Goal: Transaction & Acquisition: Purchase product/service

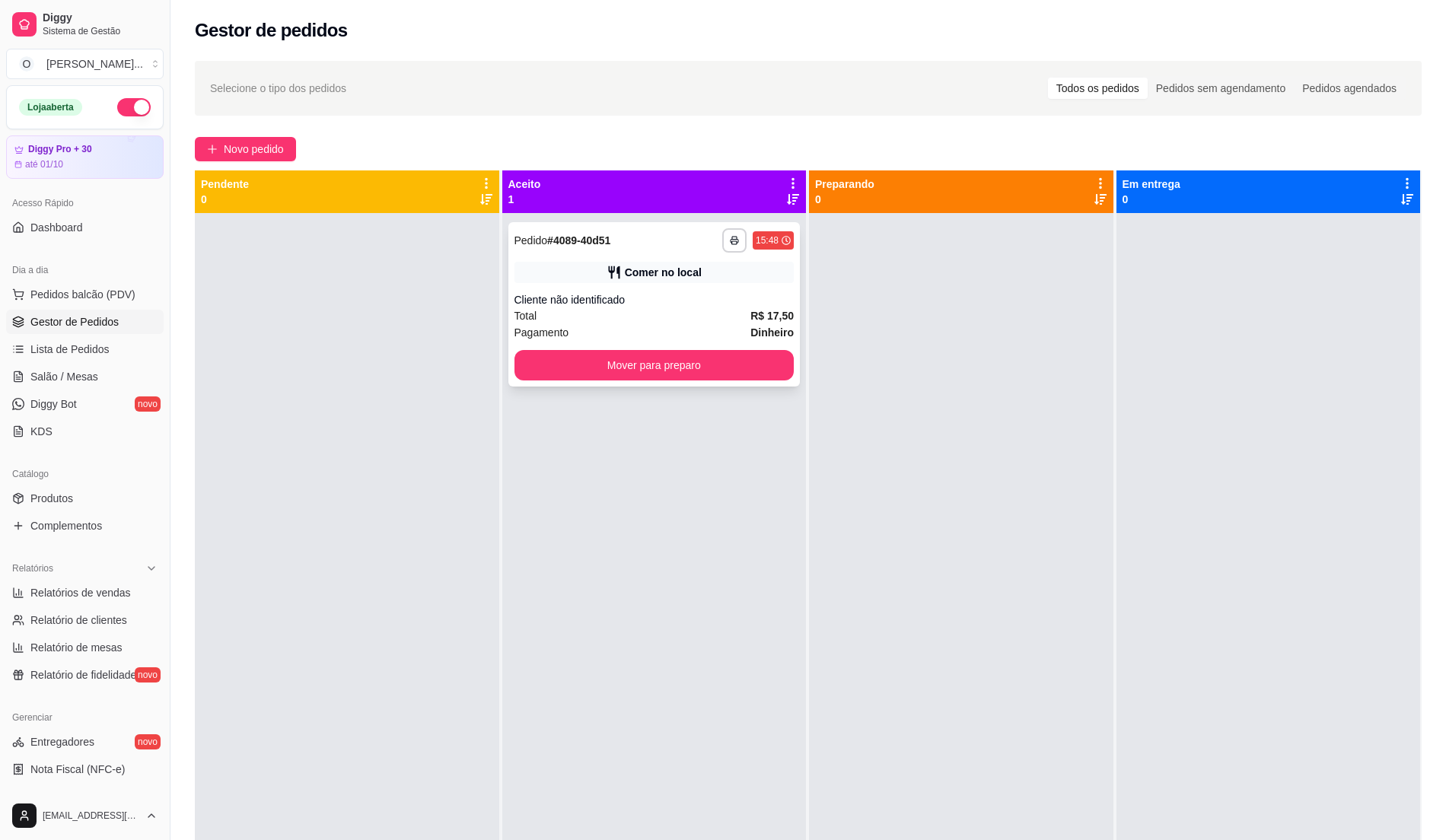
click at [634, 297] on div "Cliente não identificado" at bounding box center [654, 300] width 280 height 15
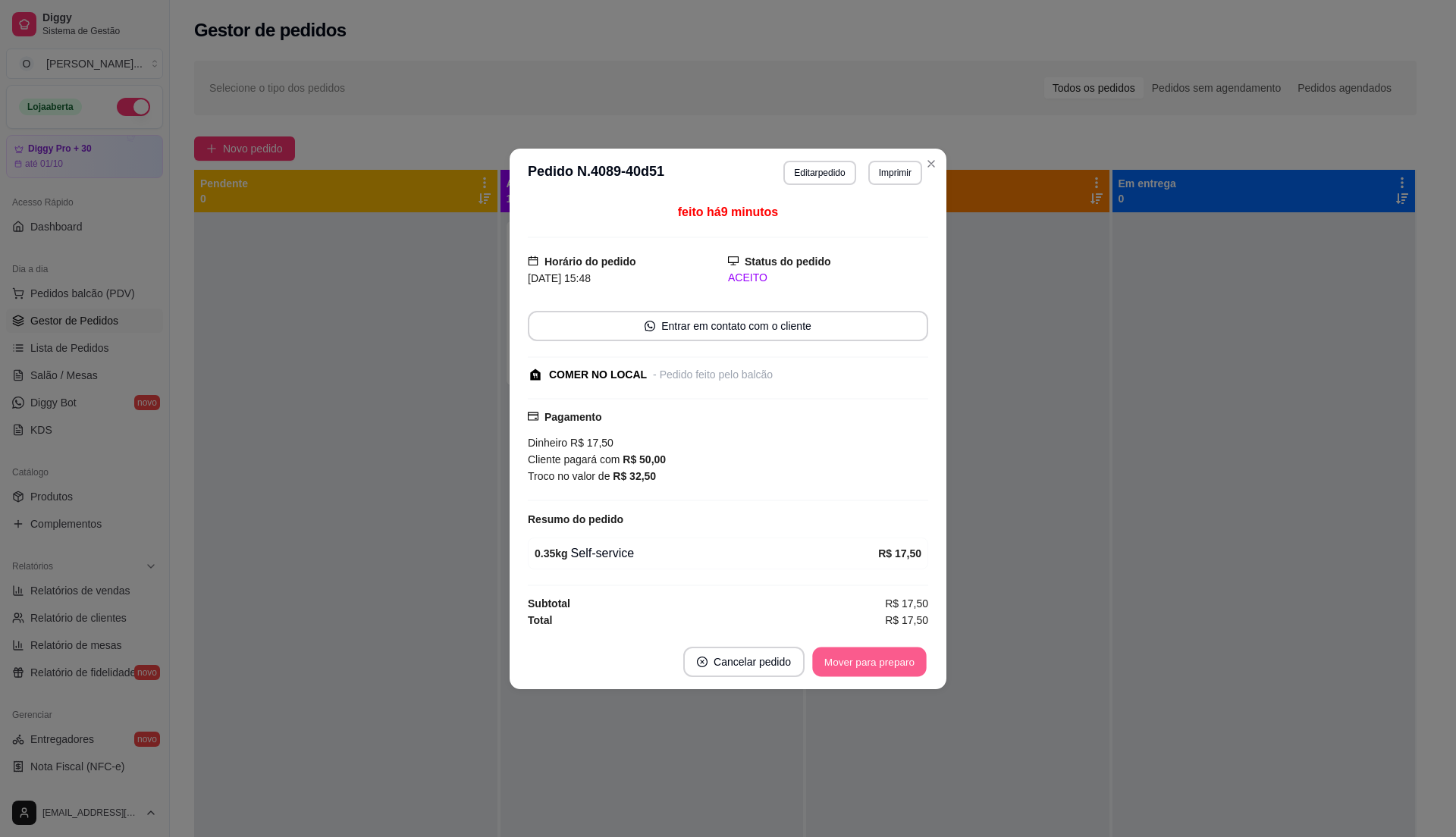
click at [854, 668] on button "Mover para preparo" at bounding box center [869, 661] width 114 height 30
click at [854, 668] on div "Mover para preparo" at bounding box center [858, 661] width 138 height 30
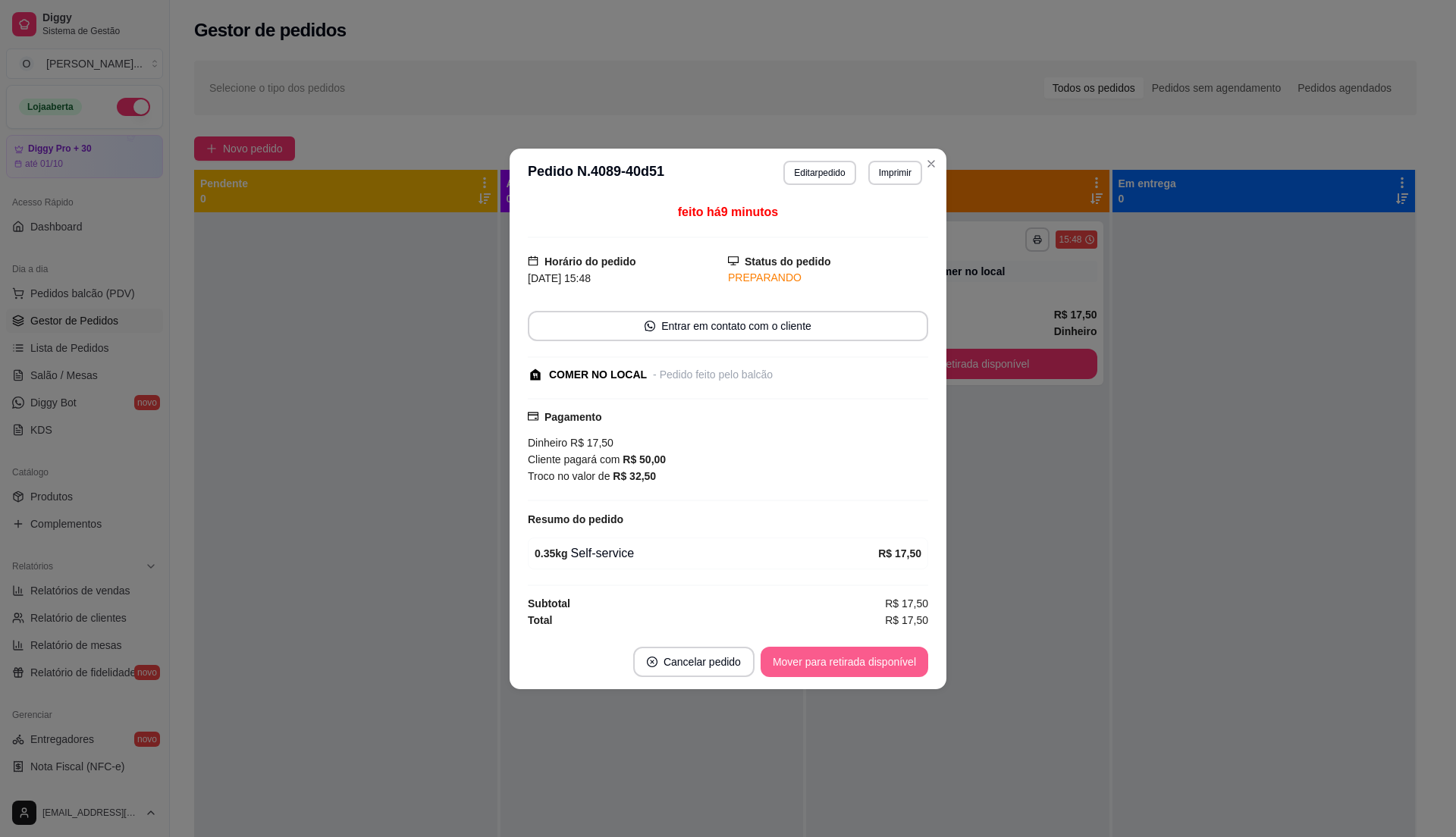
click at [854, 668] on button "Mover para retirada disponível" at bounding box center [844, 661] width 168 height 30
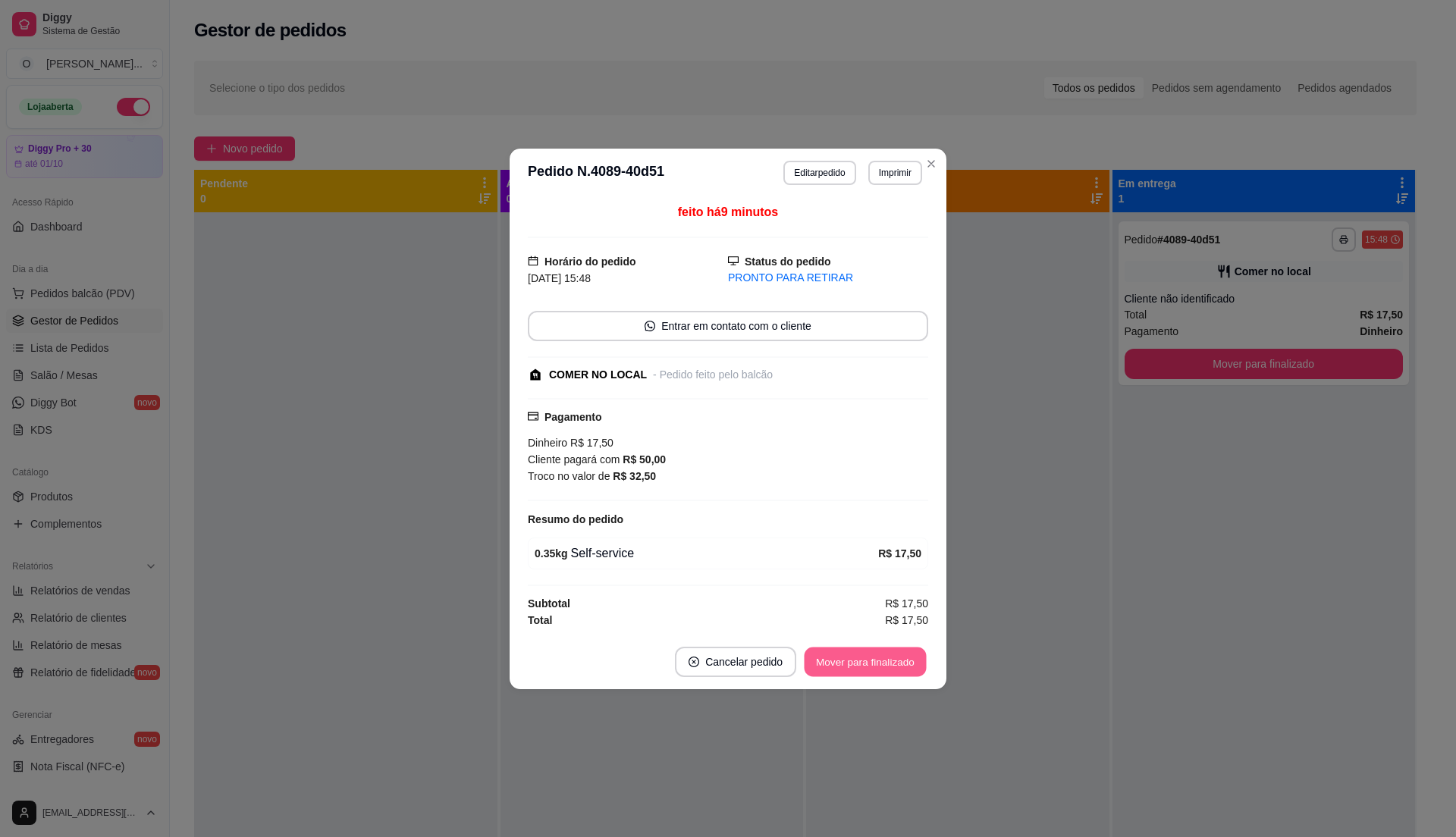
click at [854, 668] on button "Mover para finalizado" at bounding box center [866, 661] width 122 height 30
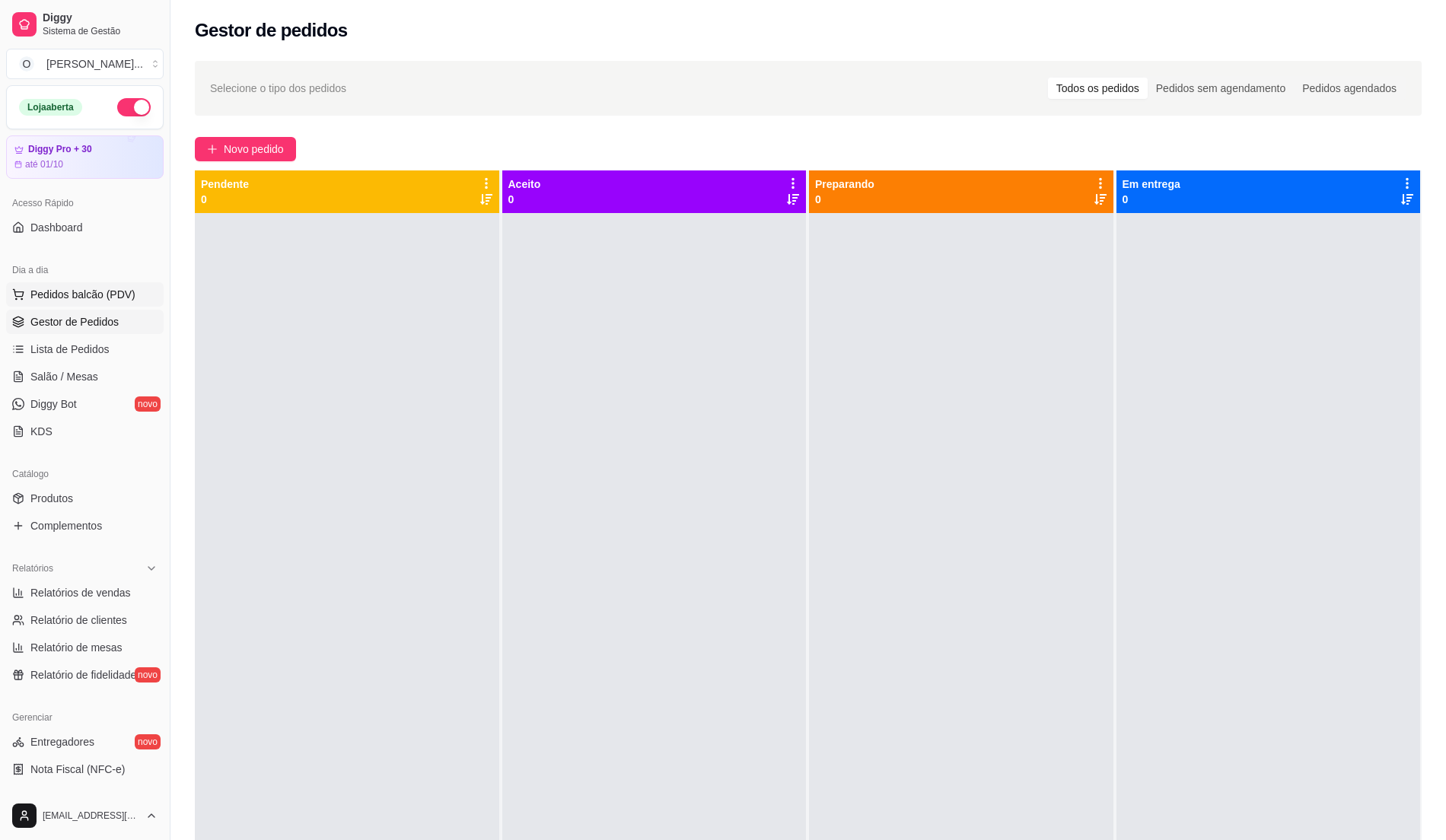
click at [78, 295] on span "Pedidos balcão (PDV)" at bounding box center [83, 294] width 105 height 15
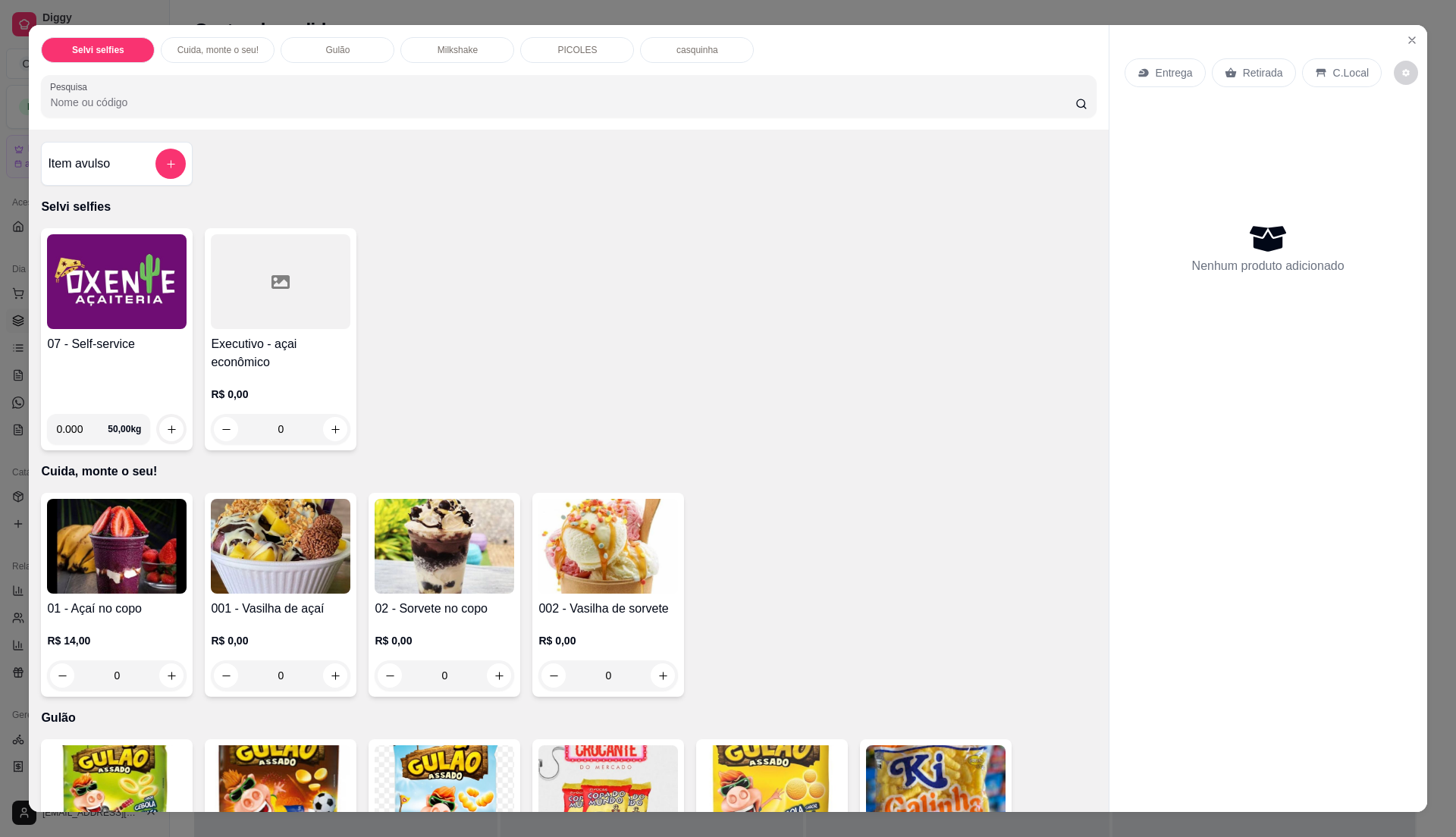
click at [104, 362] on div "07 - Self-service" at bounding box center [117, 368] width 139 height 67
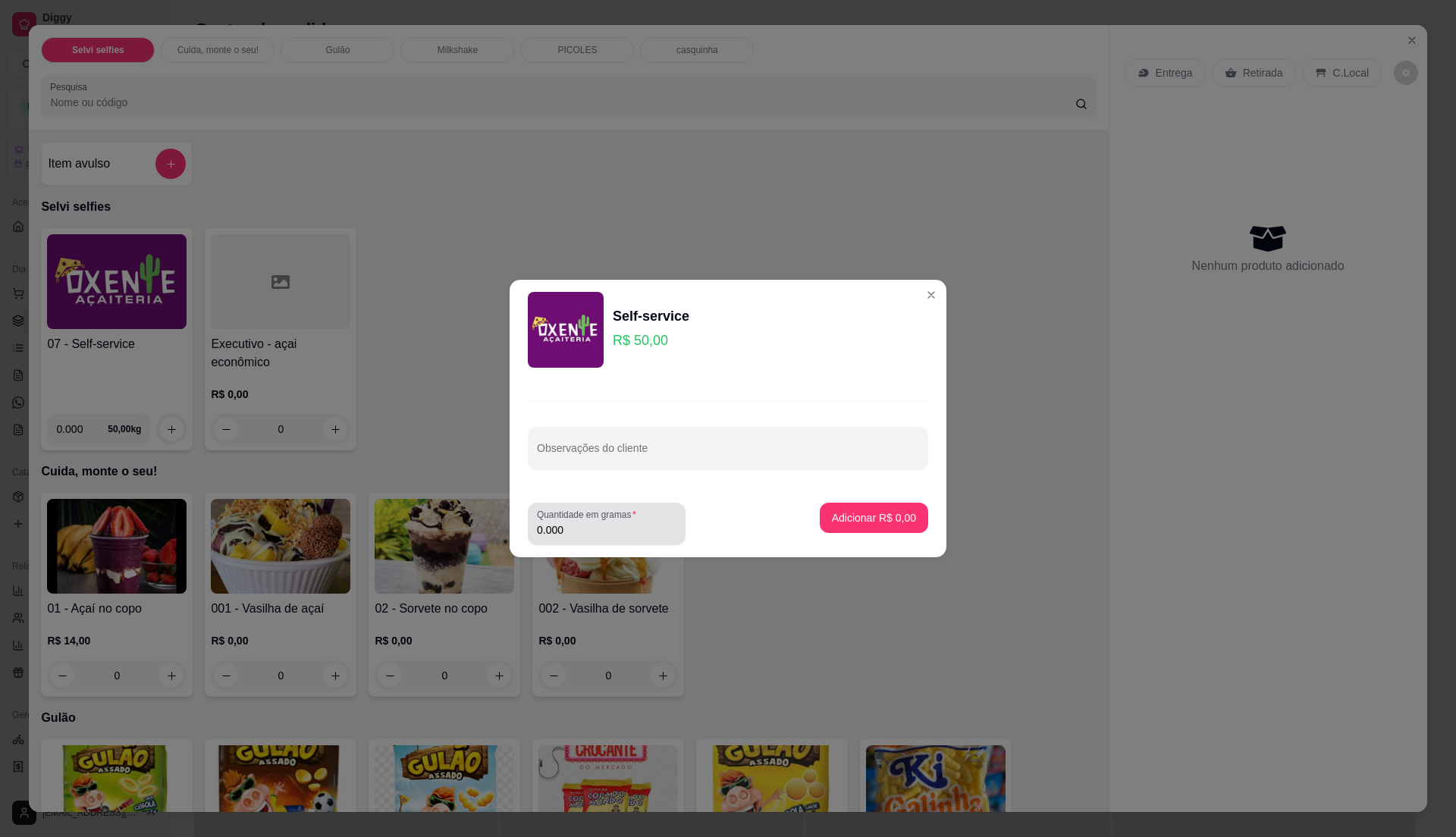
click at [599, 538] on div "0.000" at bounding box center [607, 524] width 139 height 30
click at [604, 532] on input "0.000" at bounding box center [607, 529] width 139 height 15
type input "0.125"
click at [872, 513] on p "Adicionar R$ 6,25" at bounding box center [874, 518] width 84 height 15
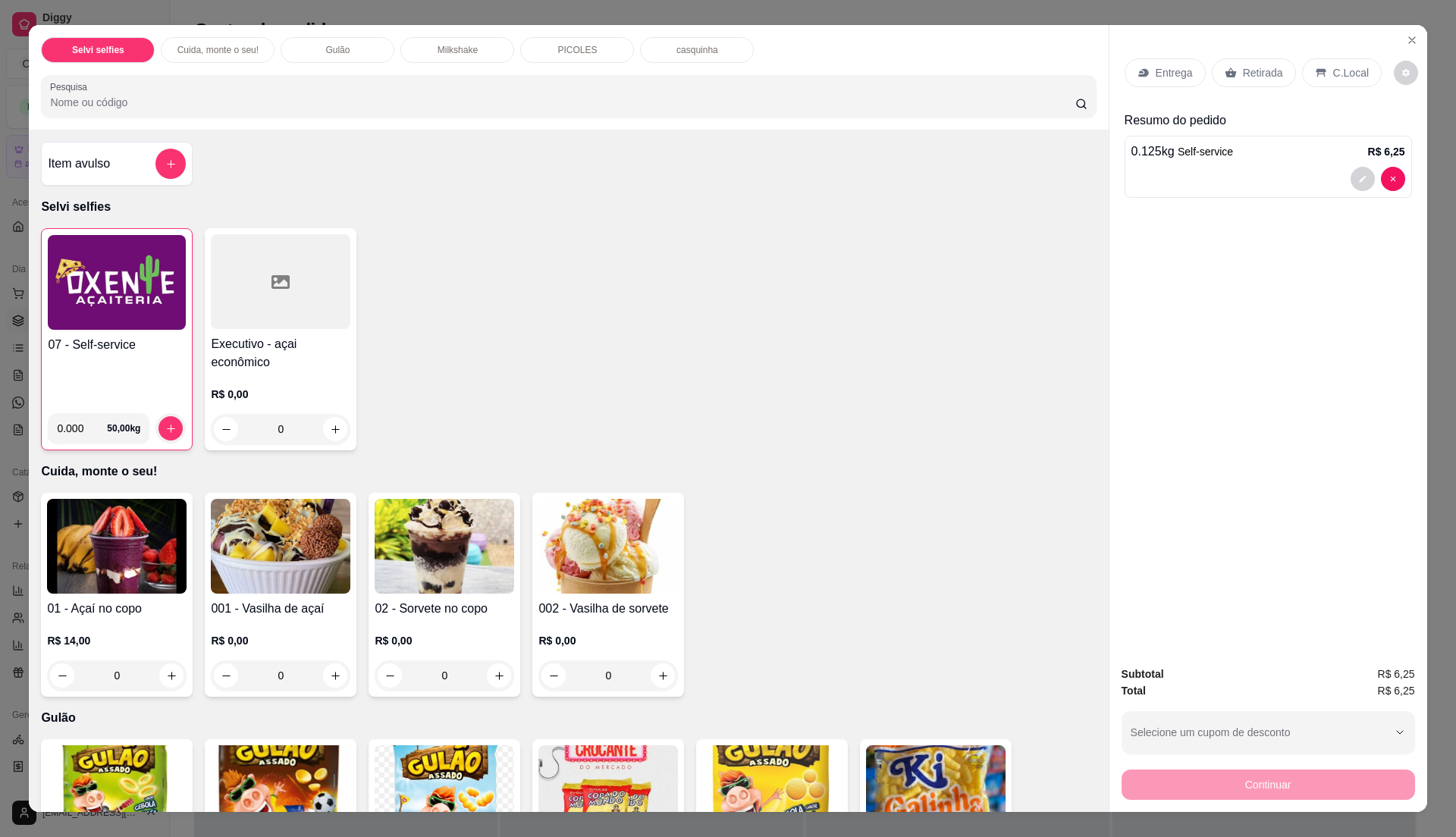
click at [117, 353] on h4 "07 - Self-service" at bounding box center [117, 345] width 138 height 18
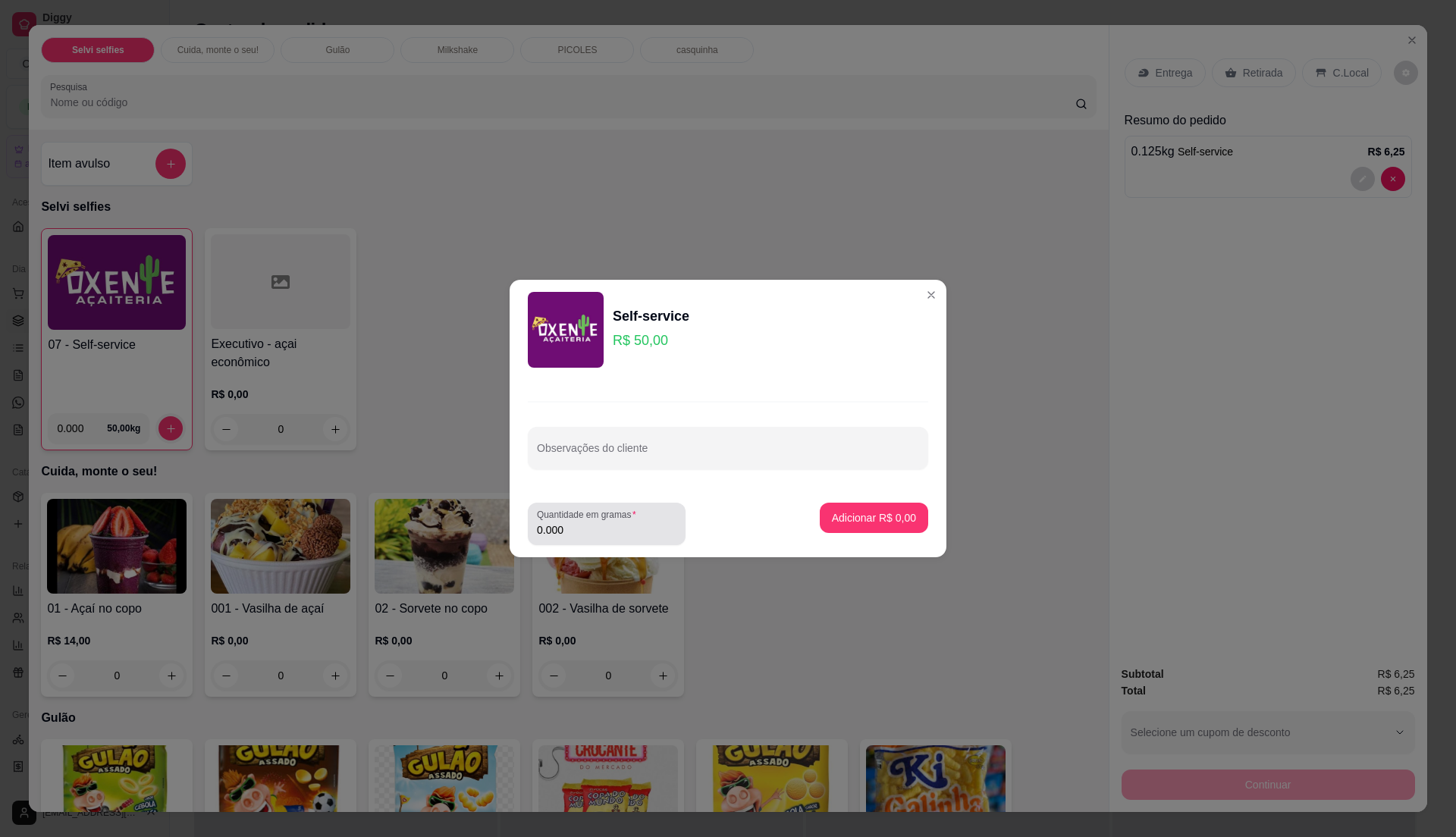
click at [634, 528] on input "0.000" at bounding box center [607, 529] width 139 height 15
click at [634, 528] on input "0" at bounding box center [607, 529] width 139 height 15
type input "0.34"
click at [850, 516] on p "Adicionar R$ 17,00" at bounding box center [871, 518] width 88 height 15
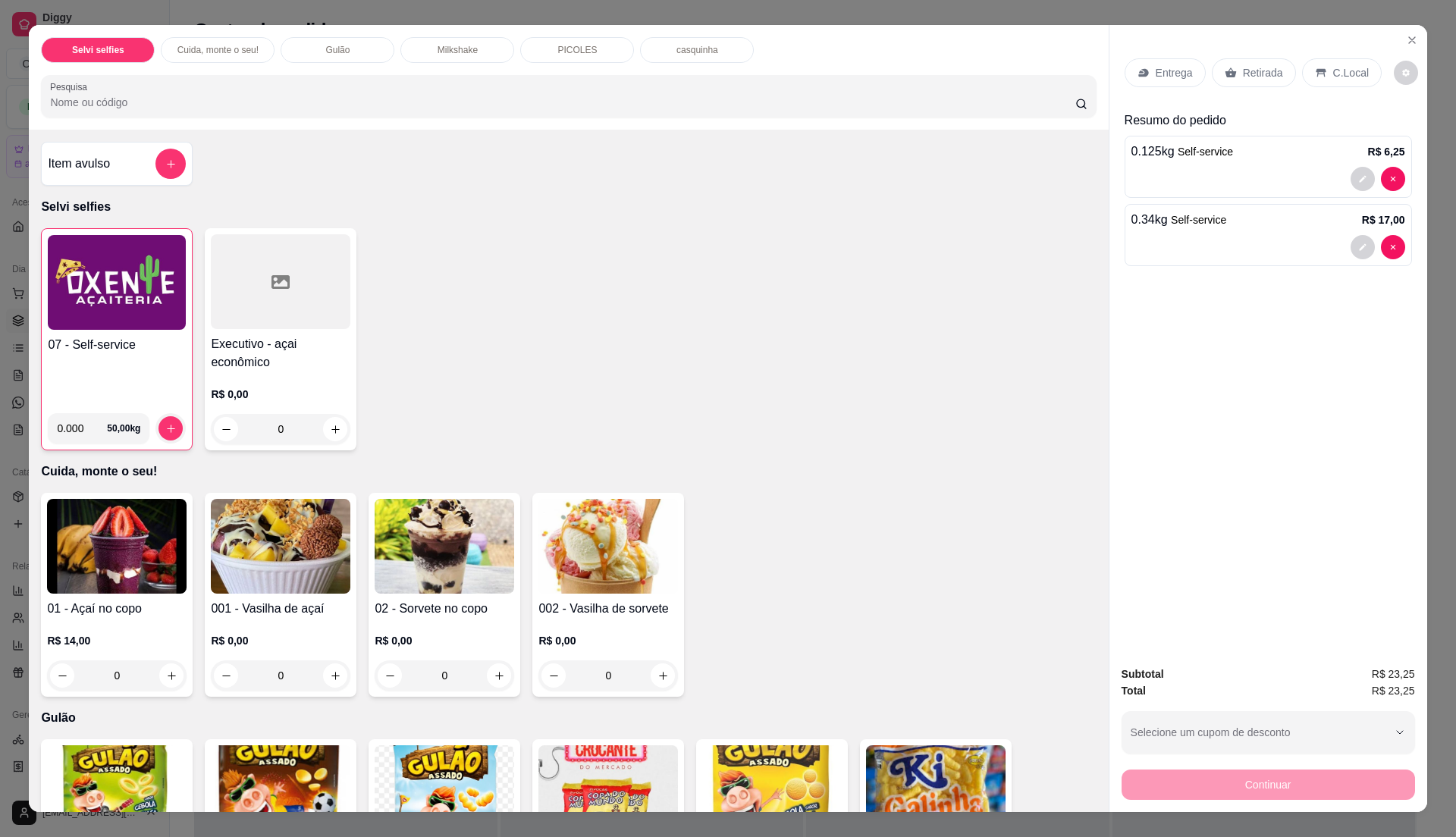
click at [107, 351] on h4 "07 - Self-service" at bounding box center [117, 345] width 138 height 18
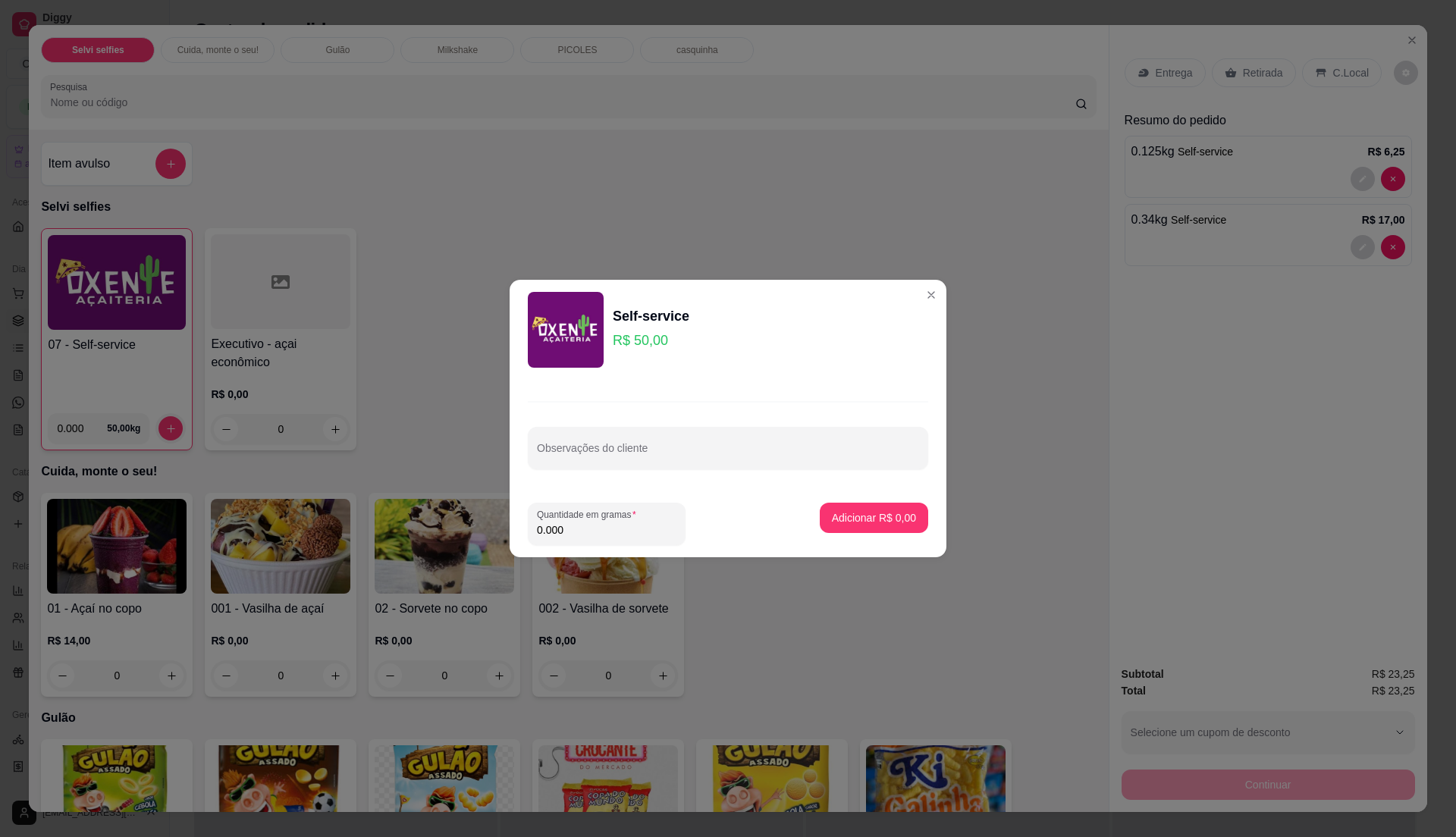
click at [588, 528] on input "0.000" at bounding box center [607, 529] width 139 height 15
click at [588, 528] on input "0" at bounding box center [607, 529] width 139 height 15
type input "0.52"
click at [826, 513] on p "Adicionar R$ 26,00" at bounding box center [871, 518] width 91 height 15
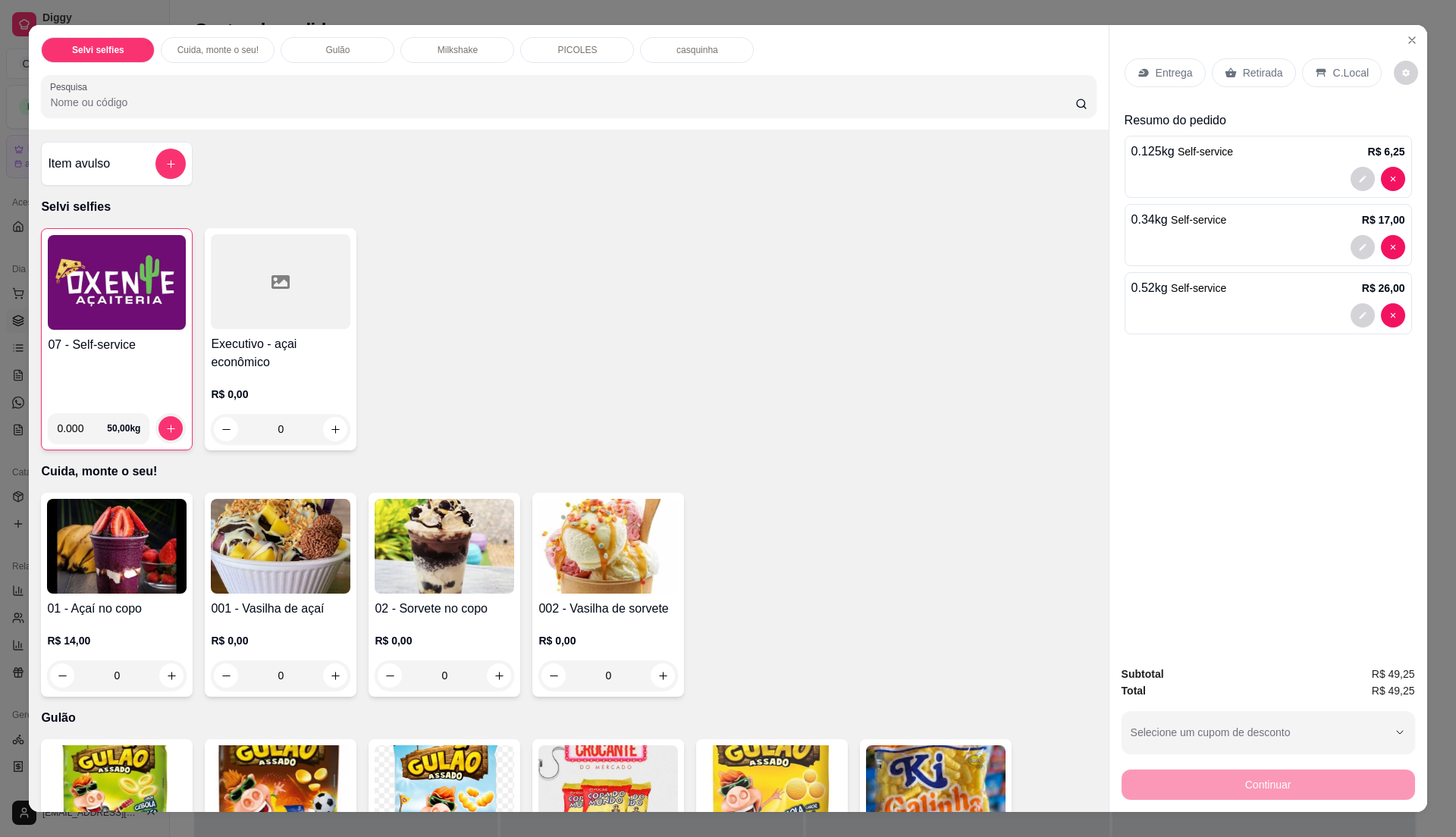
click at [97, 359] on div "07 - Self-service" at bounding box center [117, 368] width 138 height 65
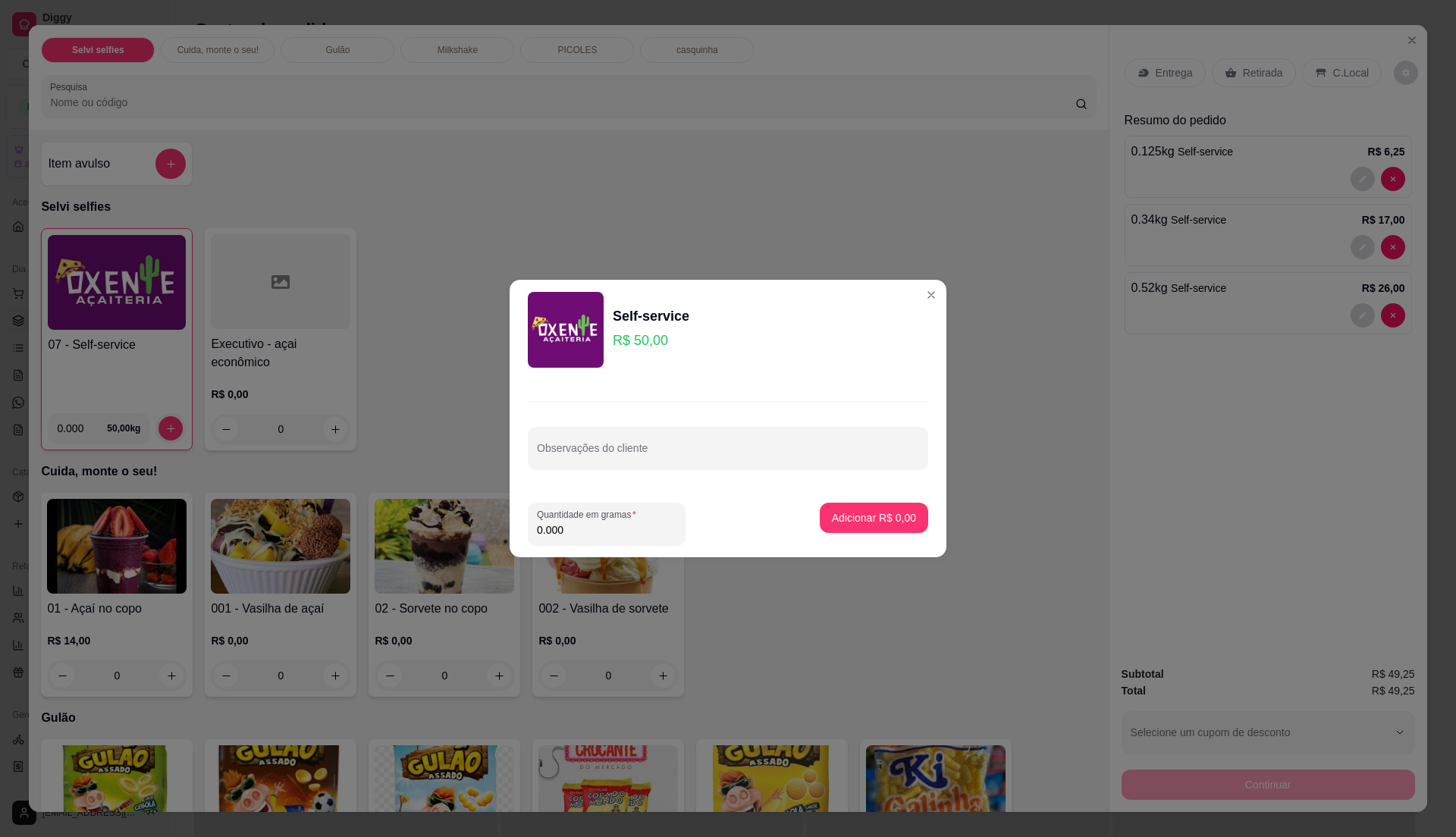
click at [611, 535] on input "0.000" at bounding box center [607, 529] width 139 height 15
click at [607, 528] on input "0" at bounding box center [607, 529] width 139 height 15
type input "0.285"
click at [877, 511] on p "Adicionar R$ 14,25" at bounding box center [871, 518] width 91 height 15
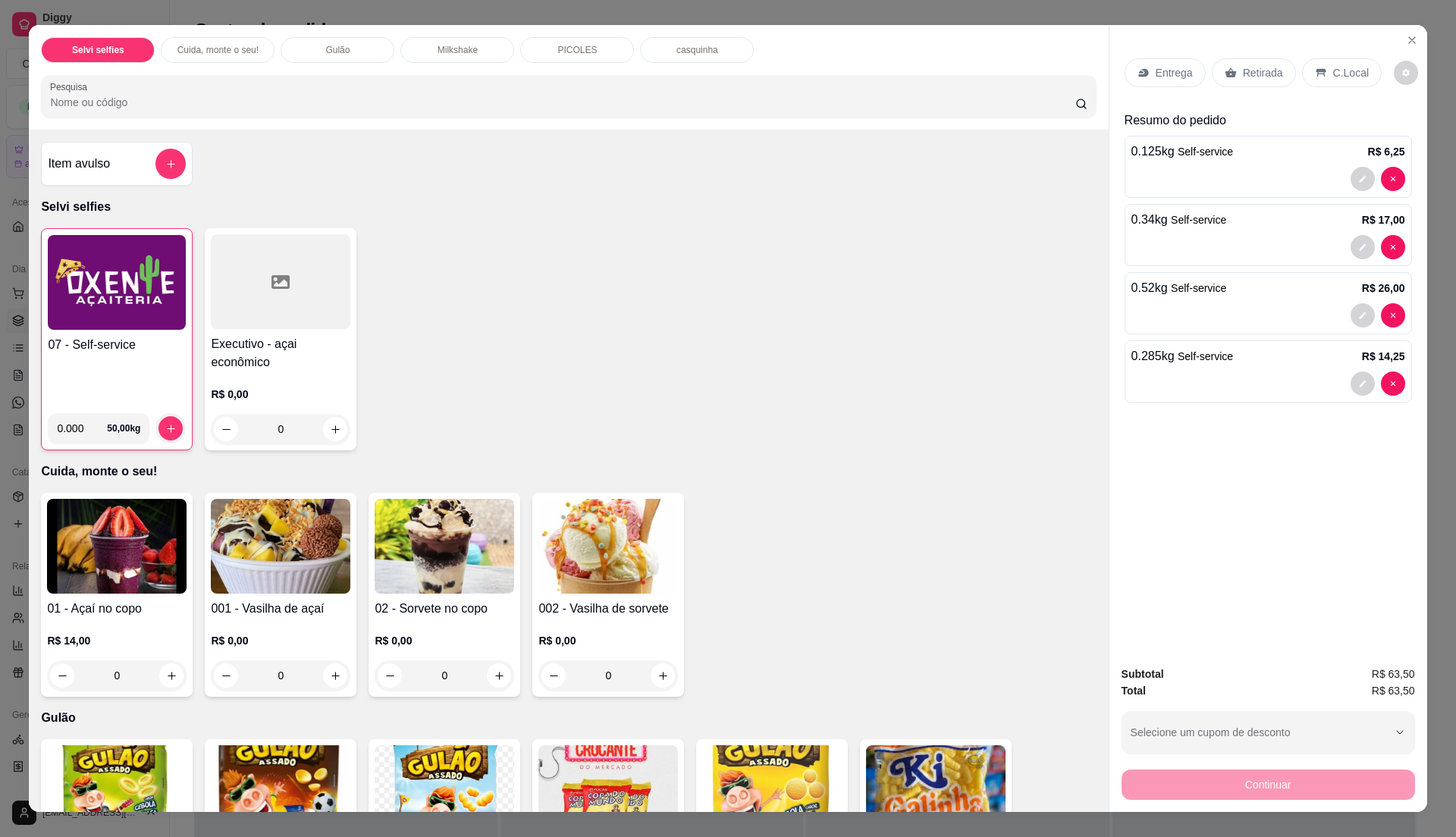
click at [1312, 64] on div "C.Local" at bounding box center [1342, 72] width 80 height 29
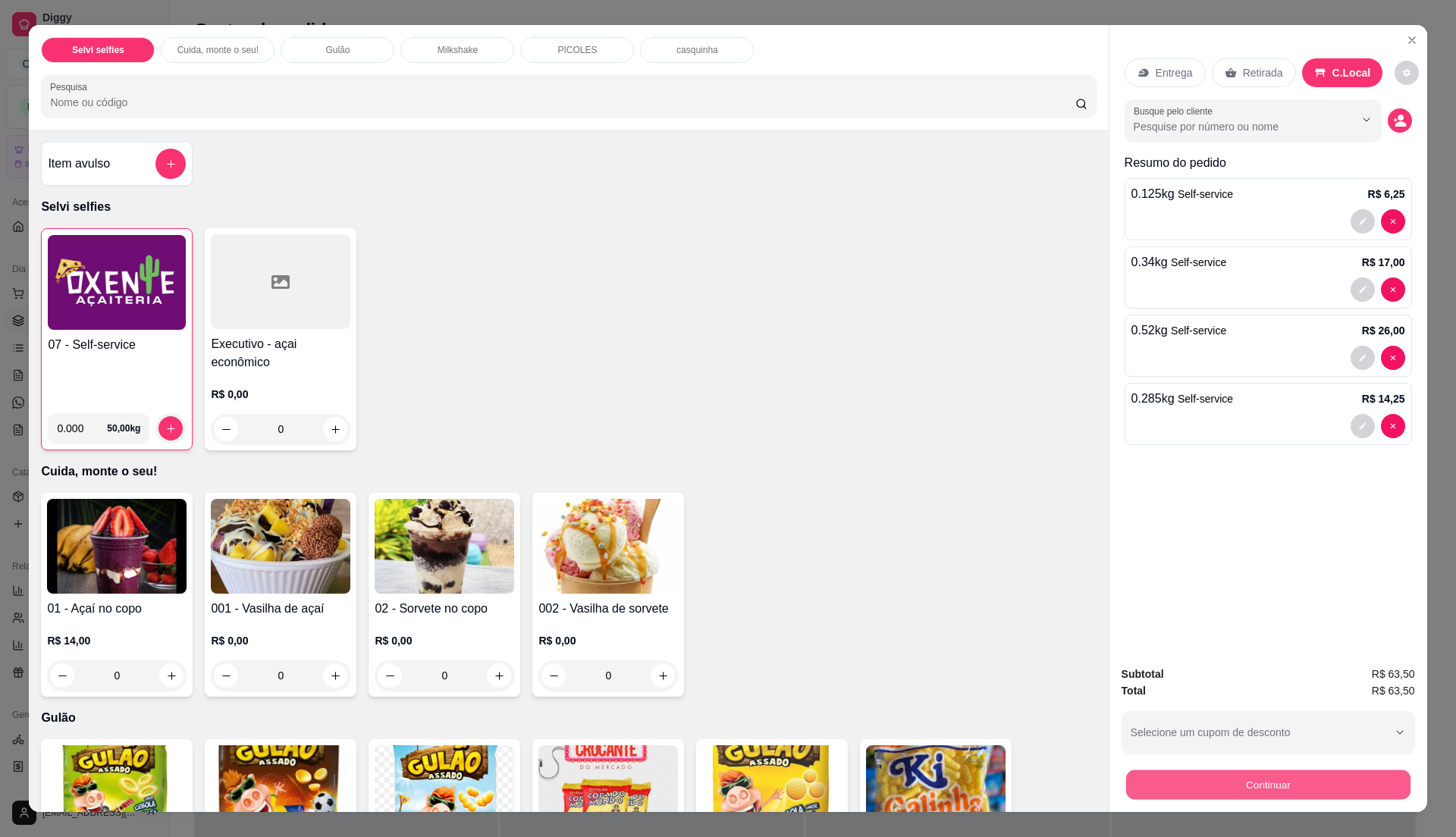
click at [1281, 780] on button "Continuar" at bounding box center [1267, 785] width 285 height 30
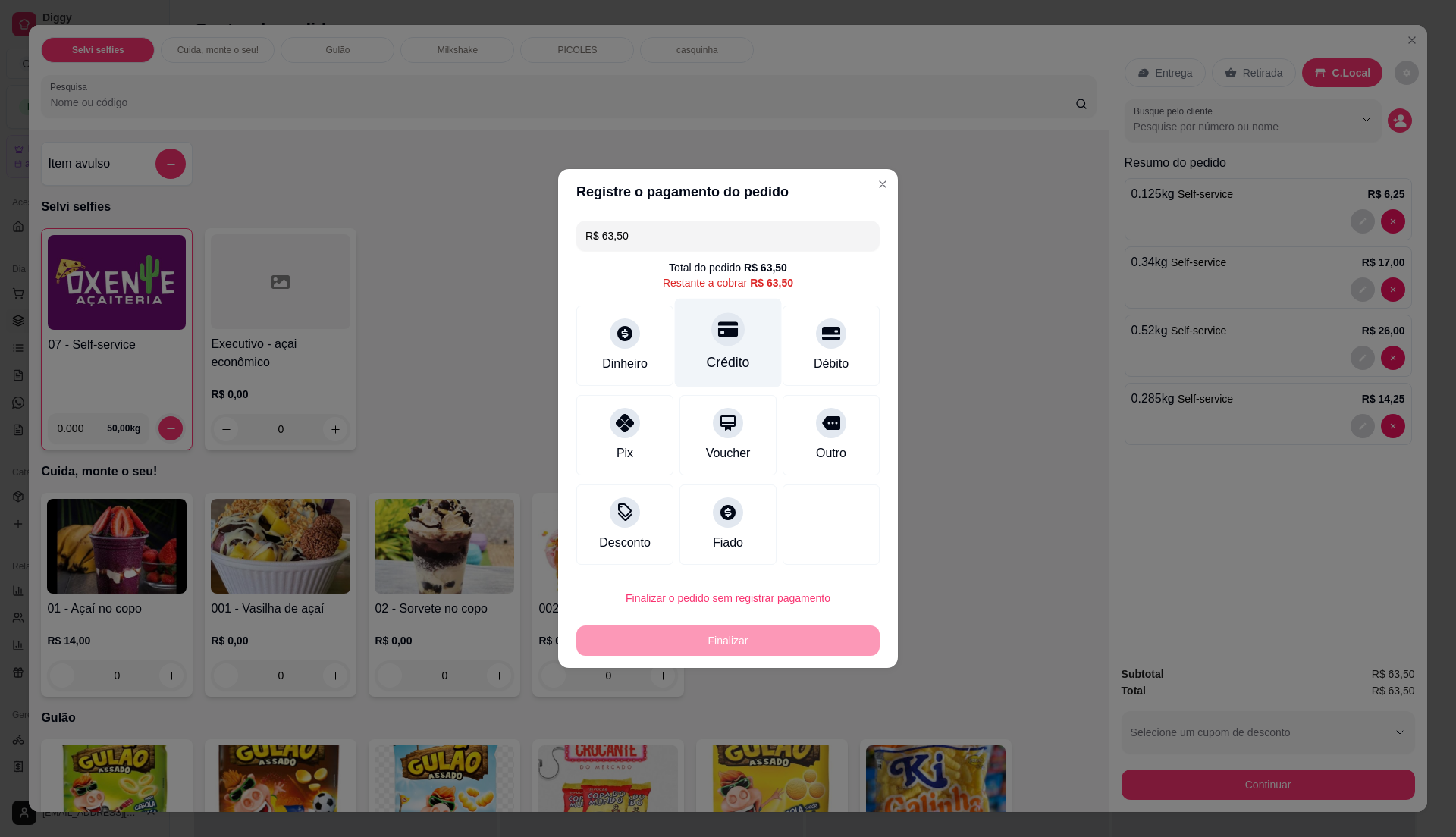
click at [720, 351] on div "Crédito" at bounding box center [728, 343] width 107 height 89
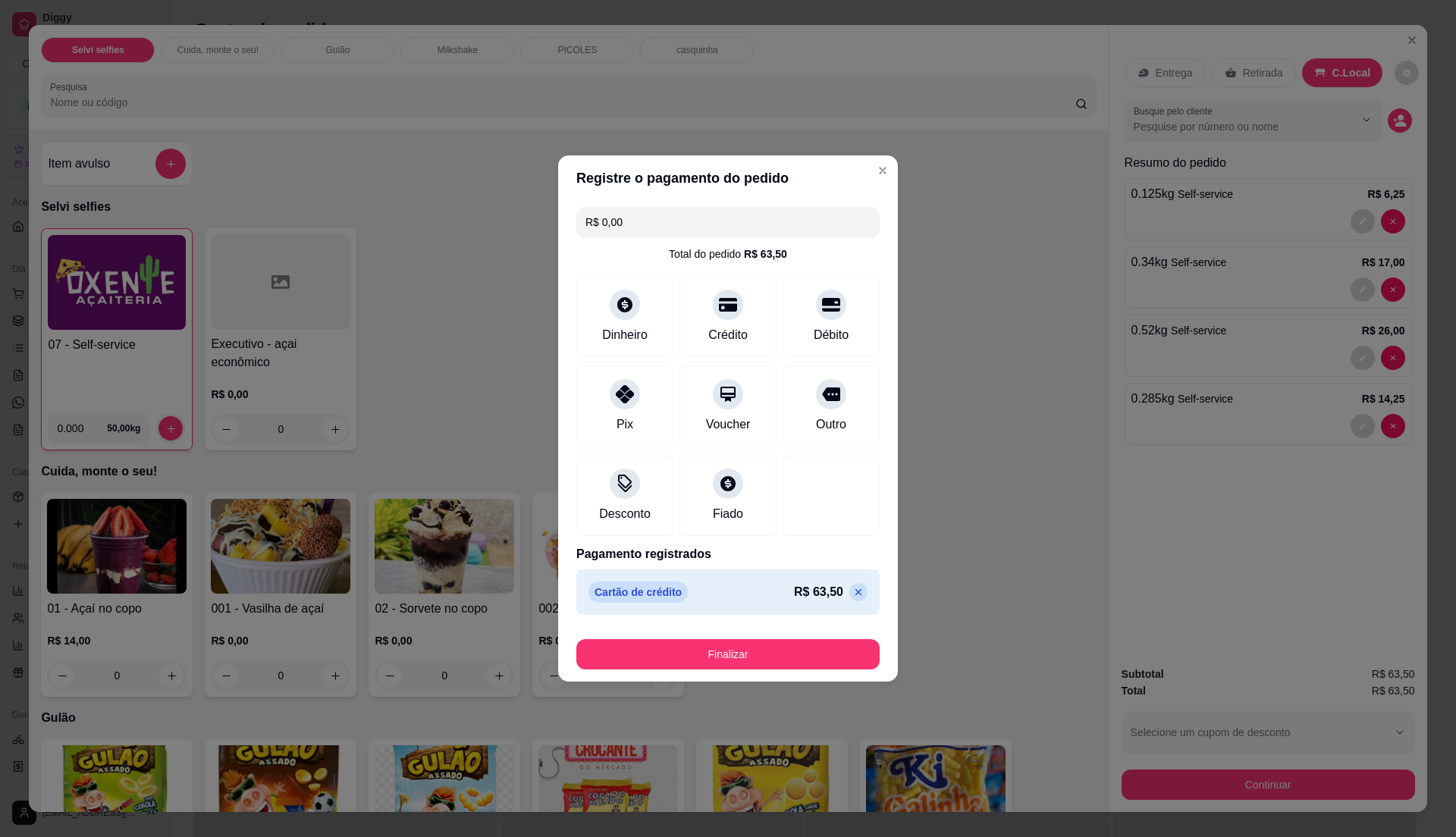
click at [853, 588] on icon at bounding box center [859, 593] width 12 height 12
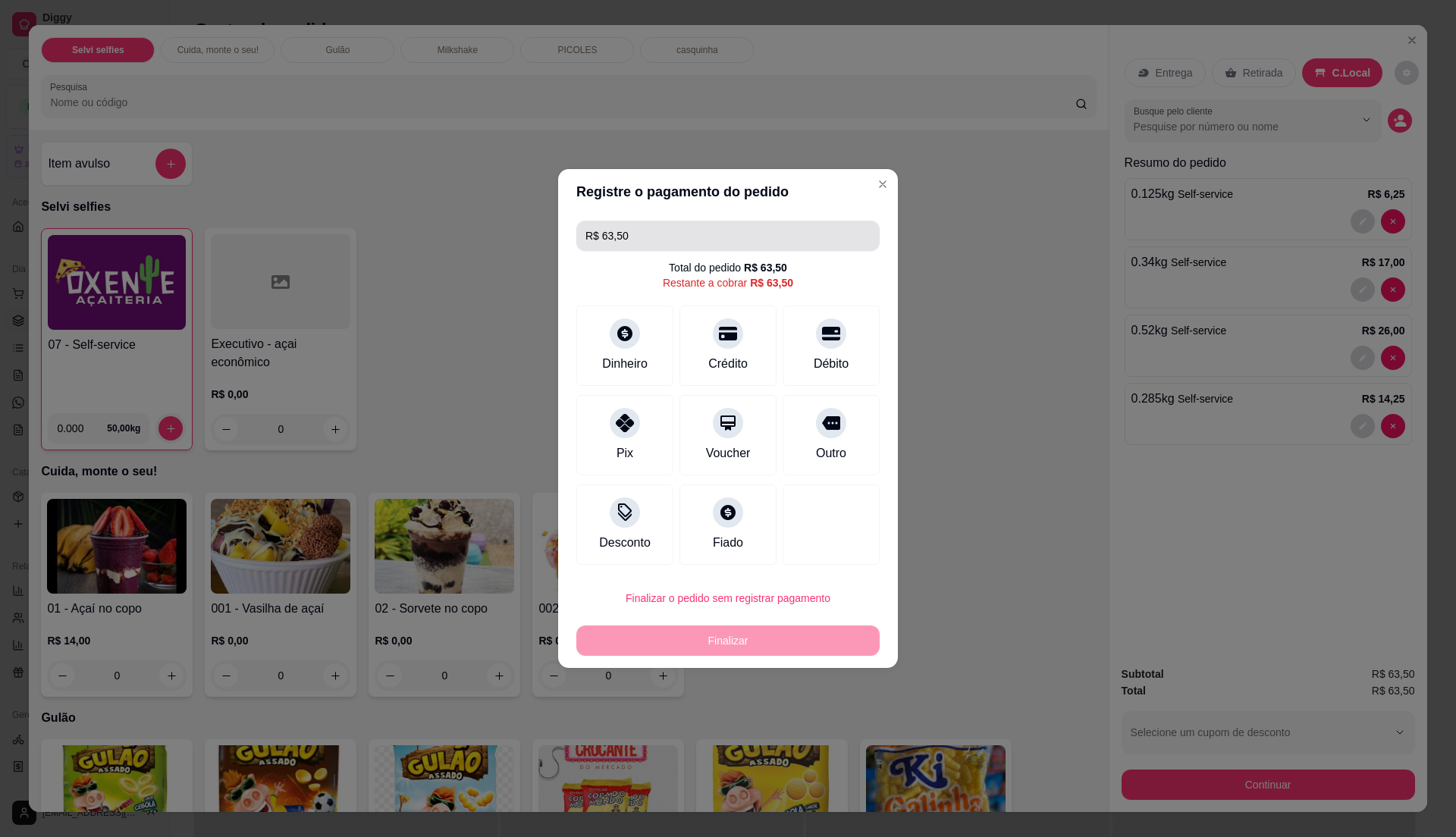
click at [711, 238] on input "R$ 63,50" at bounding box center [728, 236] width 285 height 30
click at [732, 356] on div "Crédito" at bounding box center [728, 362] width 44 height 20
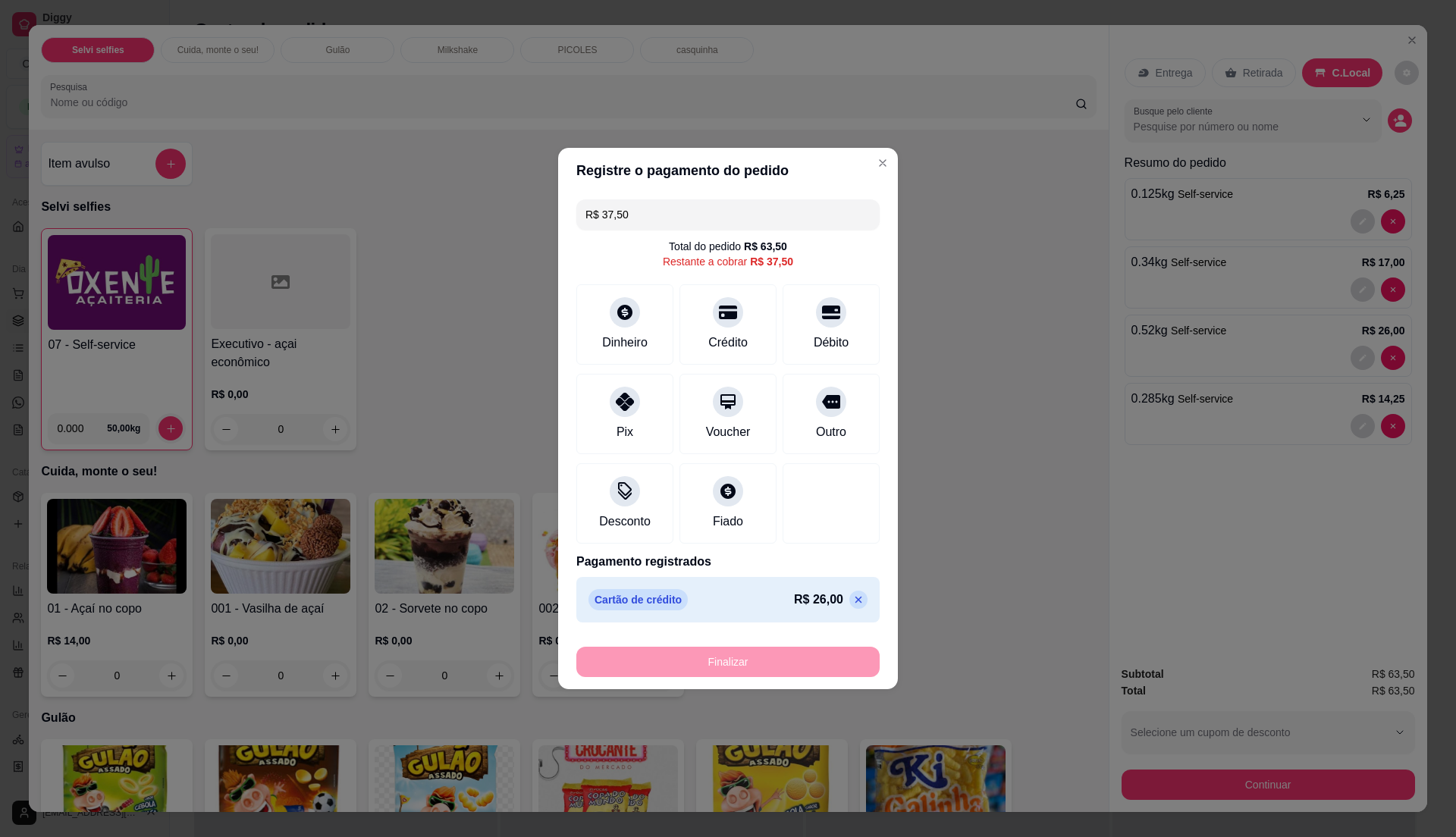
click at [644, 216] on input "R$ 37,50" at bounding box center [728, 214] width 285 height 30
click at [715, 334] on div "Crédito" at bounding box center [728, 341] width 44 height 20
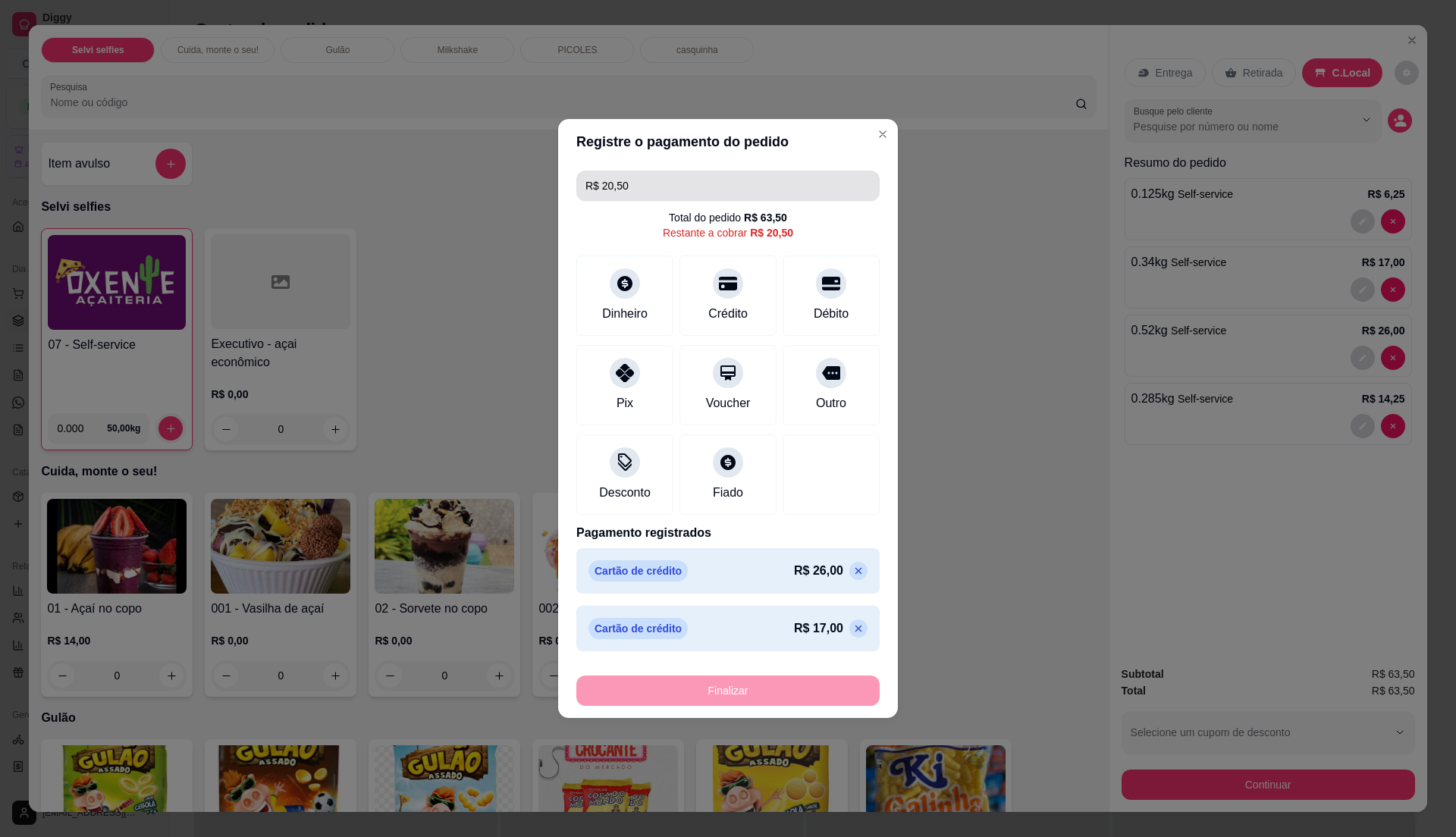
click at [647, 186] on input "R$ 20,50" at bounding box center [728, 185] width 285 height 30
click at [747, 294] on div "Crédito" at bounding box center [728, 293] width 107 height 89
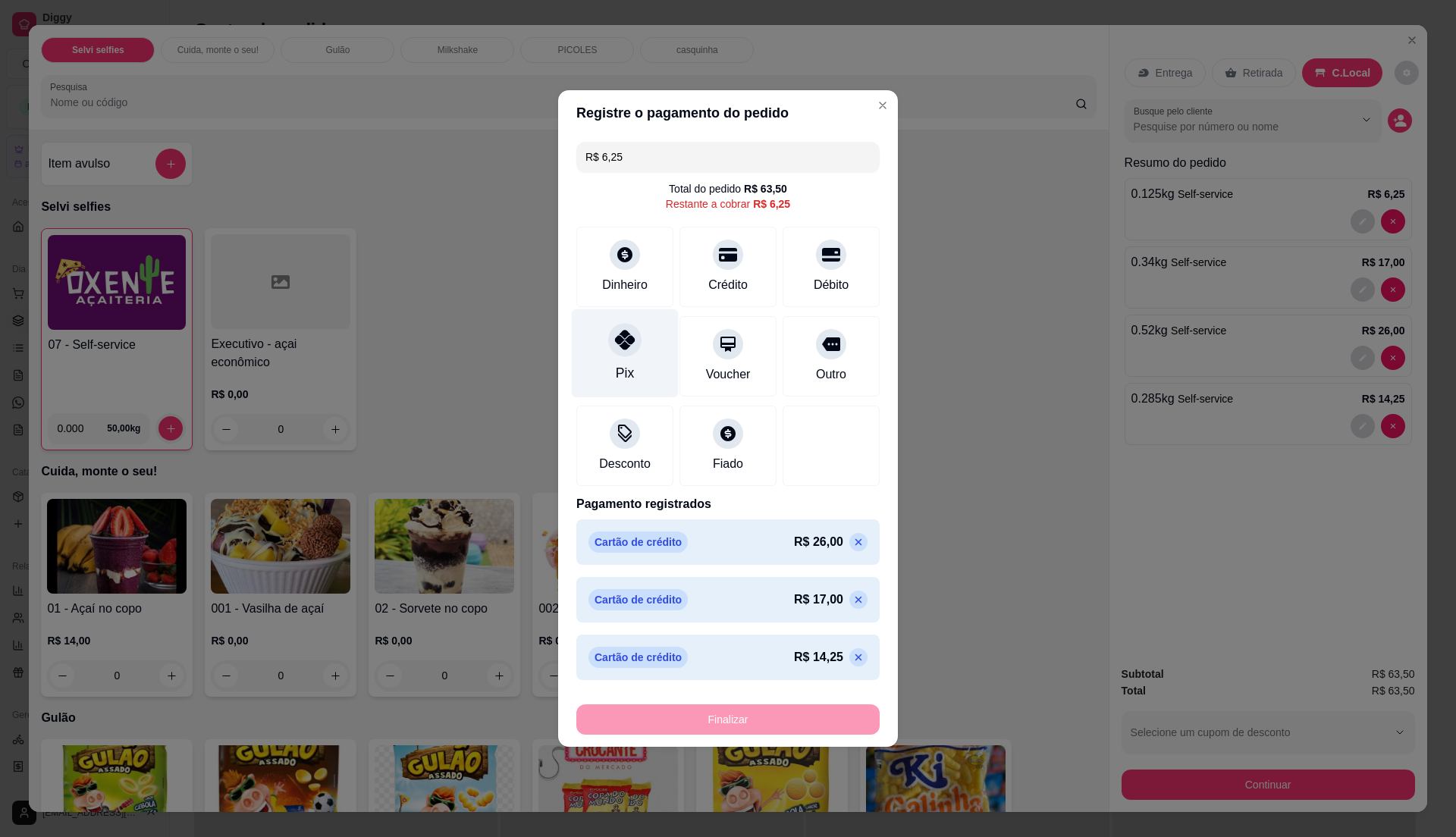
click at [625, 361] on div "Pix" at bounding box center [625, 354] width 107 height 89
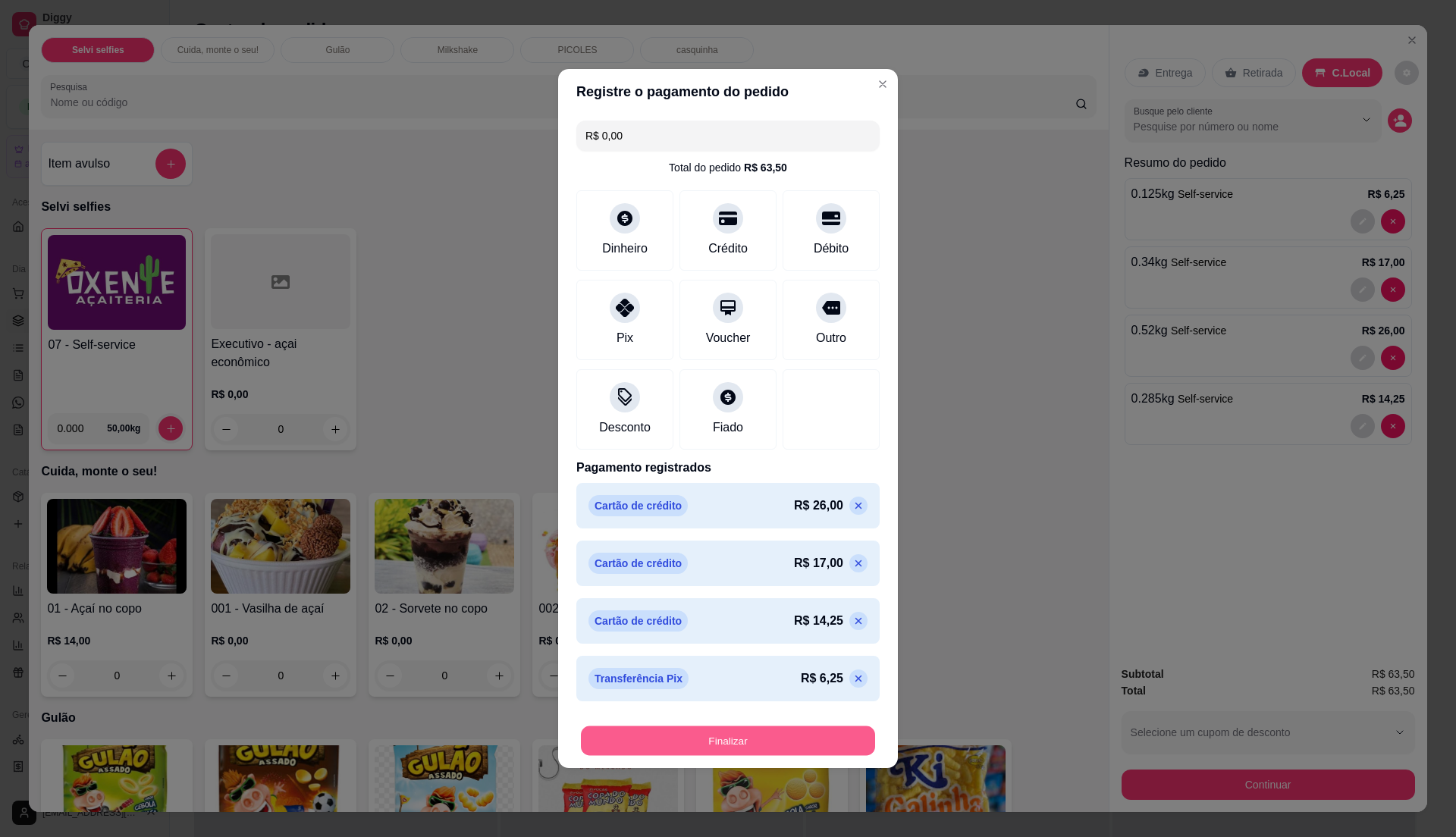
click at [759, 737] on button "Finalizar" at bounding box center [728, 741] width 294 height 30
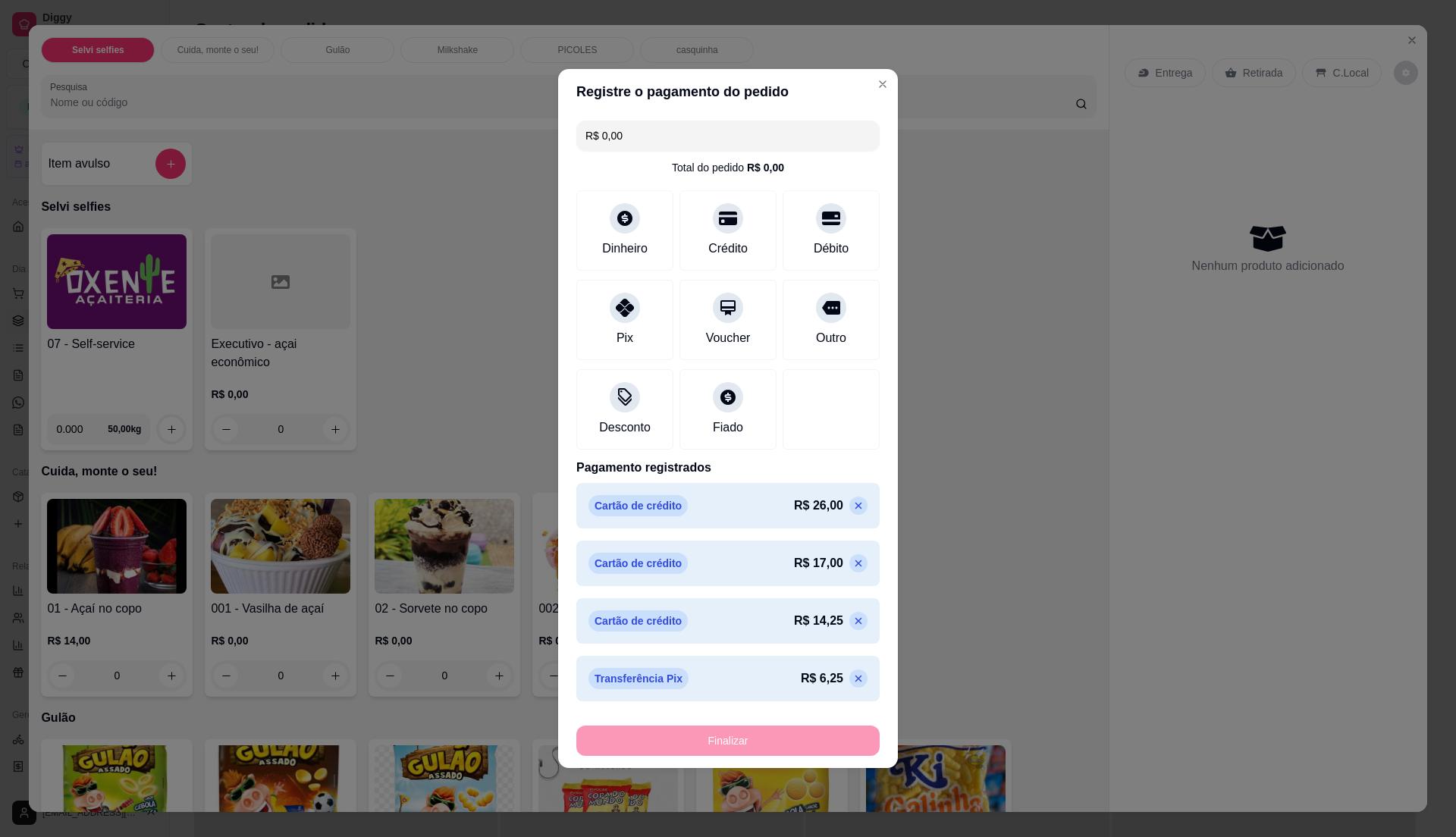
type input "-R$ 63,50"
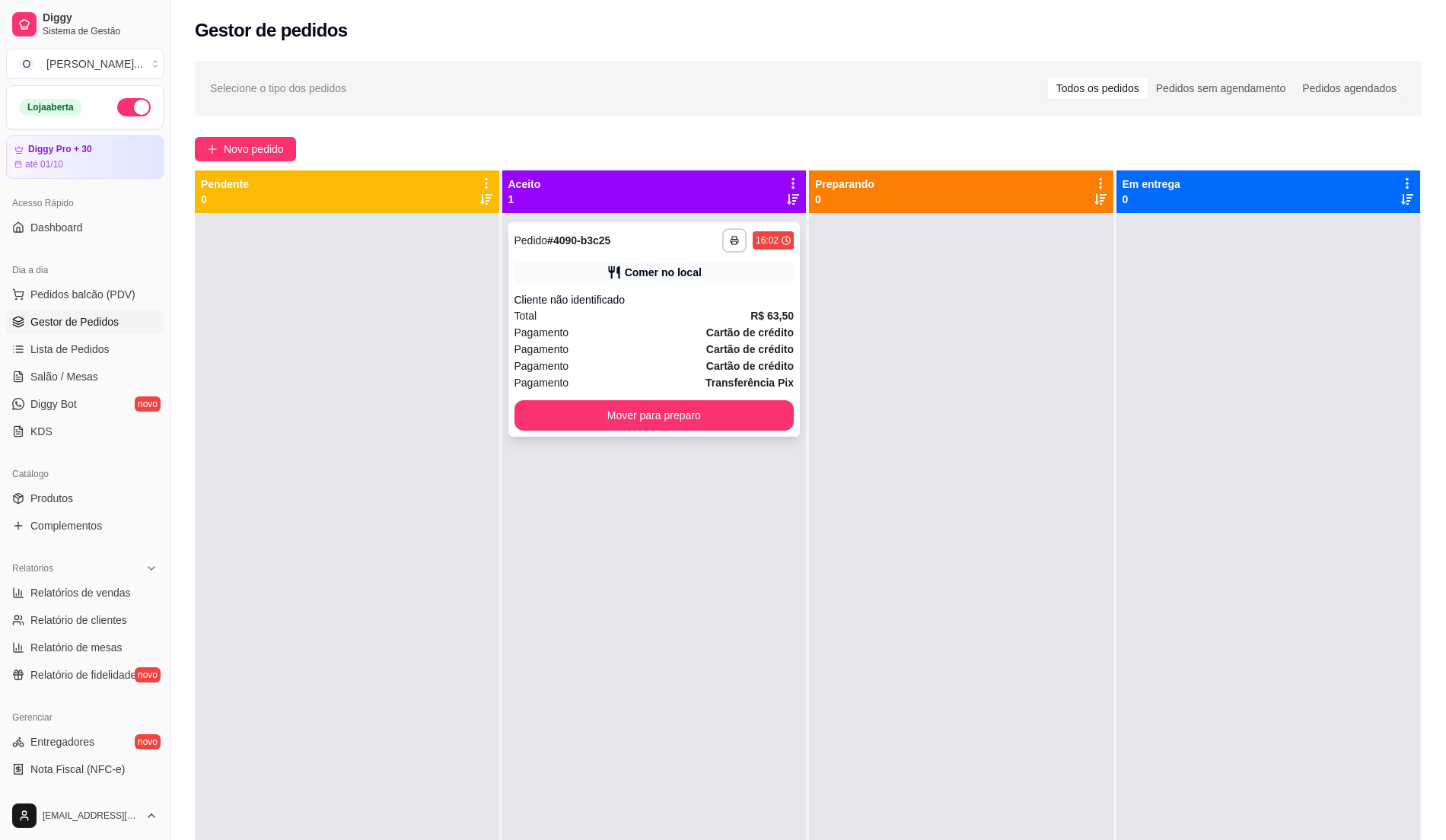
click at [722, 346] on strong "Cartão de crédito" at bounding box center [750, 349] width 87 height 12
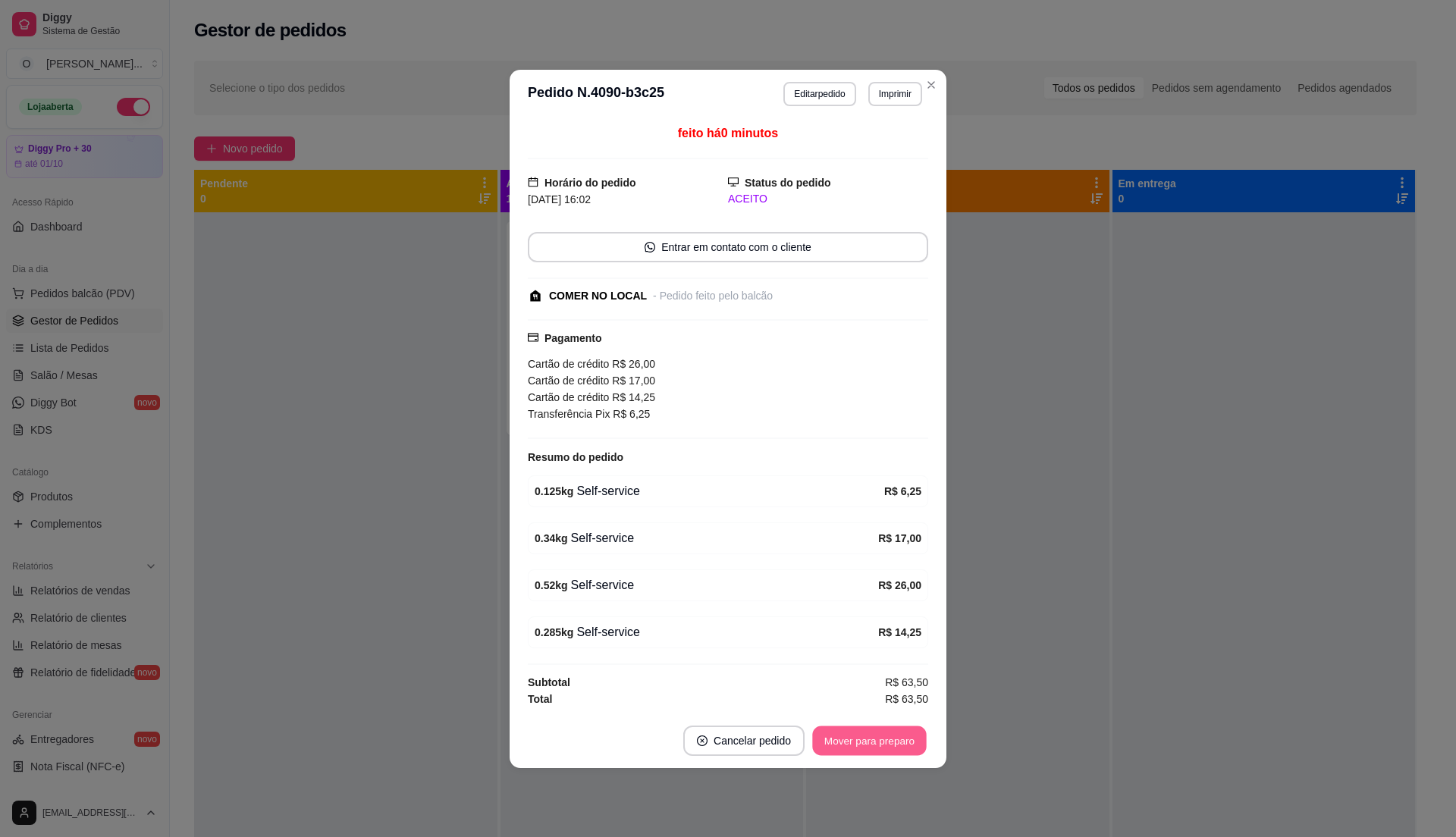
click at [878, 744] on button "Mover para preparo" at bounding box center [869, 740] width 114 height 30
click at [878, 744] on div "Mover para preparo" at bounding box center [858, 740] width 138 height 30
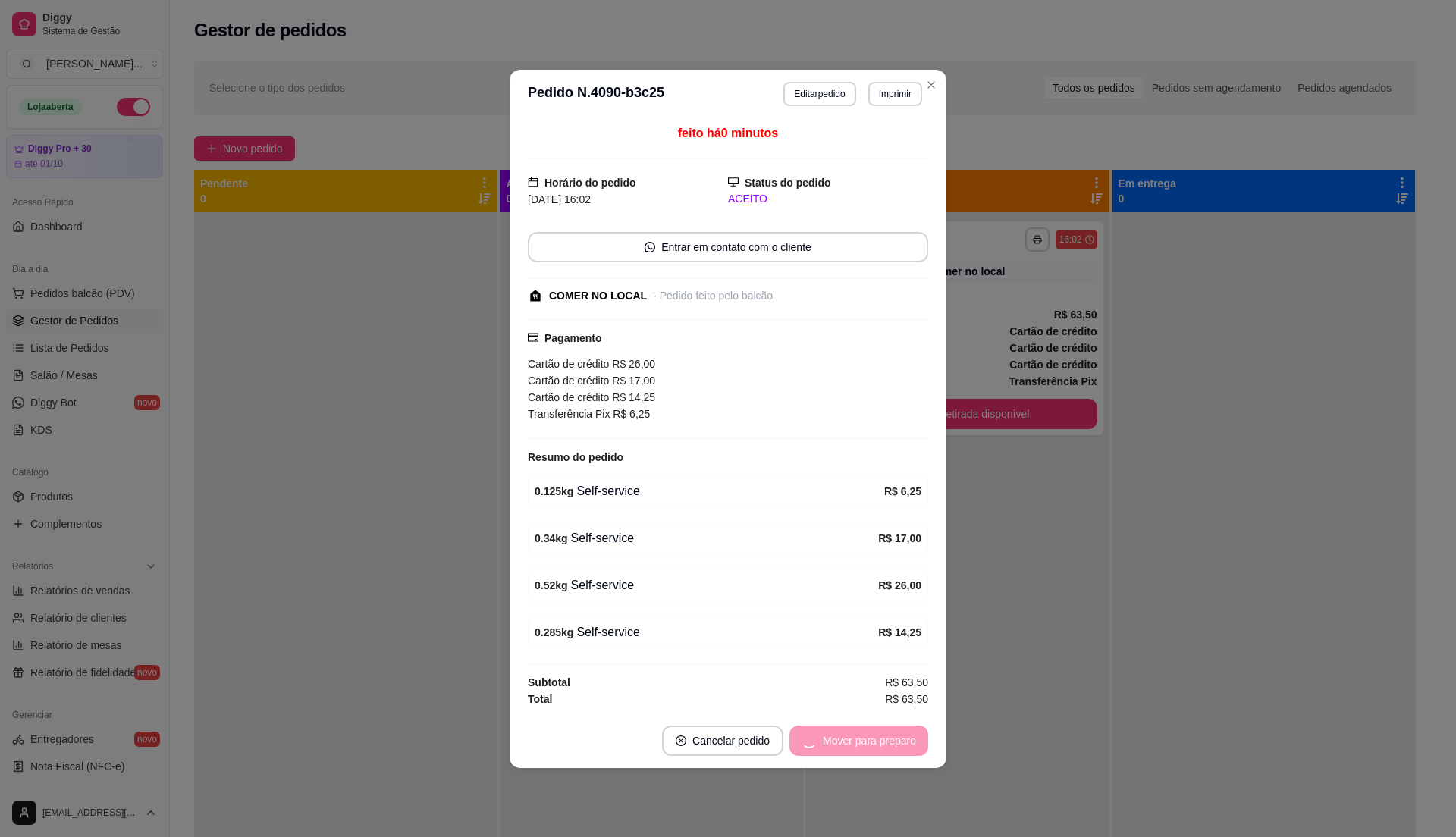
click at [877, 744] on div "Mover para preparo" at bounding box center [858, 740] width 138 height 30
click at [877, 744] on button "Mover para retirada disponível" at bounding box center [844, 740] width 168 height 30
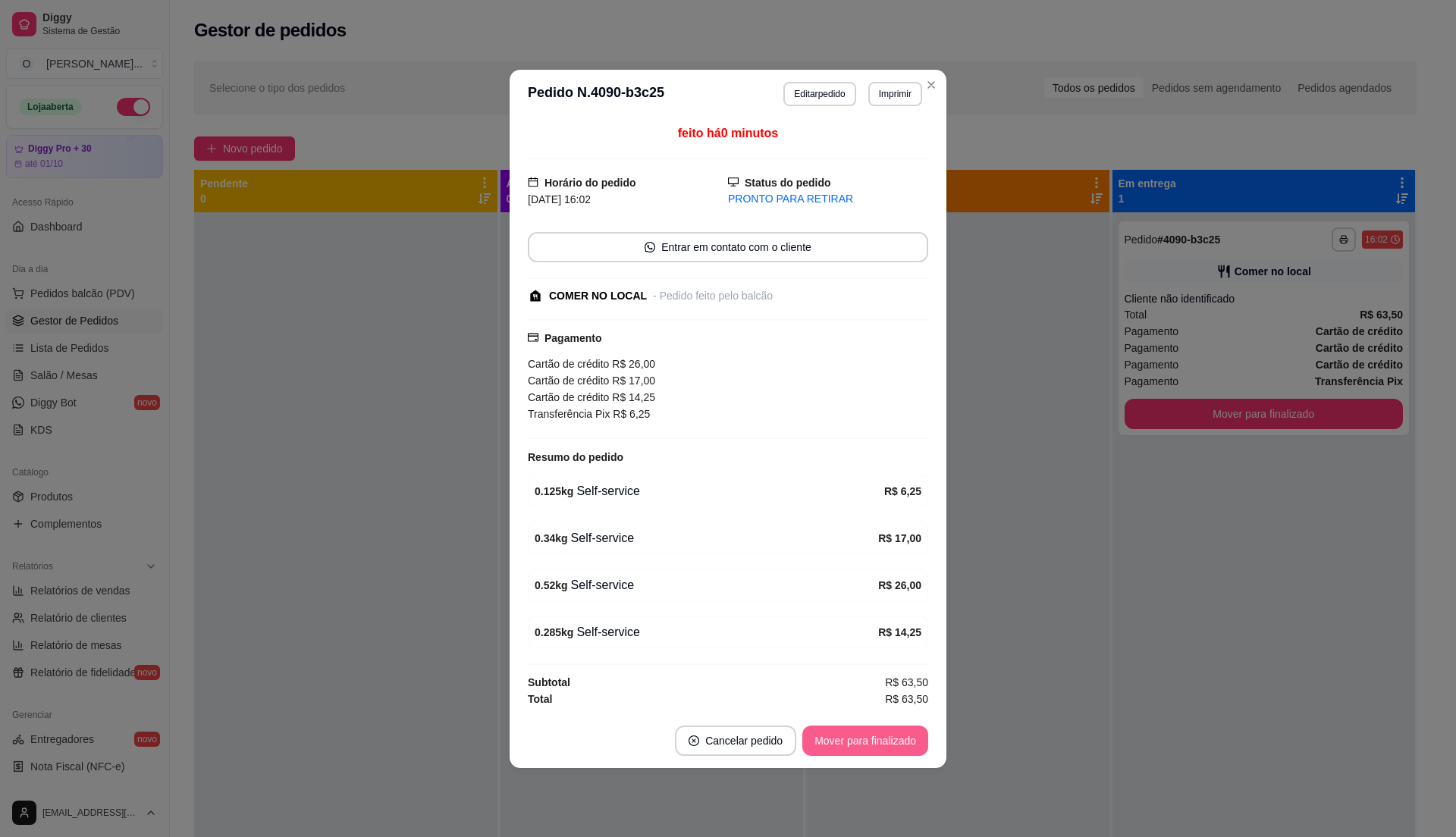
click at [877, 744] on button "Mover para finalizado" at bounding box center [865, 740] width 126 height 30
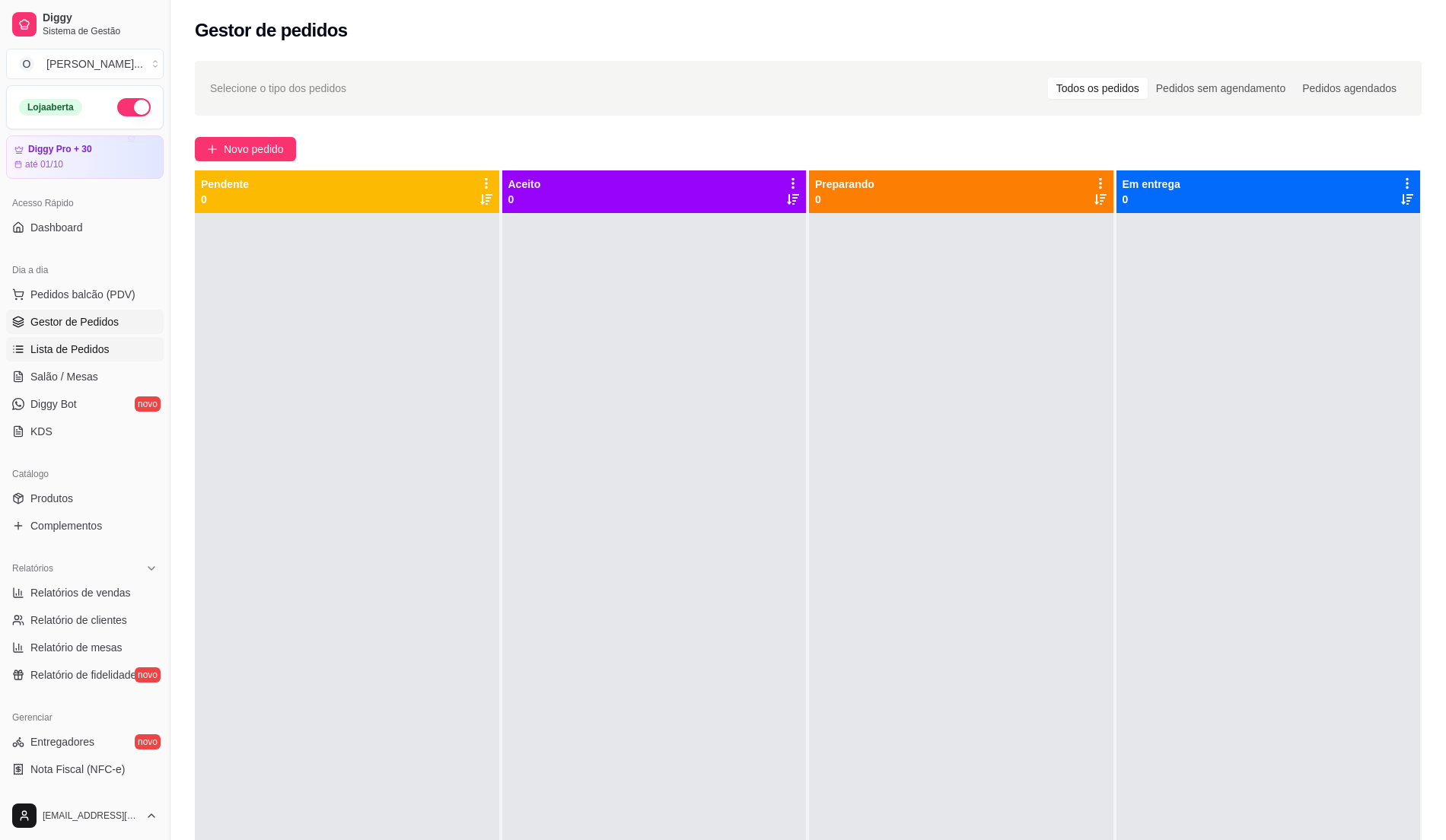
click at [83, 344] on span "Lista de Pedidos" at bounding box center [70, 348] width 79 height 15
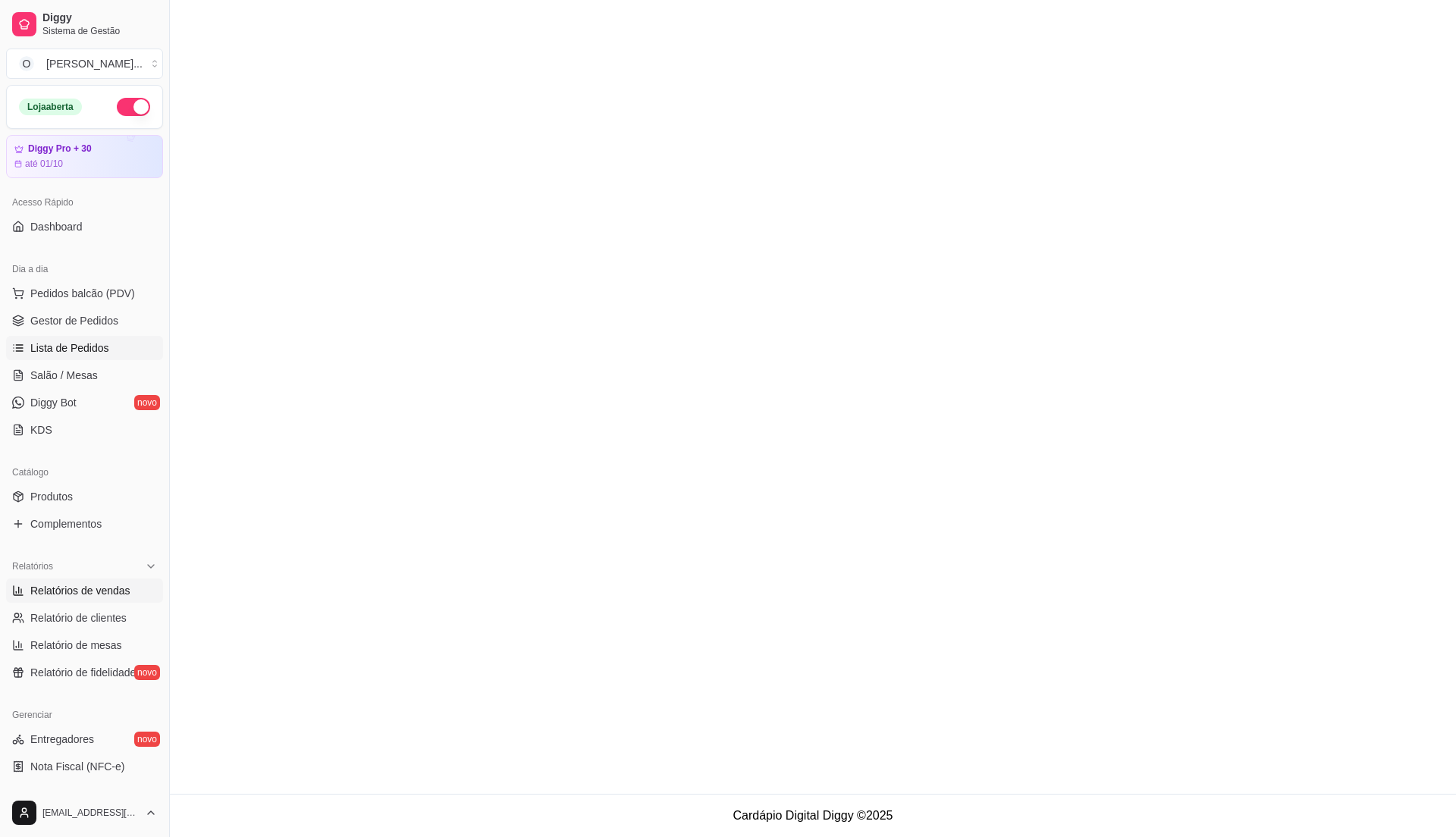
click at [110, 589] on span "Relatórios de vendas" at bounding box center [80, 590] width 100 height 15
select select "ALL"
select select "0"
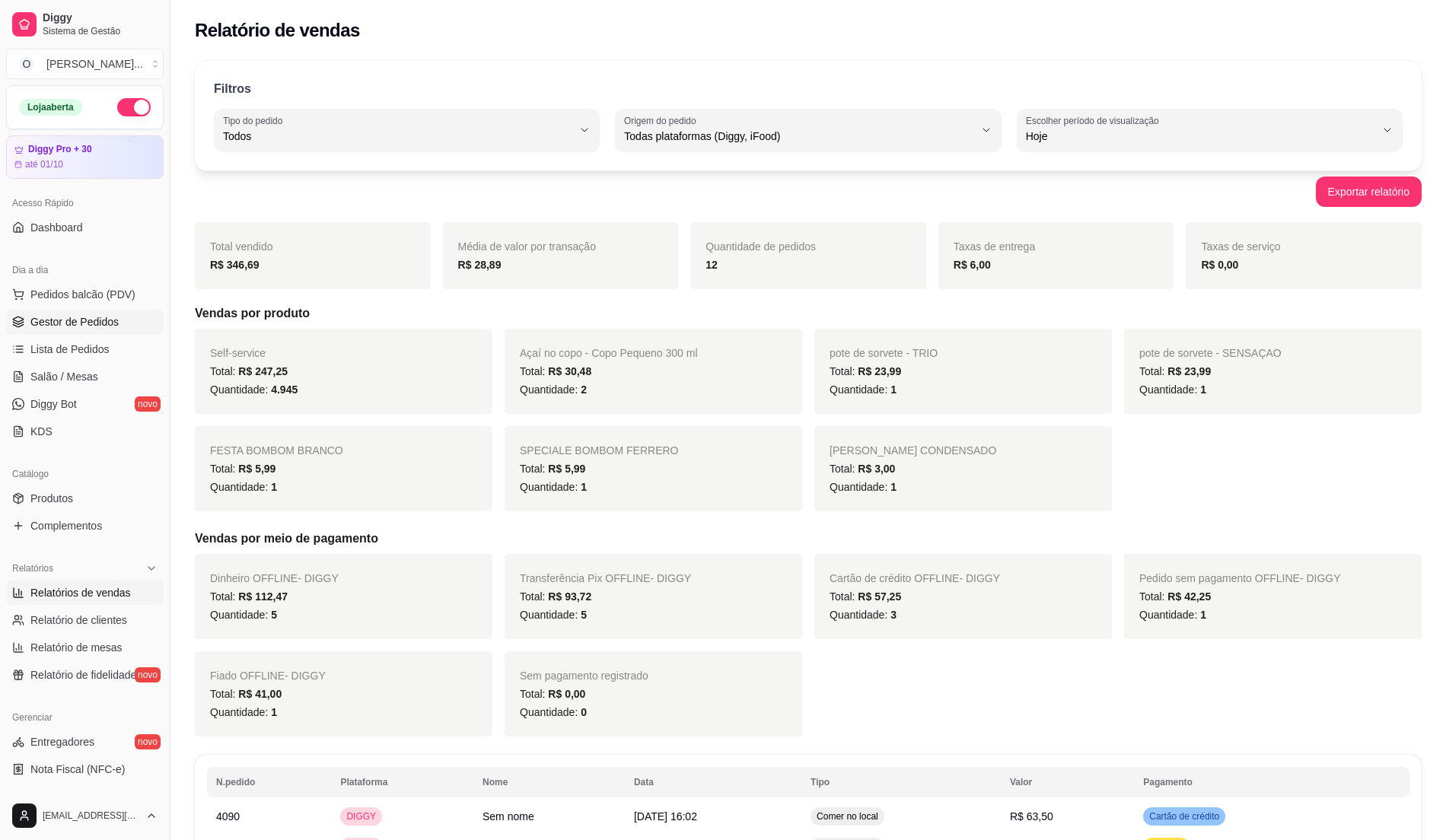
click at [94, 330] on link "Gestor de Pedidos" at bounding box center [85, 322] width 157 height 24
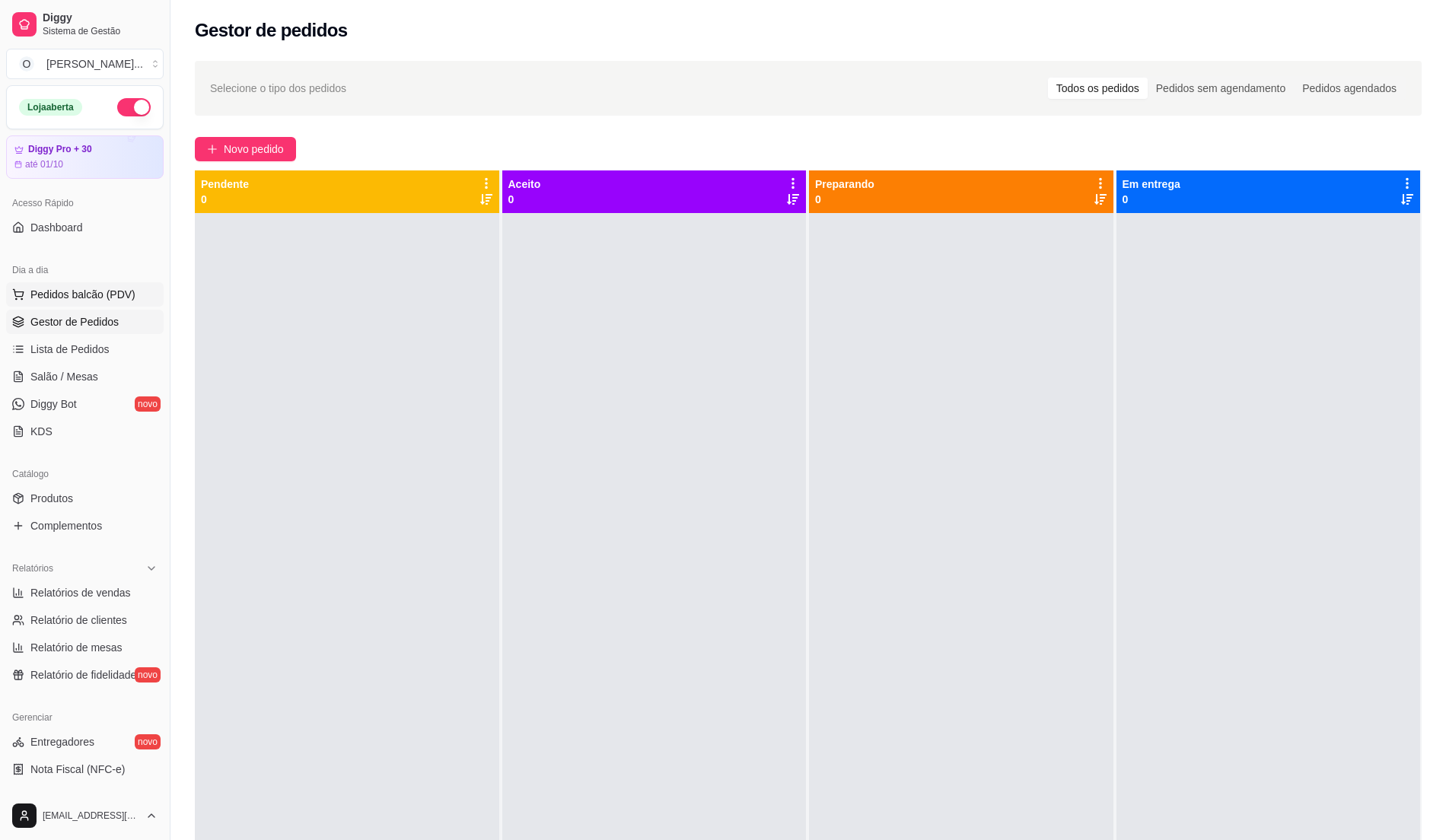
click at [86, 297] on span "Pedidos balcão (PDV)" at bounding box center [83, 294] width 105 height 15
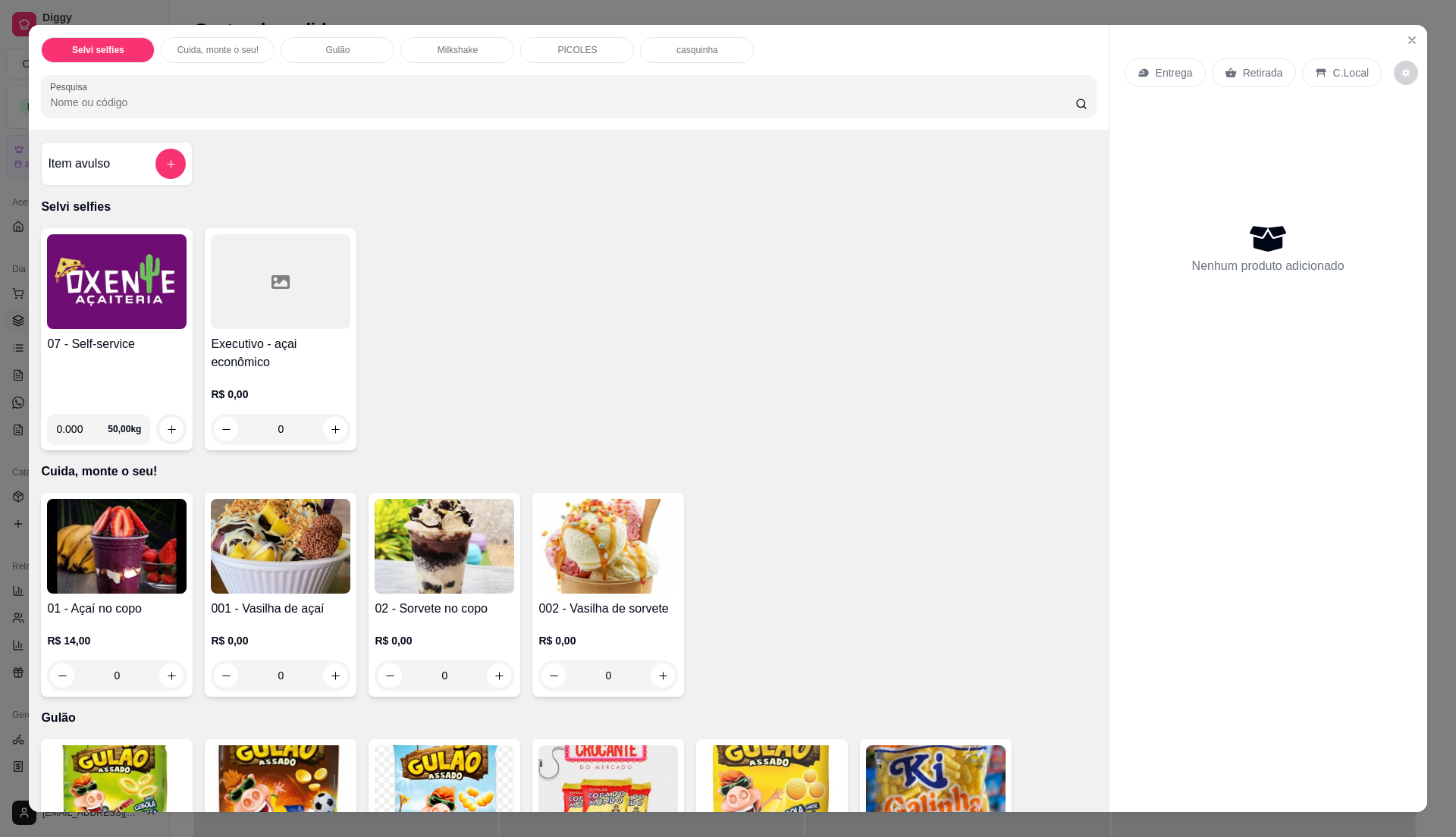
click at [104, 355] on div "07 - Self-service" at bounding box center [117, 368] width 139 height 67
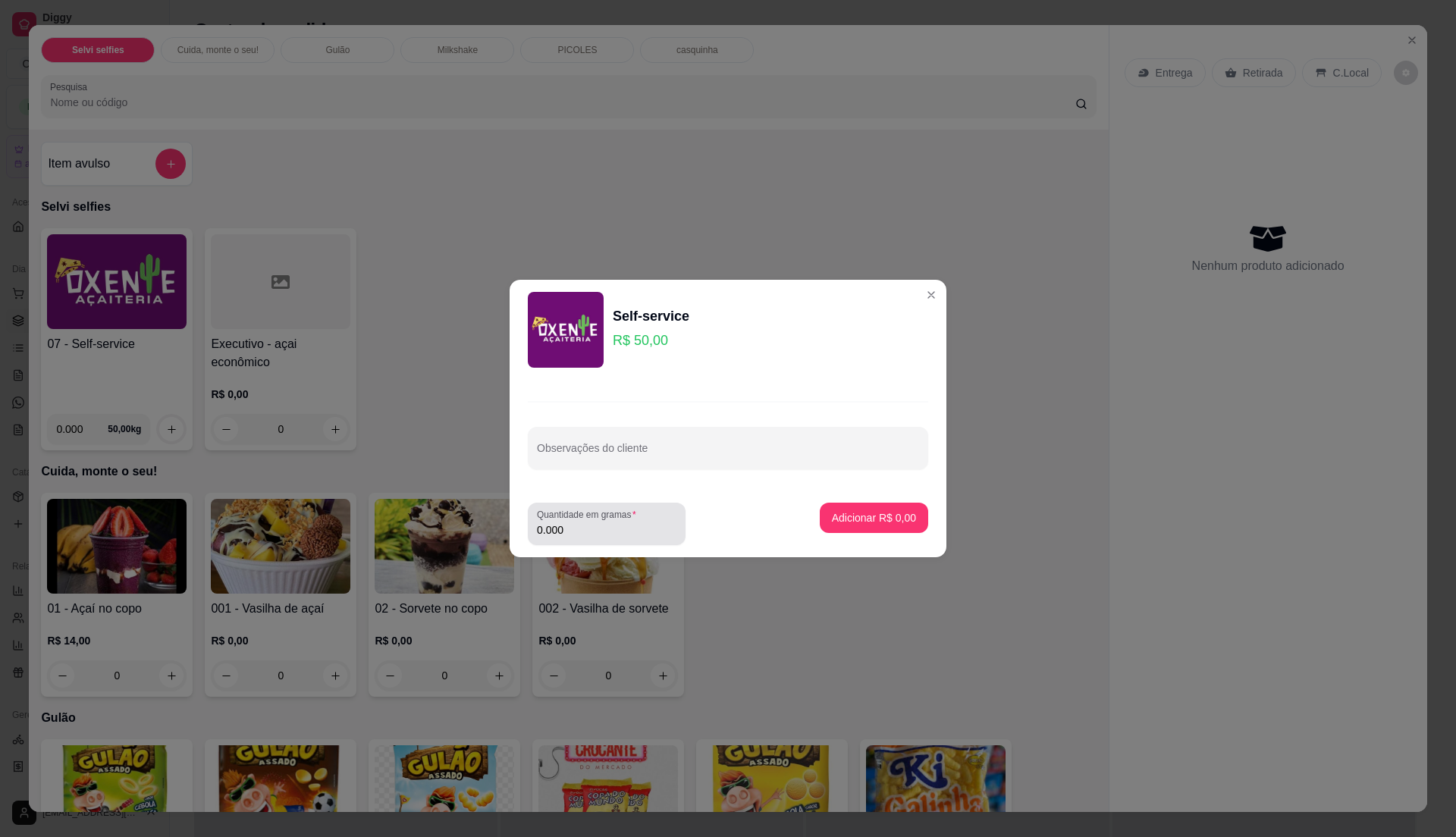
click at [583, 539] on div "0.000" at bounding box center [607, 524] width 139 height 30
click at [605, 528] on input "0.000" at bounding box center [607, 529] width 139 height 15
type input "0.17"
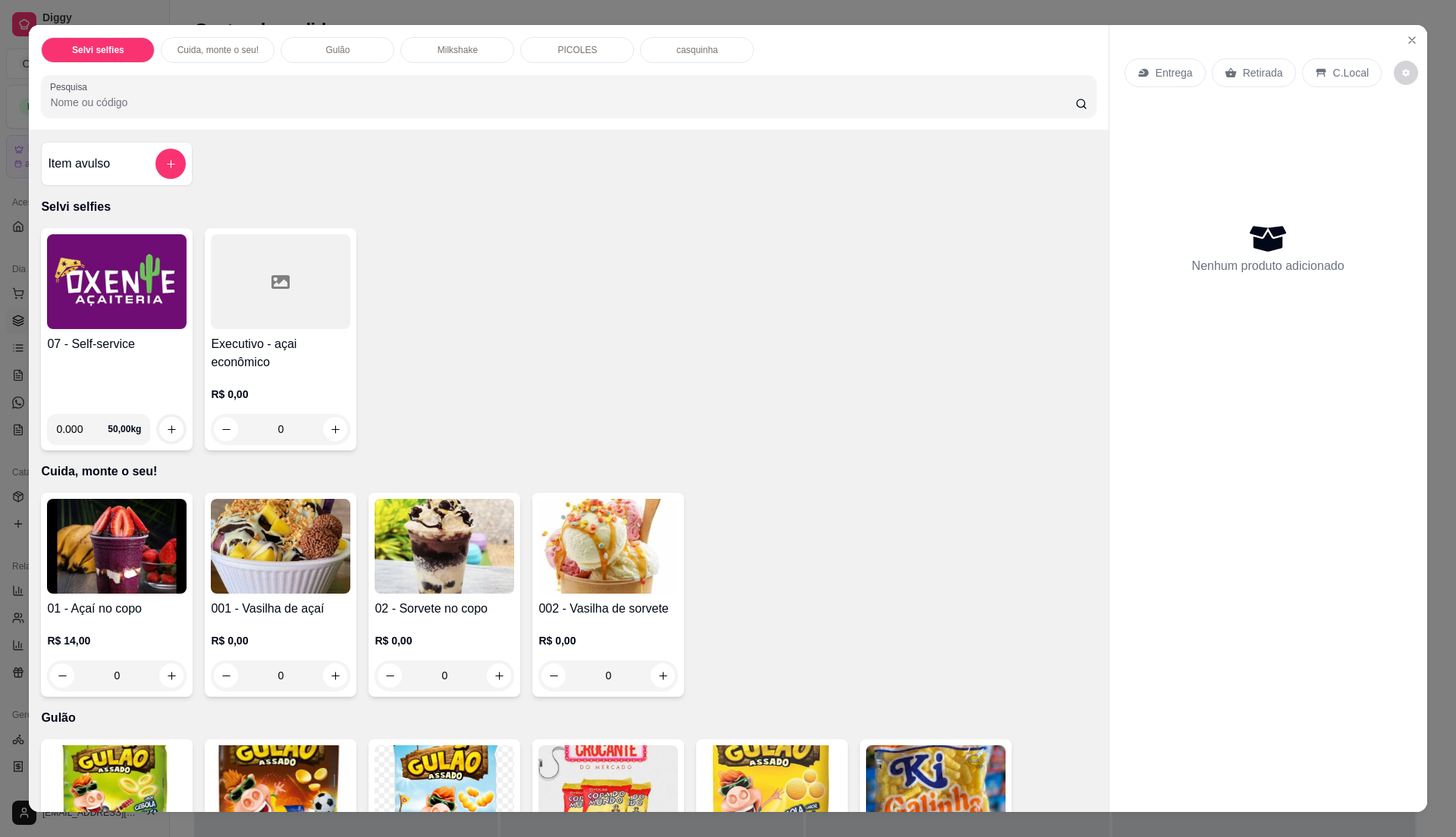
click at [146, 365] on div "07 - Self-service" at bounding box center [117, 368] width 139 height 67
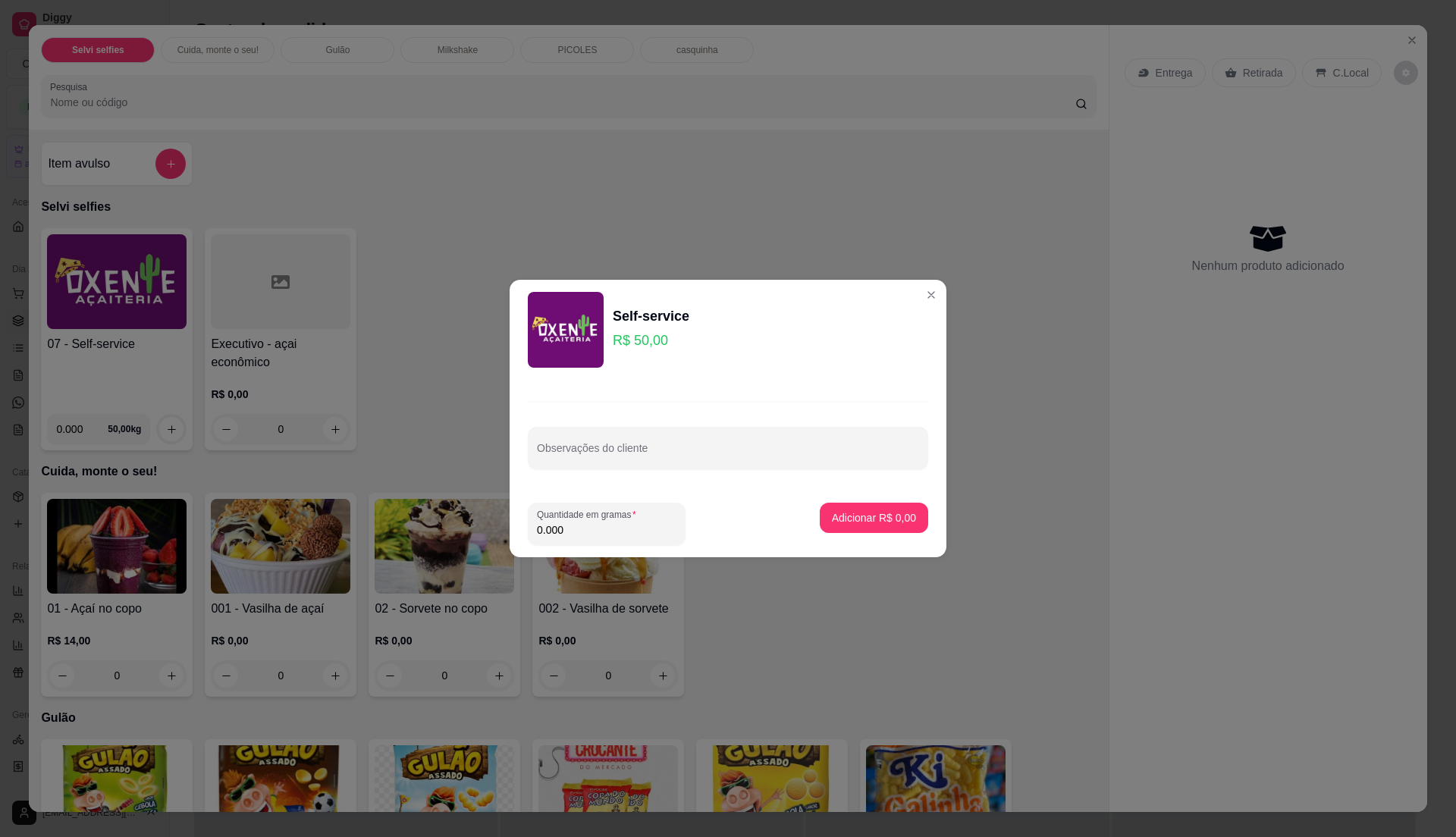
click at [623, 532] on input "0.000" at bounding box center [607, 529] width 139 height 15
type input "0.195"
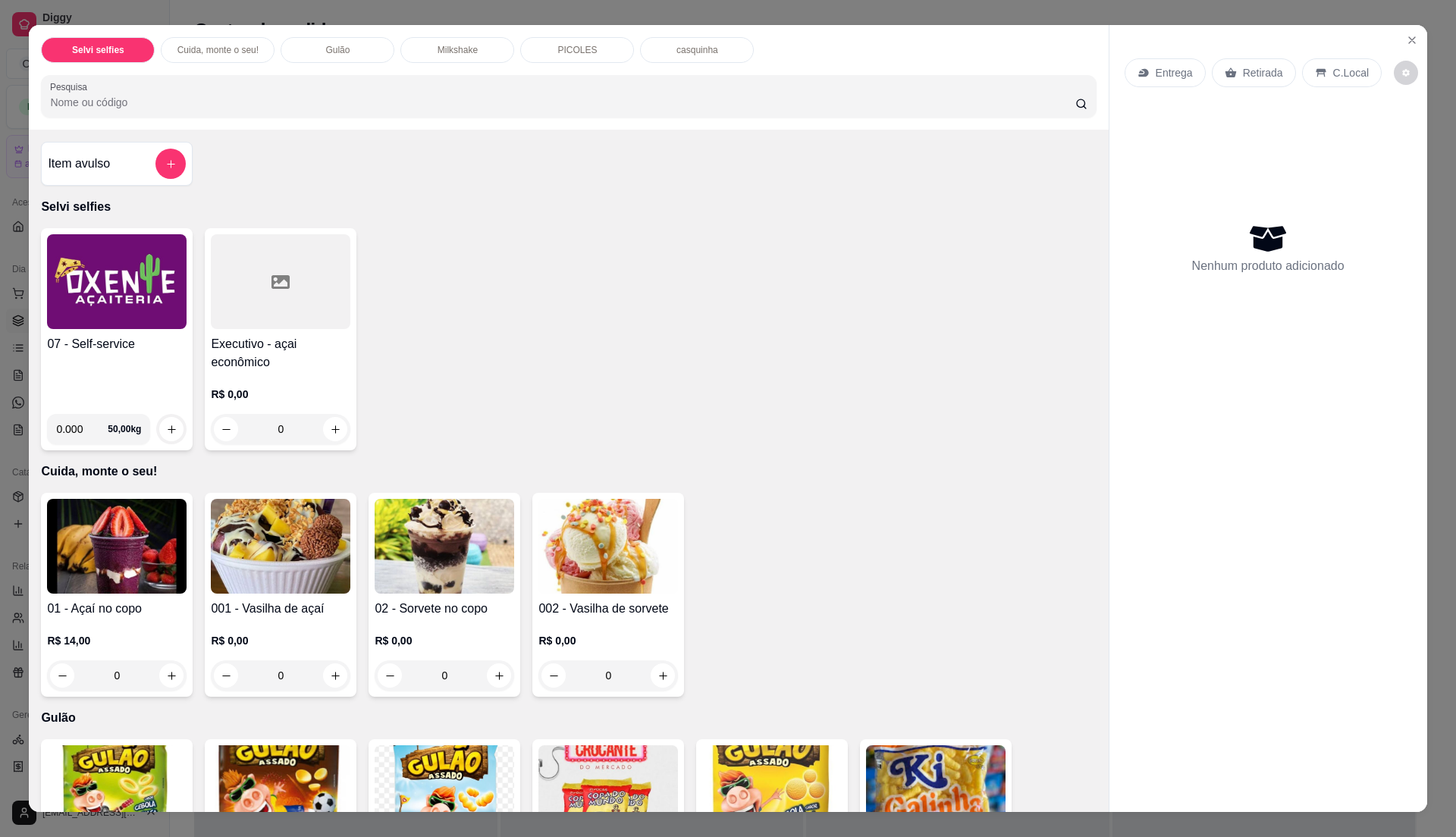
click at [115, 375] on div "07 - Self-service" at bounding box center [117, 368] width 139 height 67
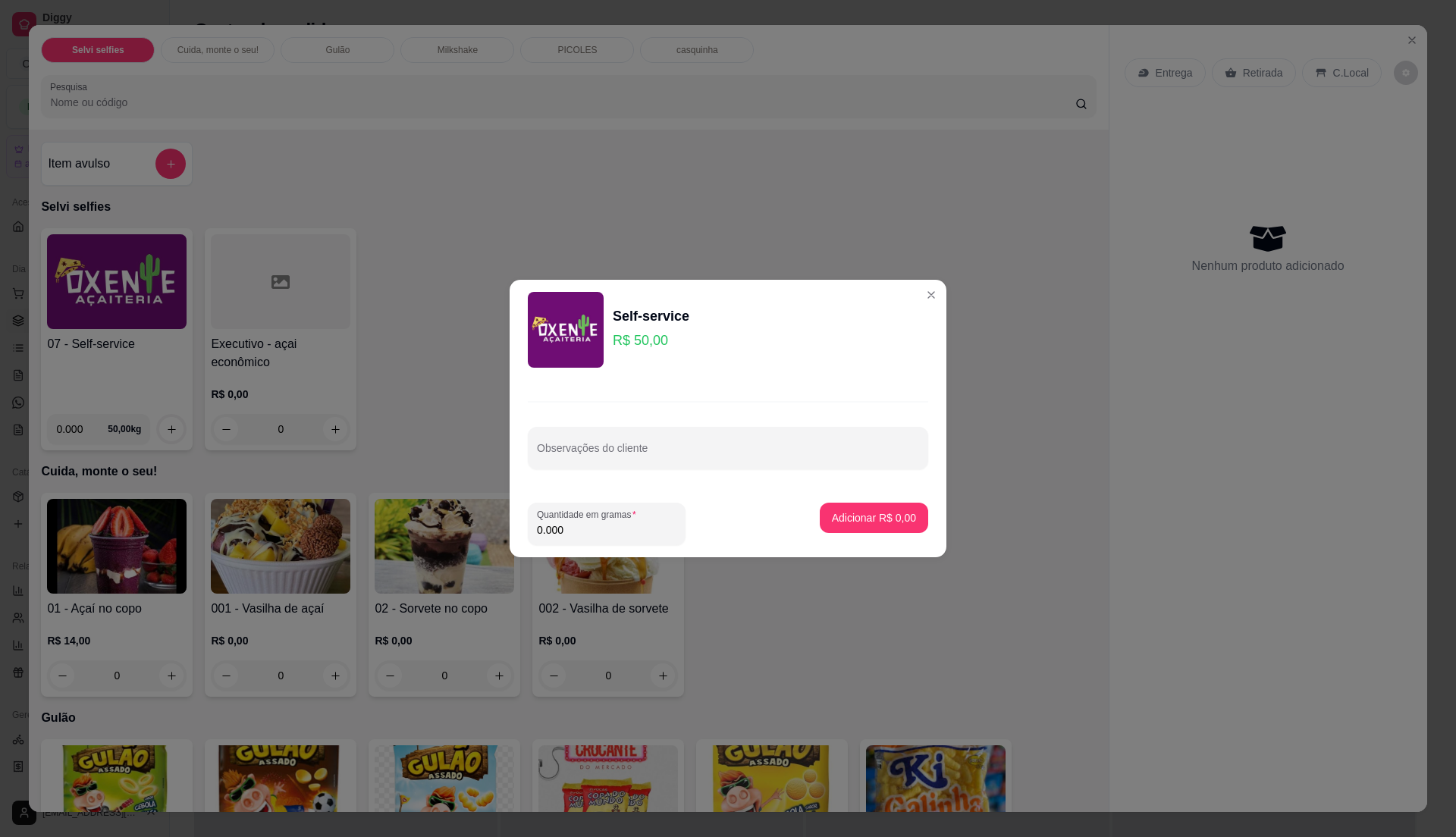
click at [605, 523] on input "0.000" at bounding box center [607, 529] width 139 height 15
click at [605, 523] on input "0" at bounding box center [607, 529] width 139 height 15
type input "0.2"
click at [859, 505] on button "Adicionar R$ 10,00" at bounding box center [871, 518] width 115 height 30
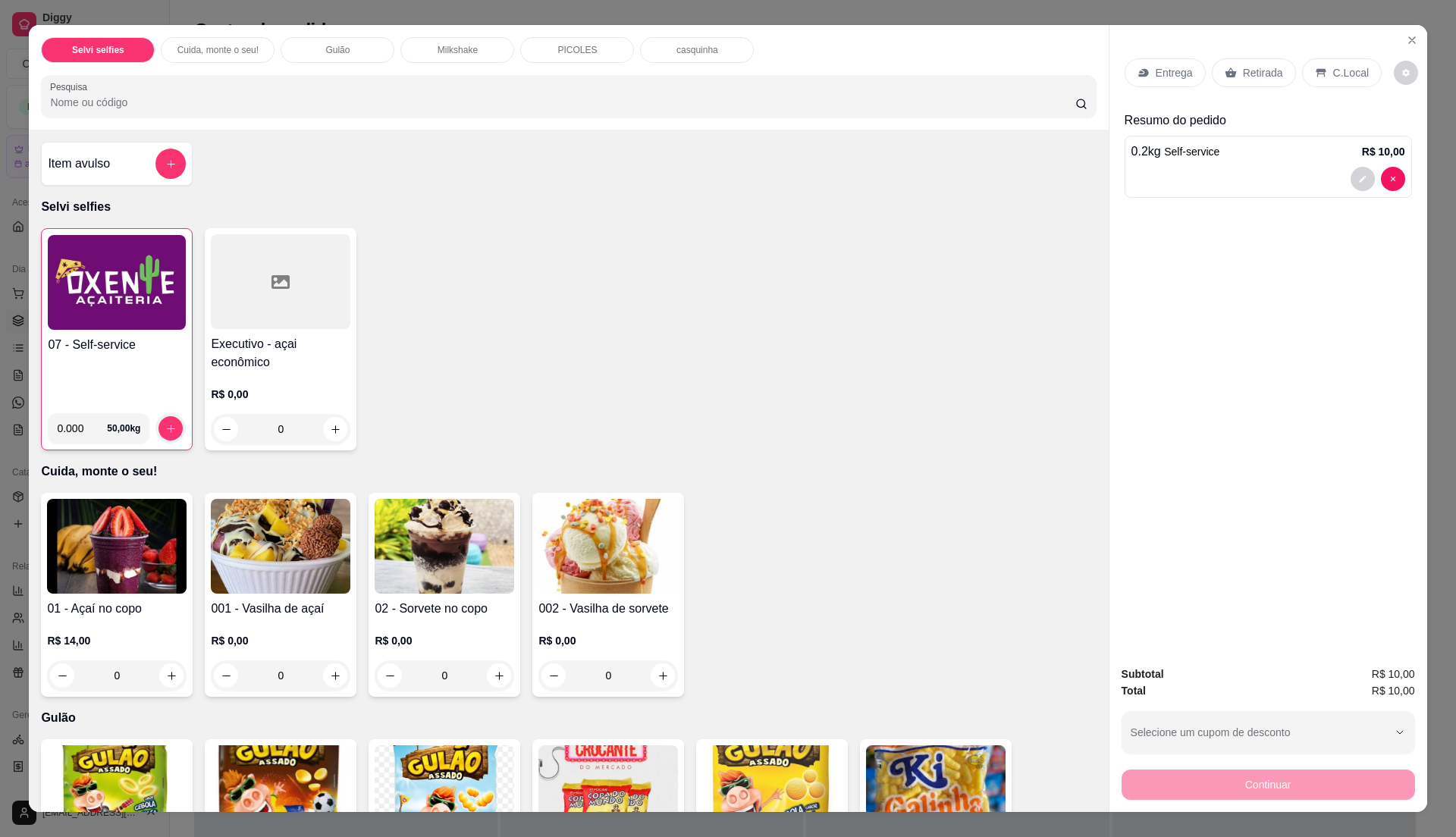
click at [128, 343] on h4 "07 - Self-service" at bounding box center [117, 345] width 138 height 18
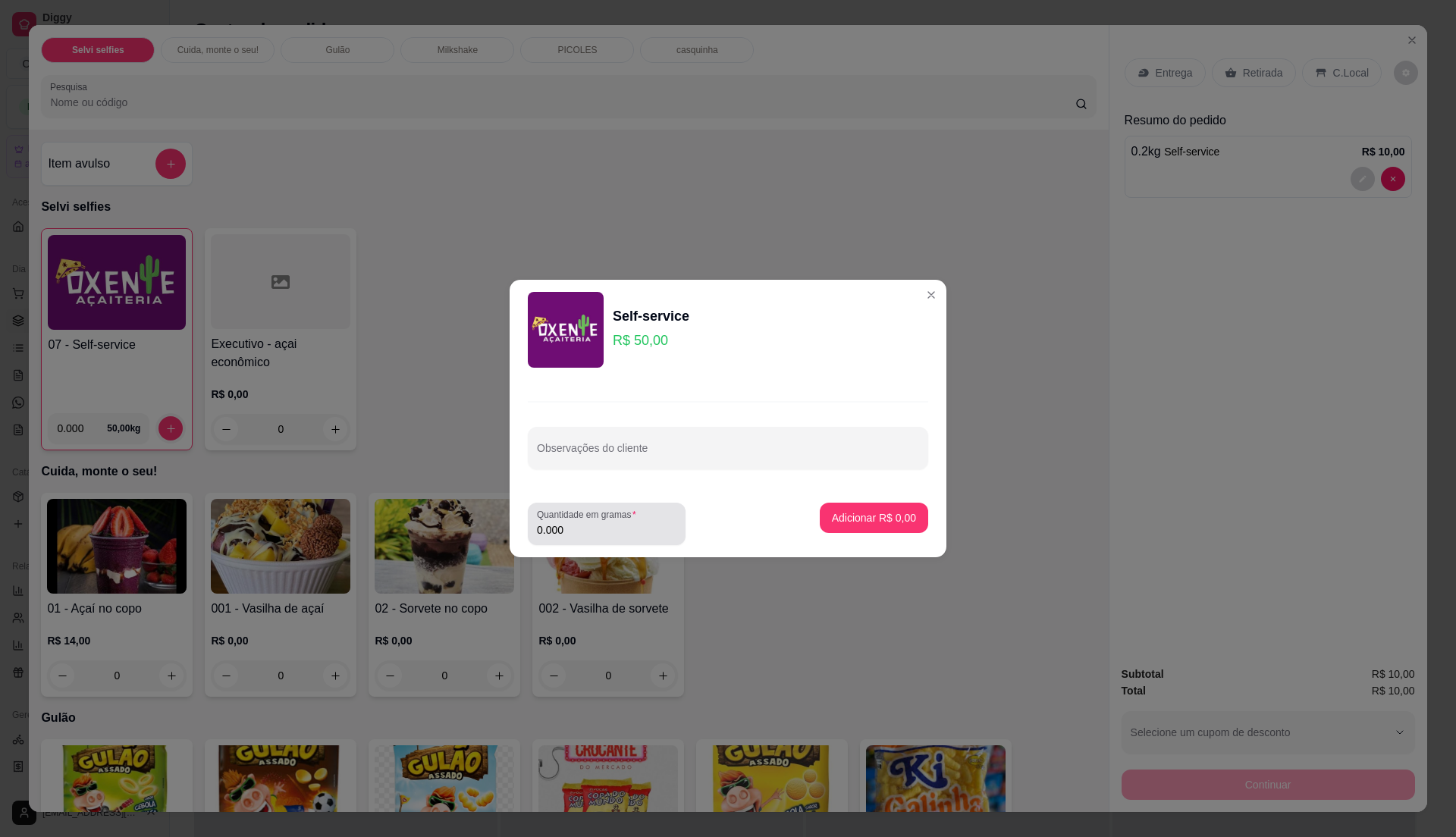
click at [610, 519] on label "Quantidade em gramas" at bounding box center [589, 514] width 104 height 13
click at [610, 522] on input "0.000" at bounding box center [607, 529] width 139 height 15
click at [610, 519] on label "Quantidade em gramas" at bounding box center [589, 514] width 104 height 13
click at [610, 522] on input "0" at bounding box center [607, 529] width 139 height 15
type input "0.2"
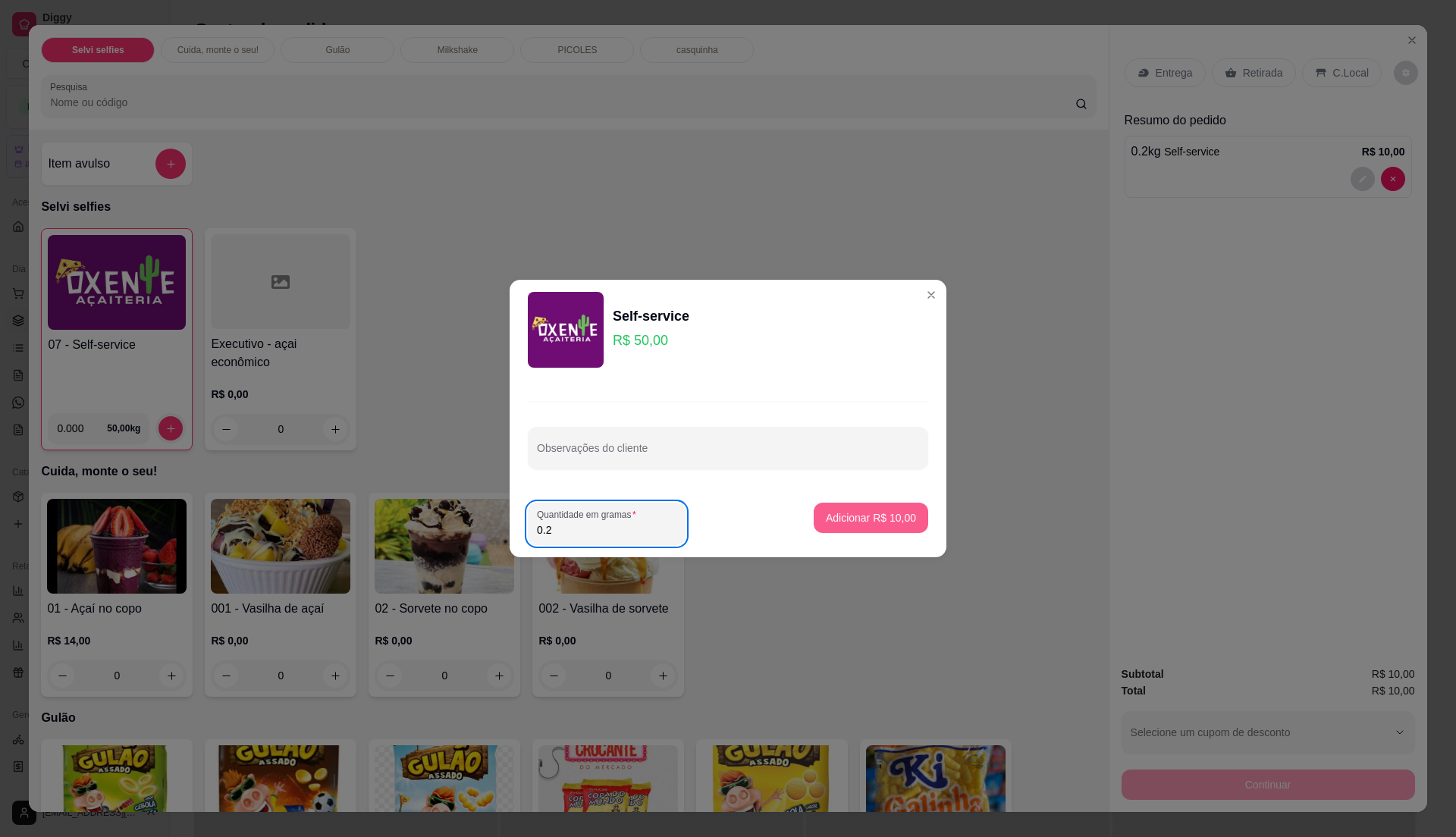
click at [838, 511] on p "Adicionar R$ 10,00" at bounding box center [871, 518] width 91 height 15
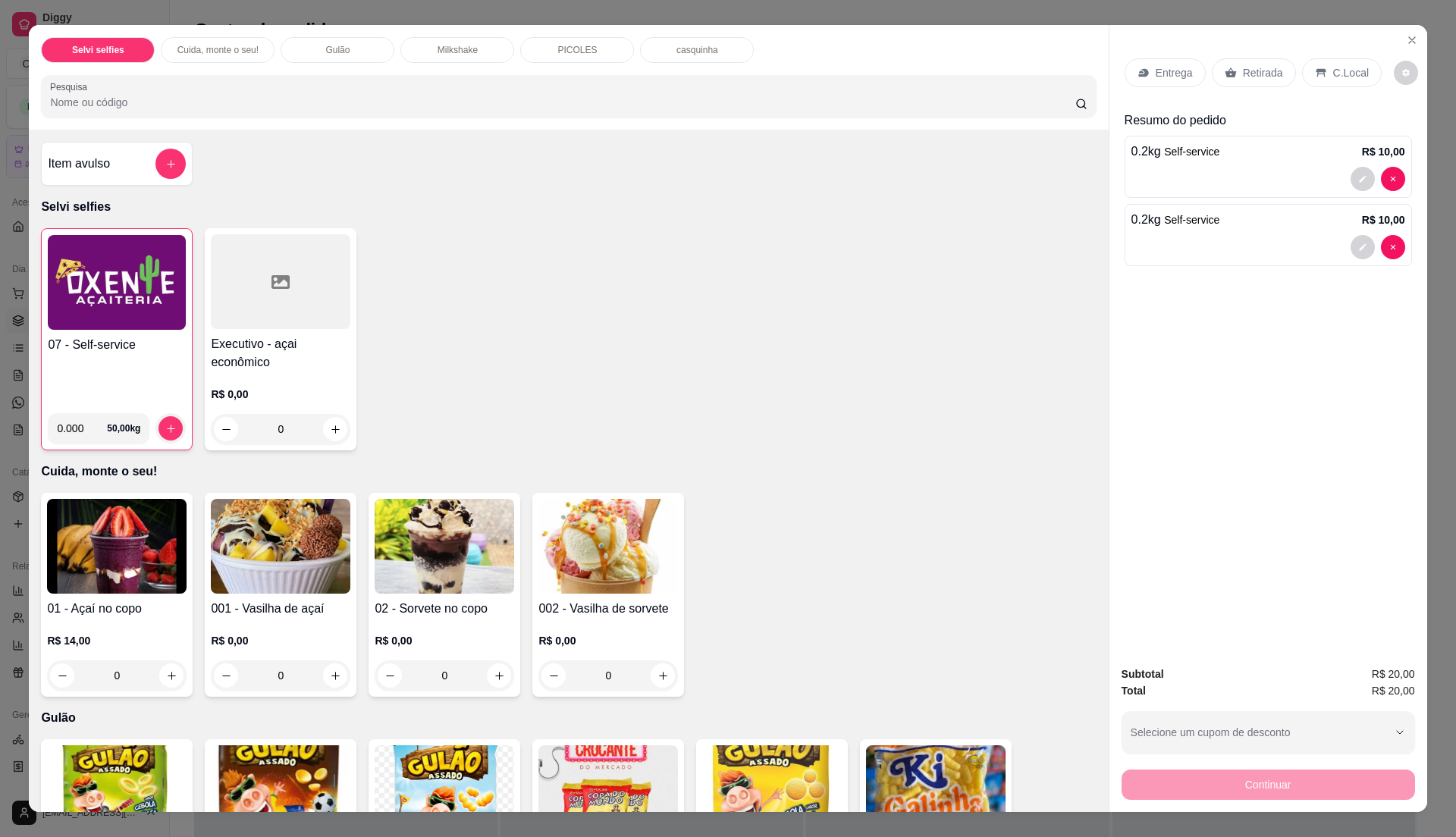
click at [1333, 74] on p "C.Local" at bounding box center [1351, 72] width 36 height 15
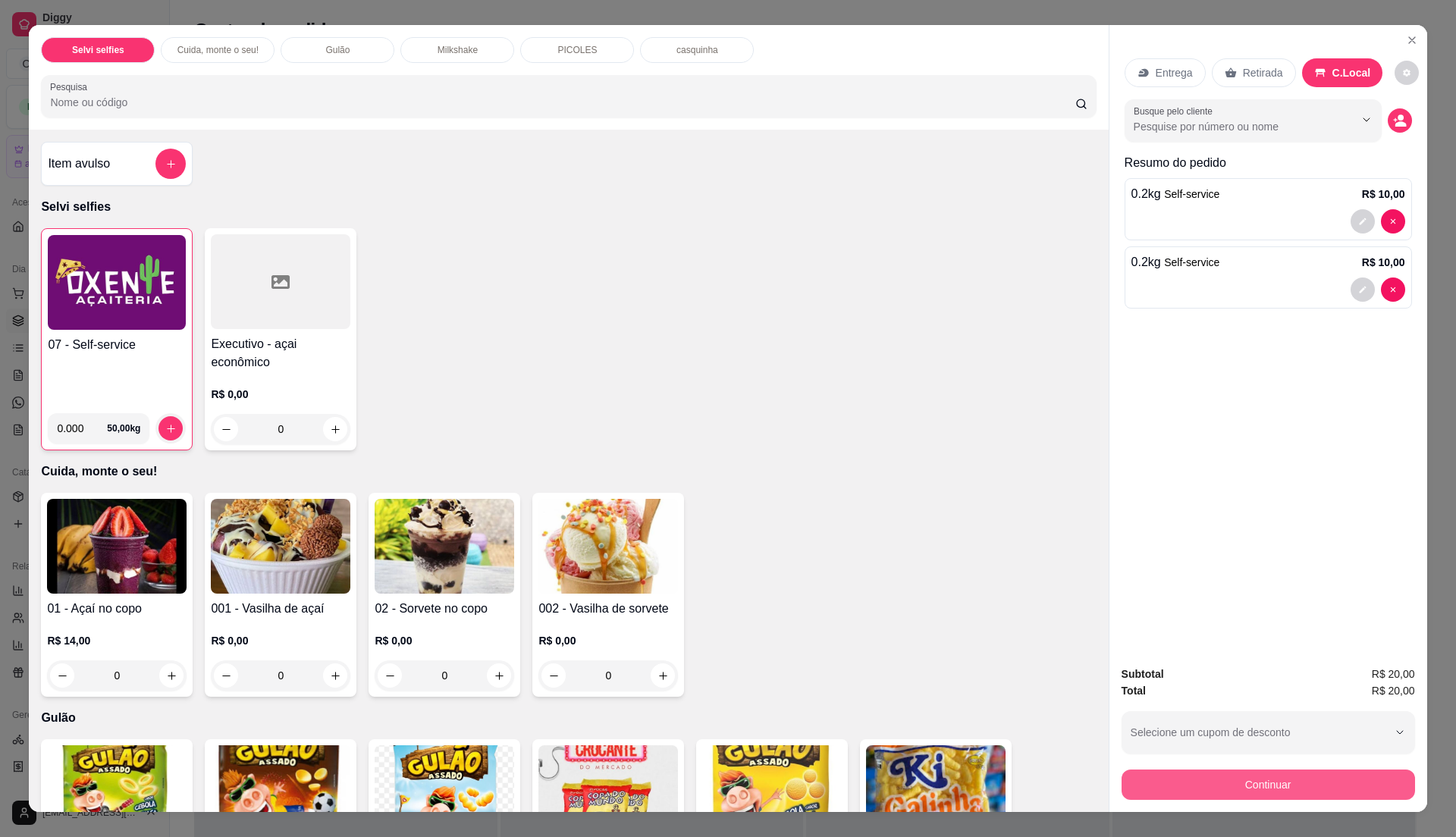
click at [1225, 780] on button "Continuar" at bounding box center [1268, 785] width 293 height 30
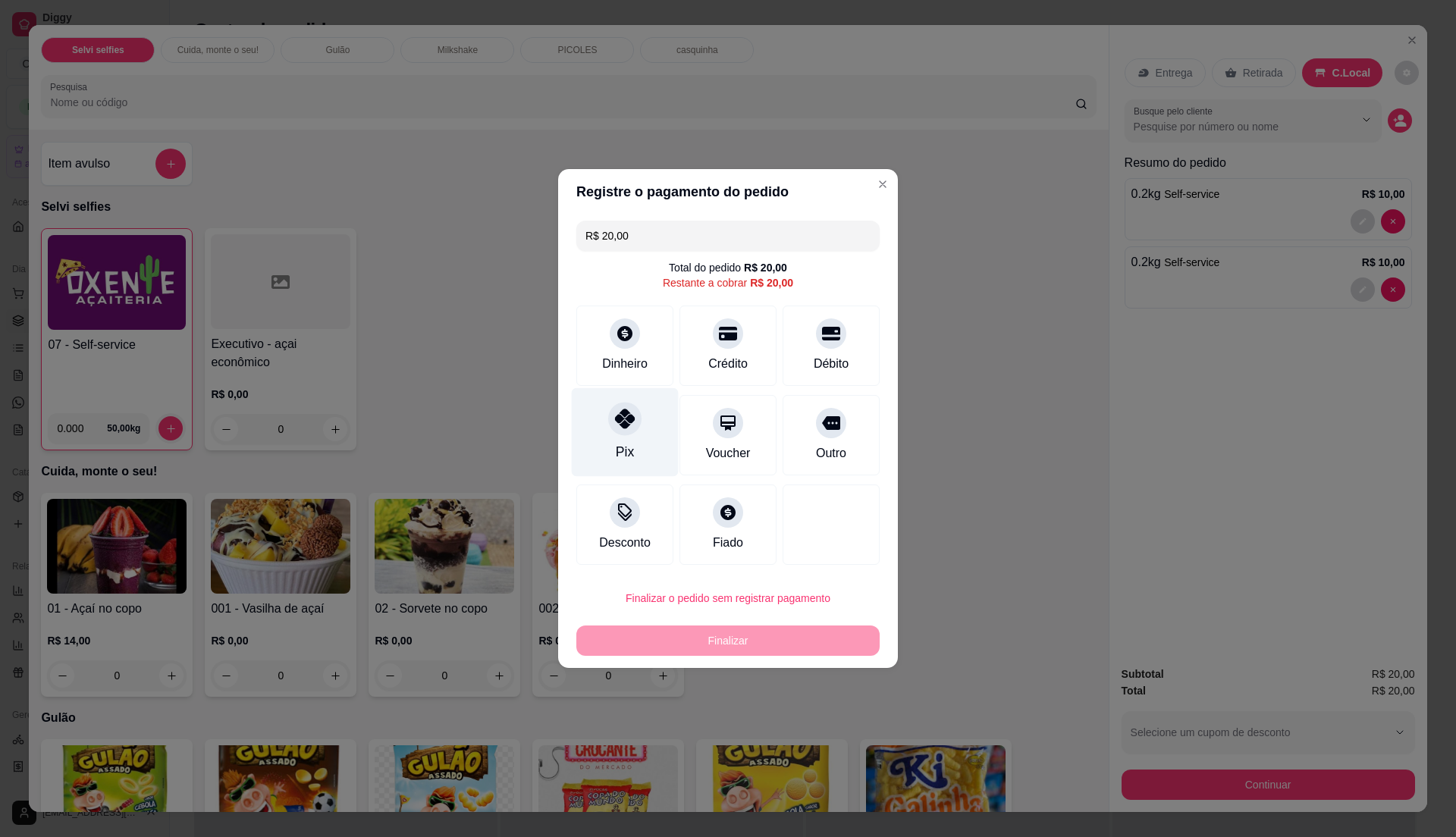
click at [614, 437] on div "Pix" at bounding box center [625, 432] width 107 height 89
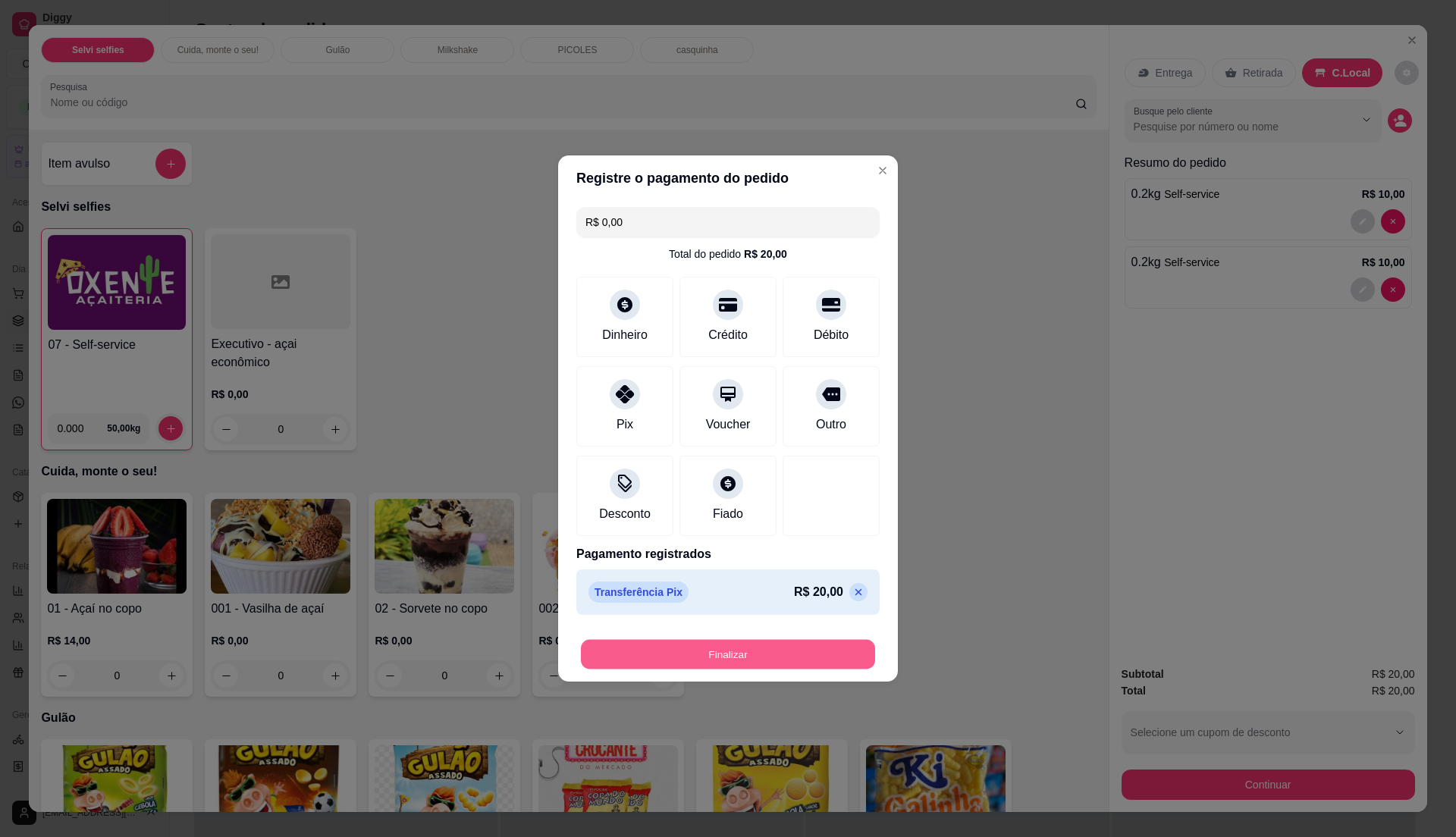
click at [723, 655] on button "Finalizar" at bounding box center [728, 655] width 294 height 30
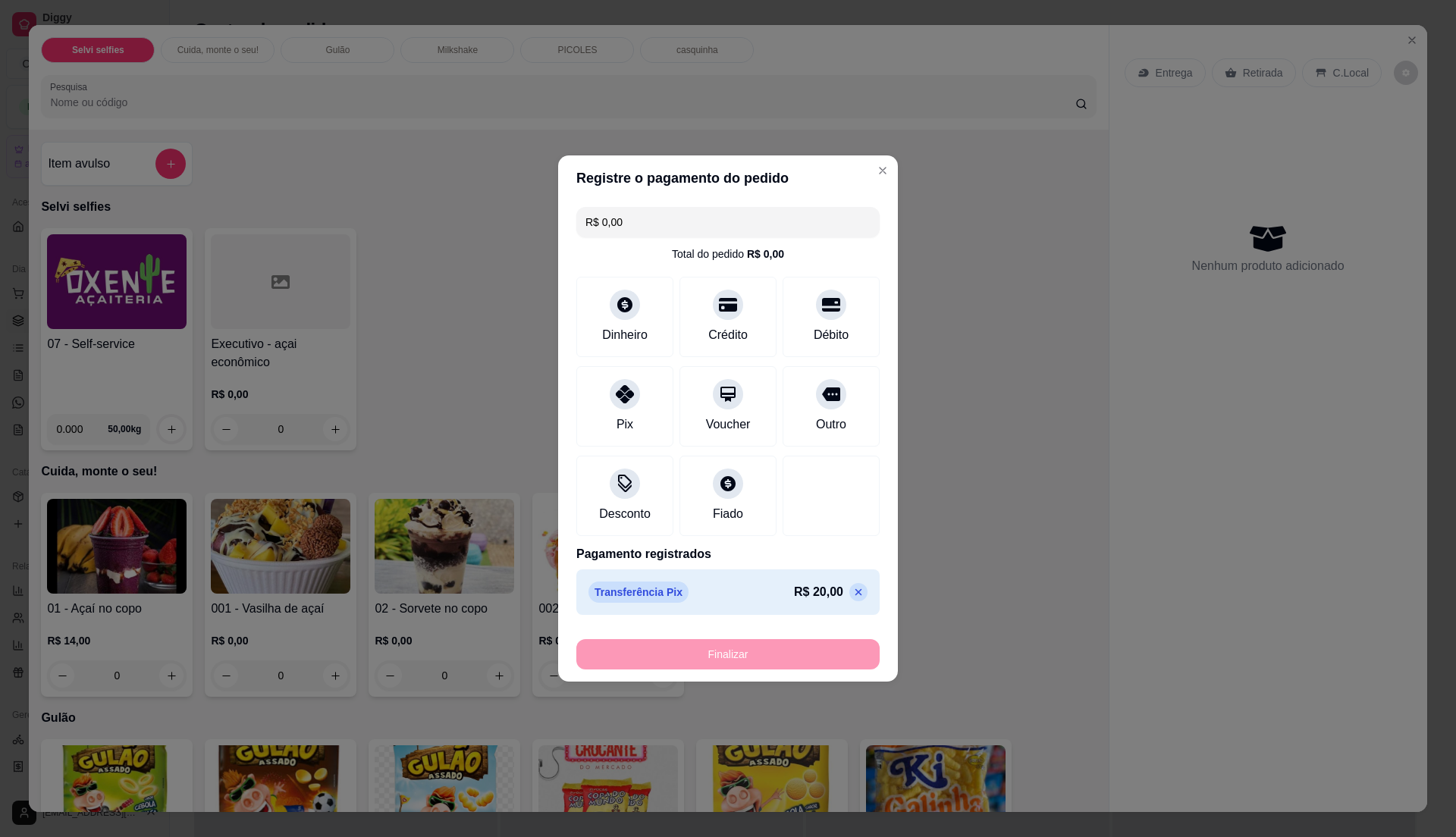
type input "-R$ 20,00"
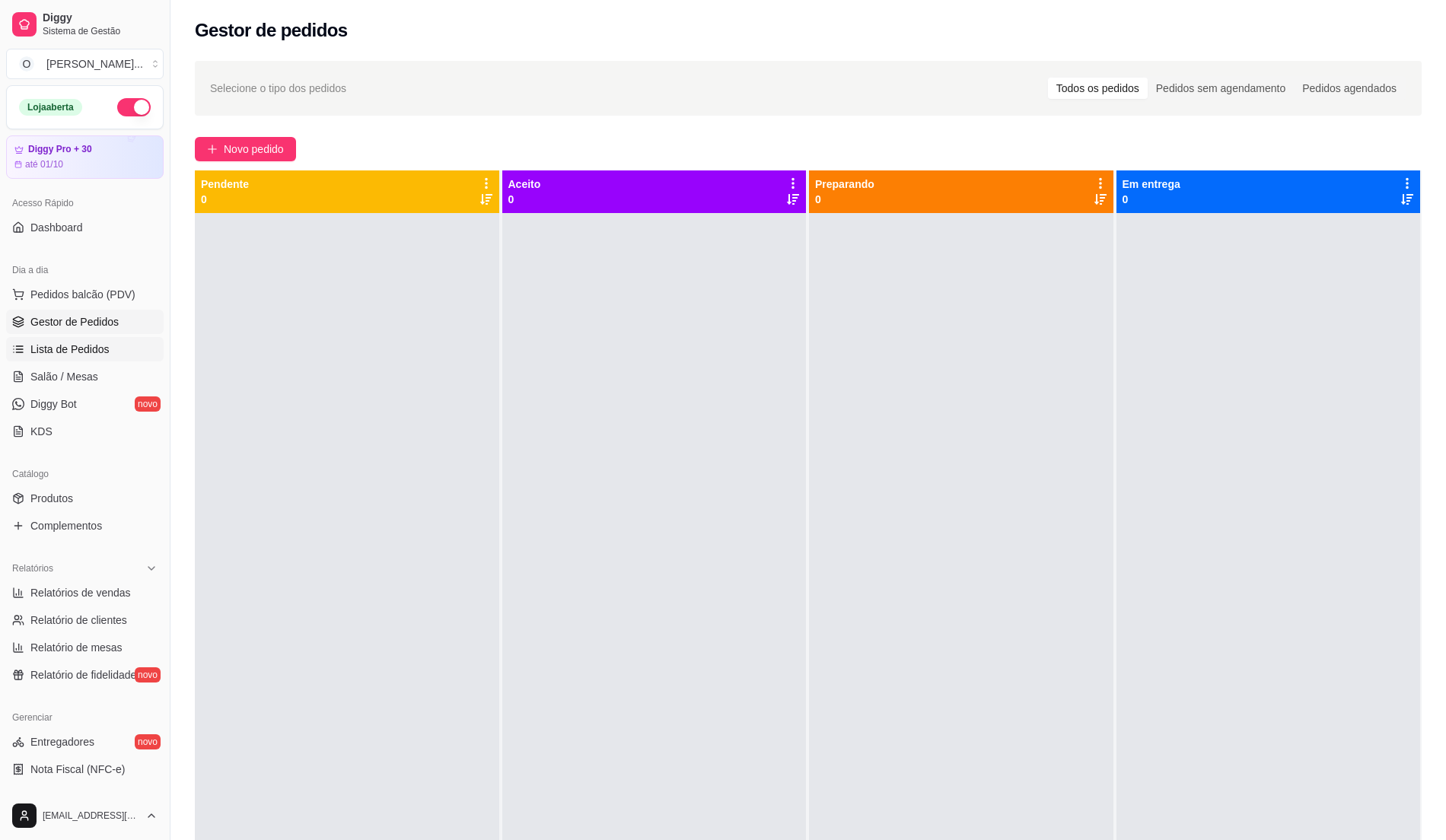
click at [107, 348] on link "Lista de Pedidos" at bounding box center [85, 349] width 157 height 24
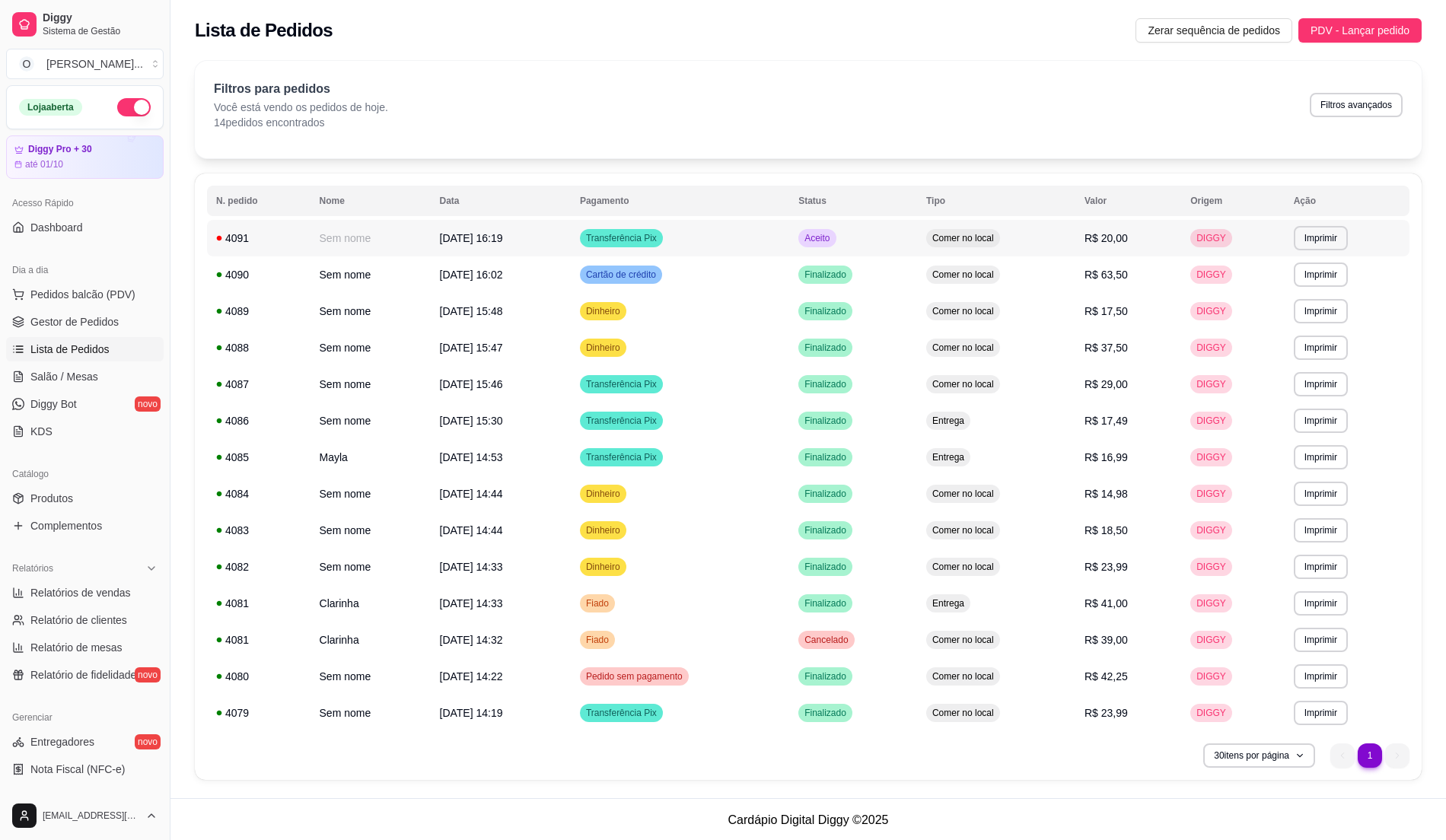
click at [816, 236] on td "Aceito" at bounding box center [853, 238] width 127 height 37
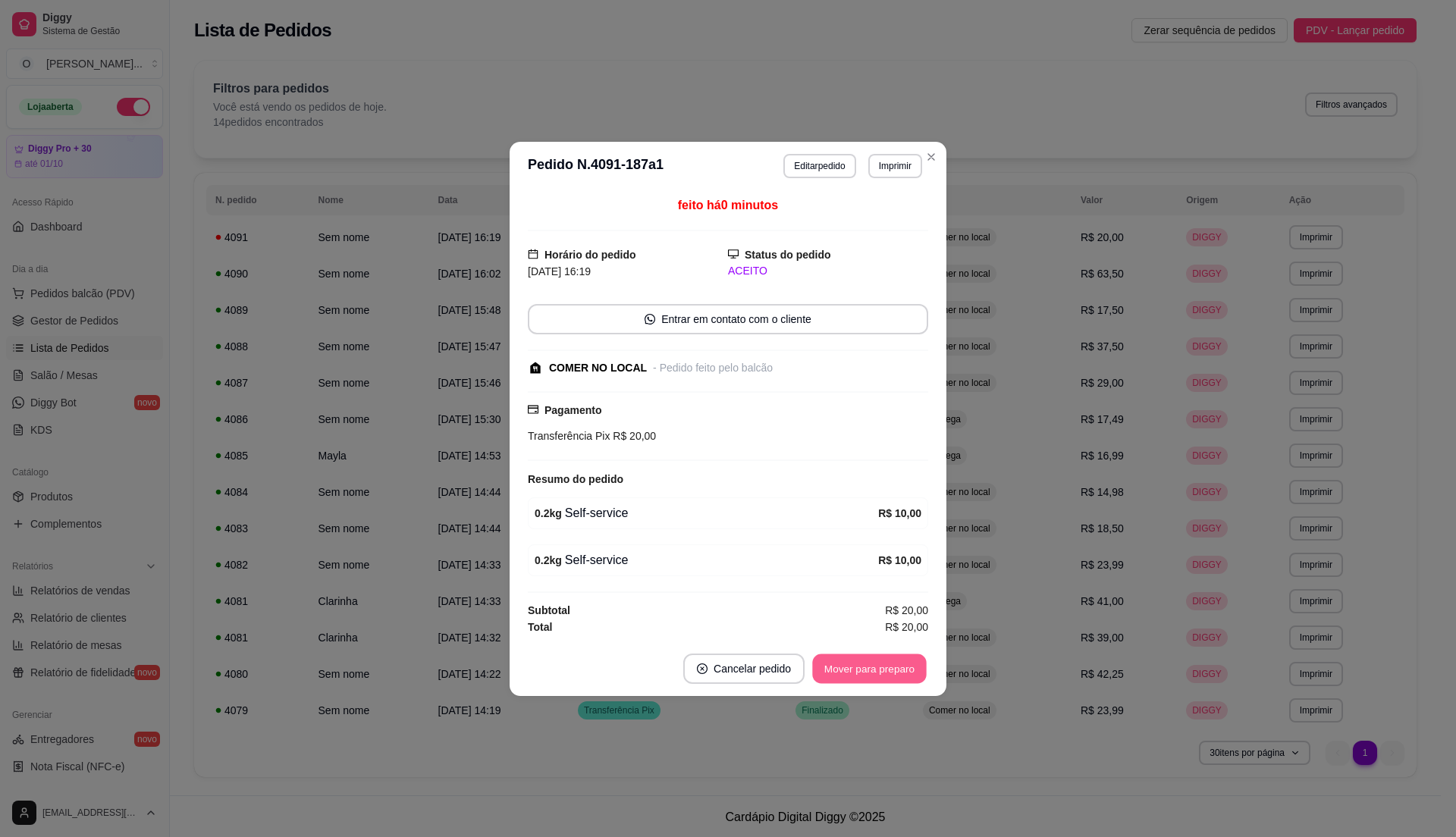
click at [848, 668] on button "Mover para preparo" at bounding box center [869, 668] width 114 height 30
click at [849, 668] on button "Mover para retirada disponível" at bounding box center [844, 668] width 163 height 30
click at [849, 668] on button "Mover para finalizado" at bounding box center [866, 668] width 122 height 30
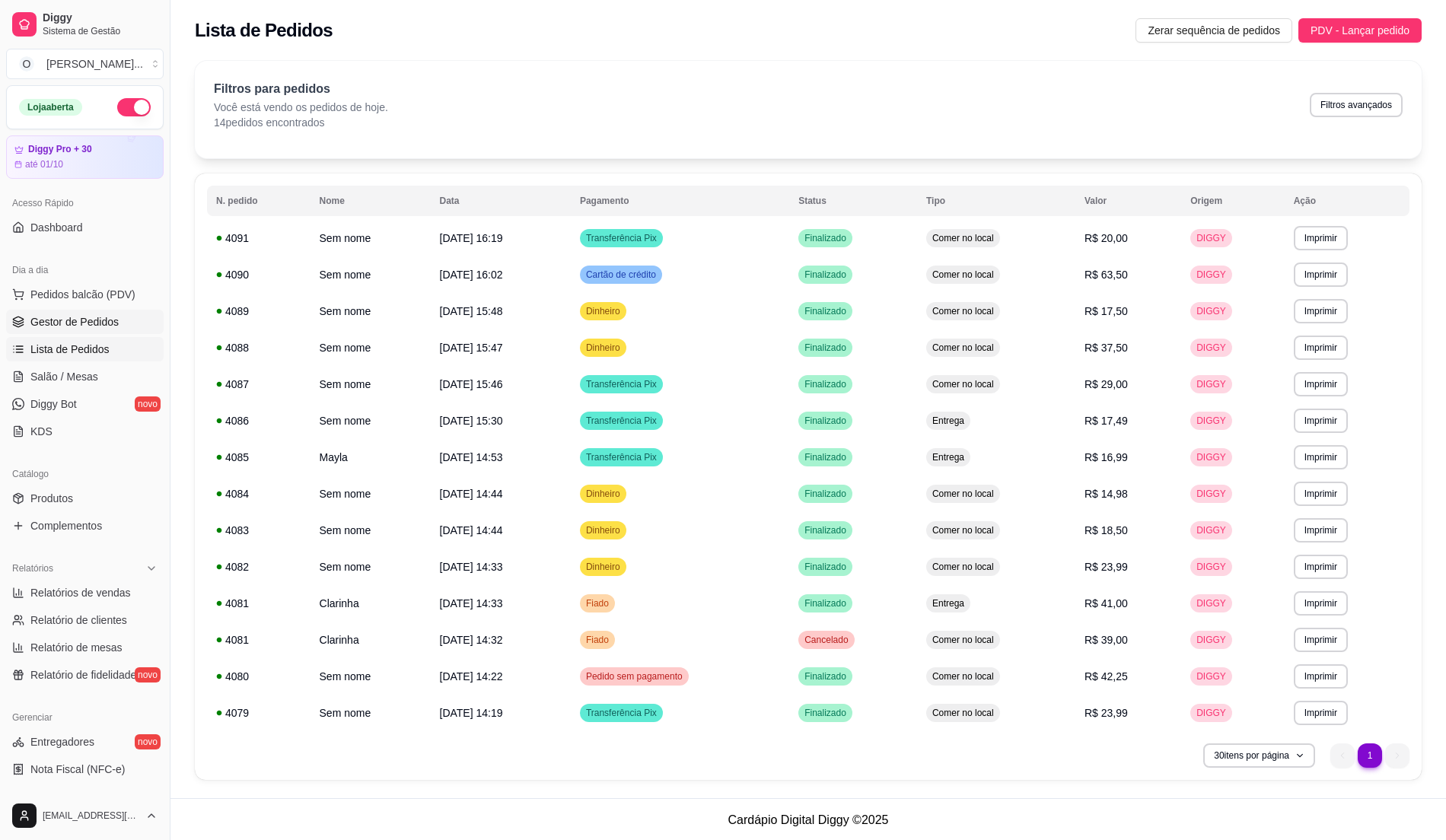
click at [62, 317] on span "Gestor de Pedidos" at bounding box center [74, 321] width 88 height 15
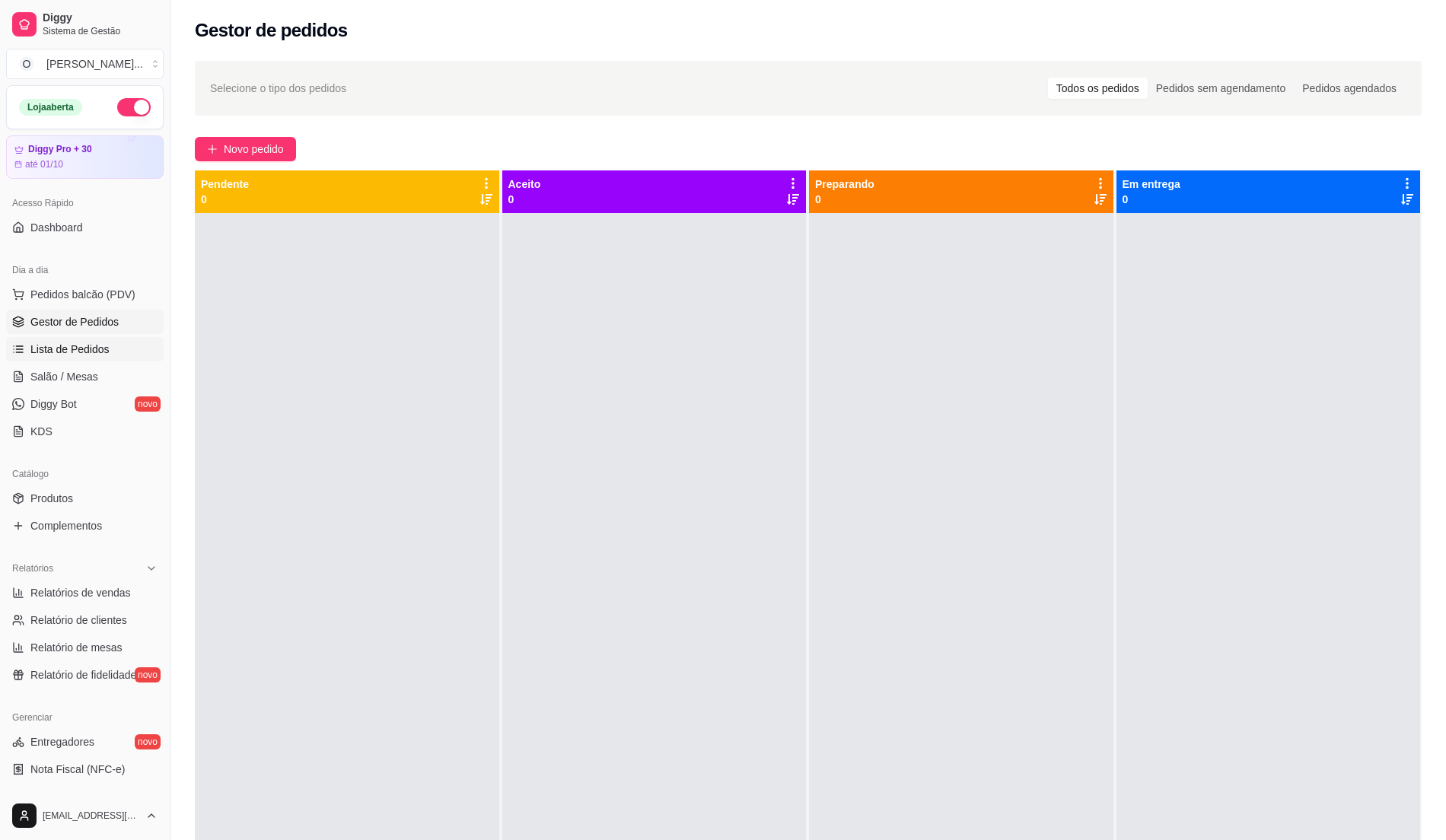
click at [92, 341] on link "Lista de Pedidos" at bounding box center [85, 349] width 157 height 24
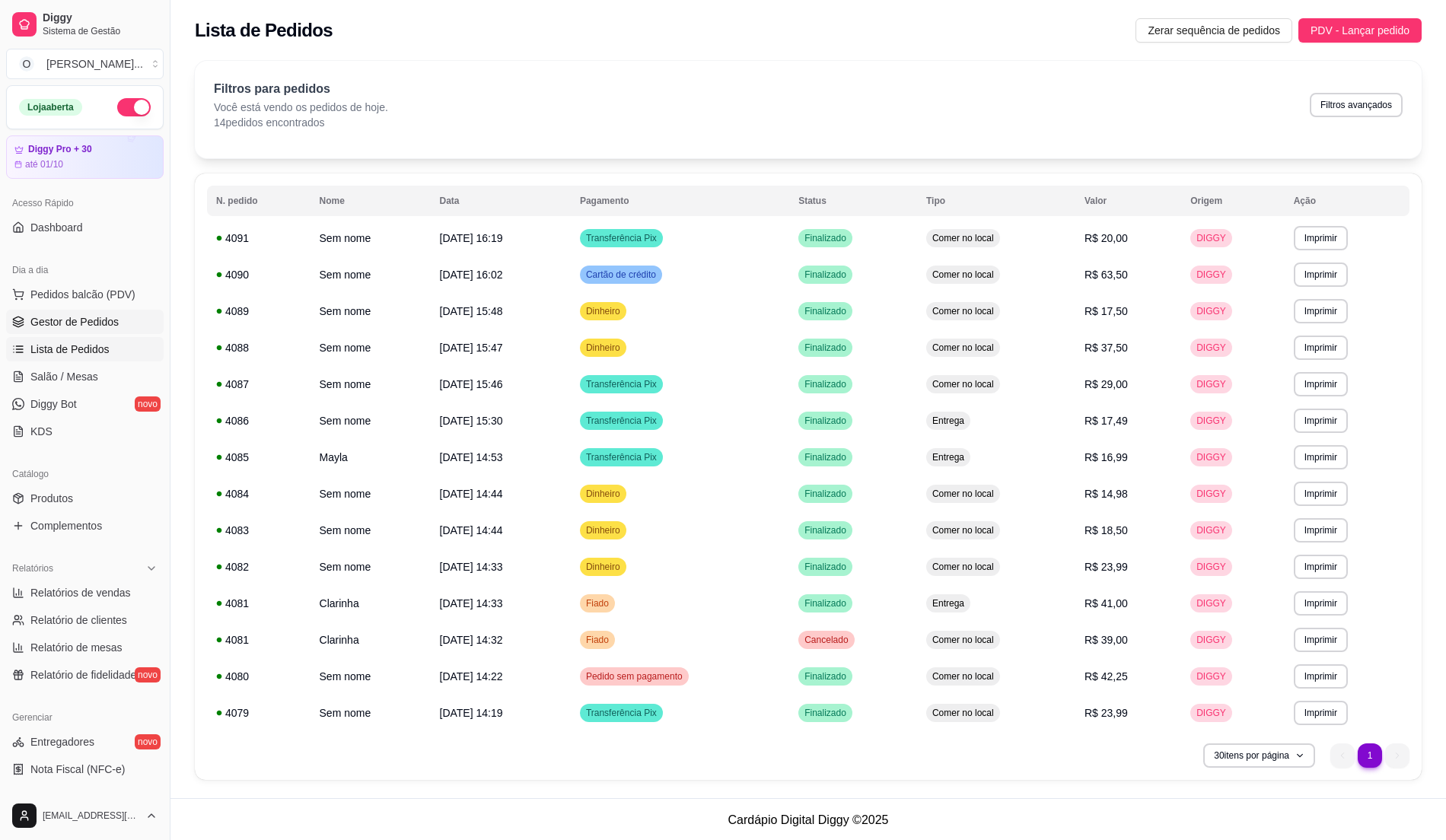
click at [70, 317] on span "Gestor de Pedidos" at bounding box center [74, 321] width 88 height 15
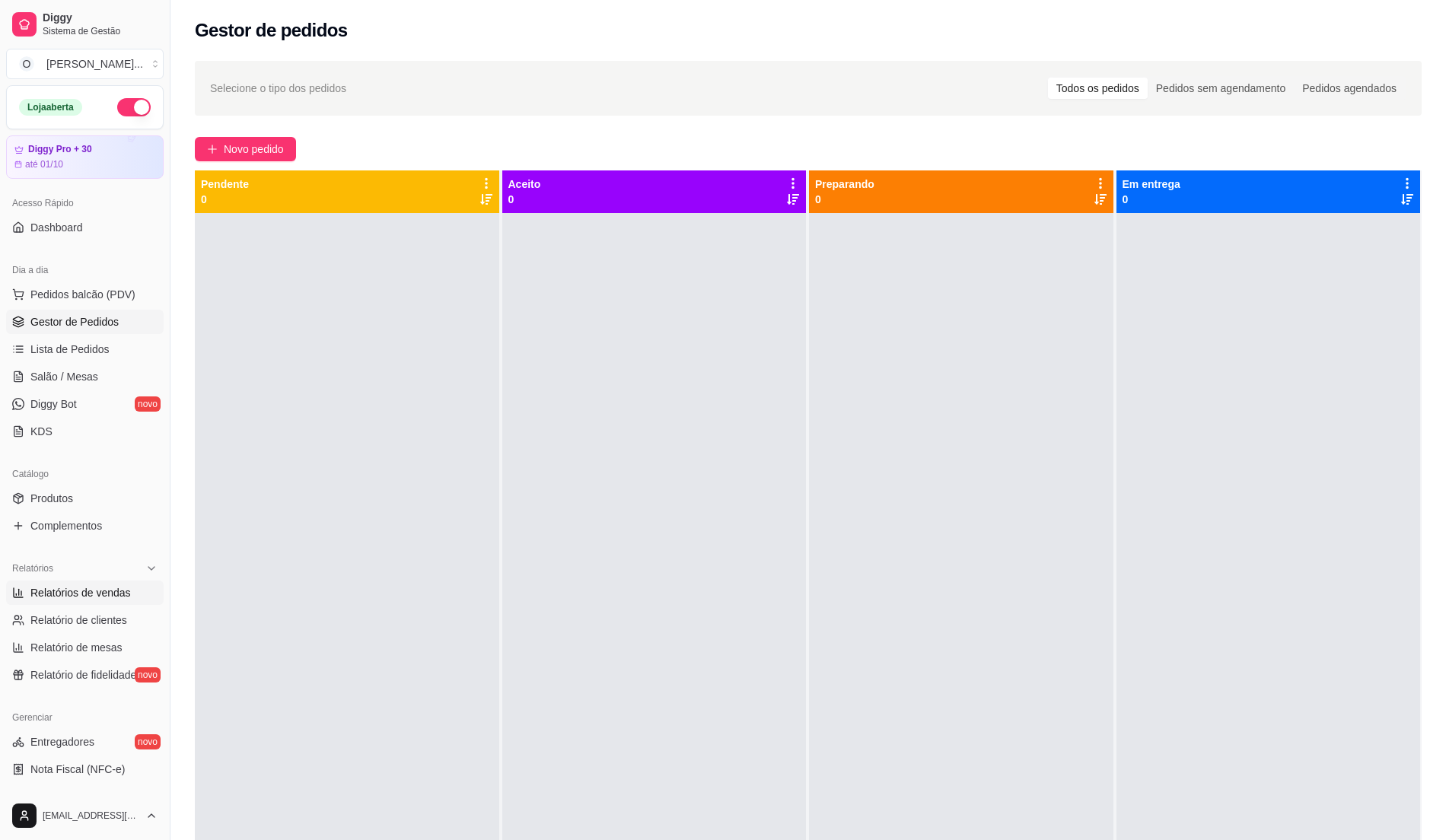
click at [104, 595] on span "Relatórios de vendas" at bounding box center [80, 592] width 100 height 15
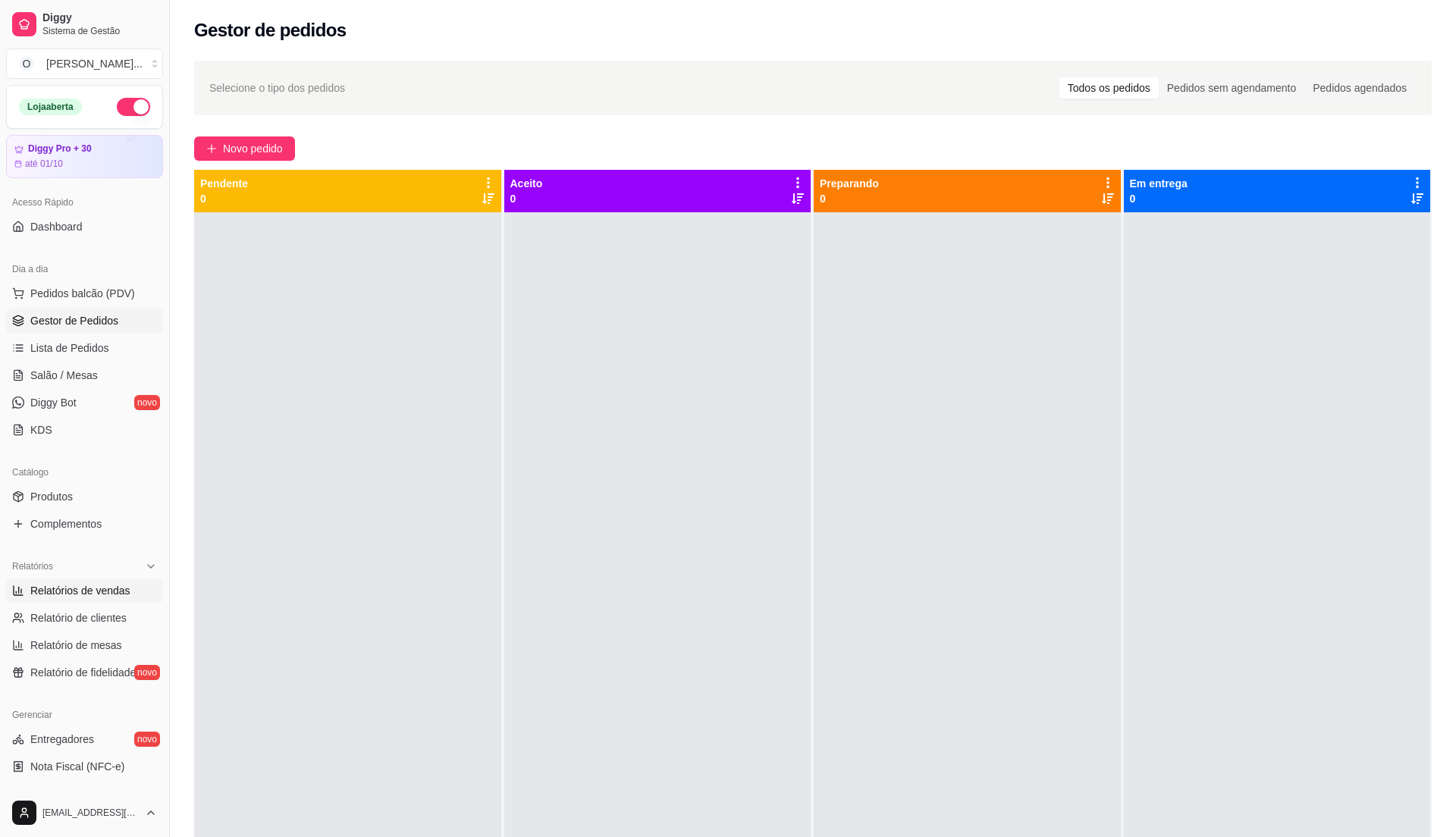
select select "ALL"
select select "0"
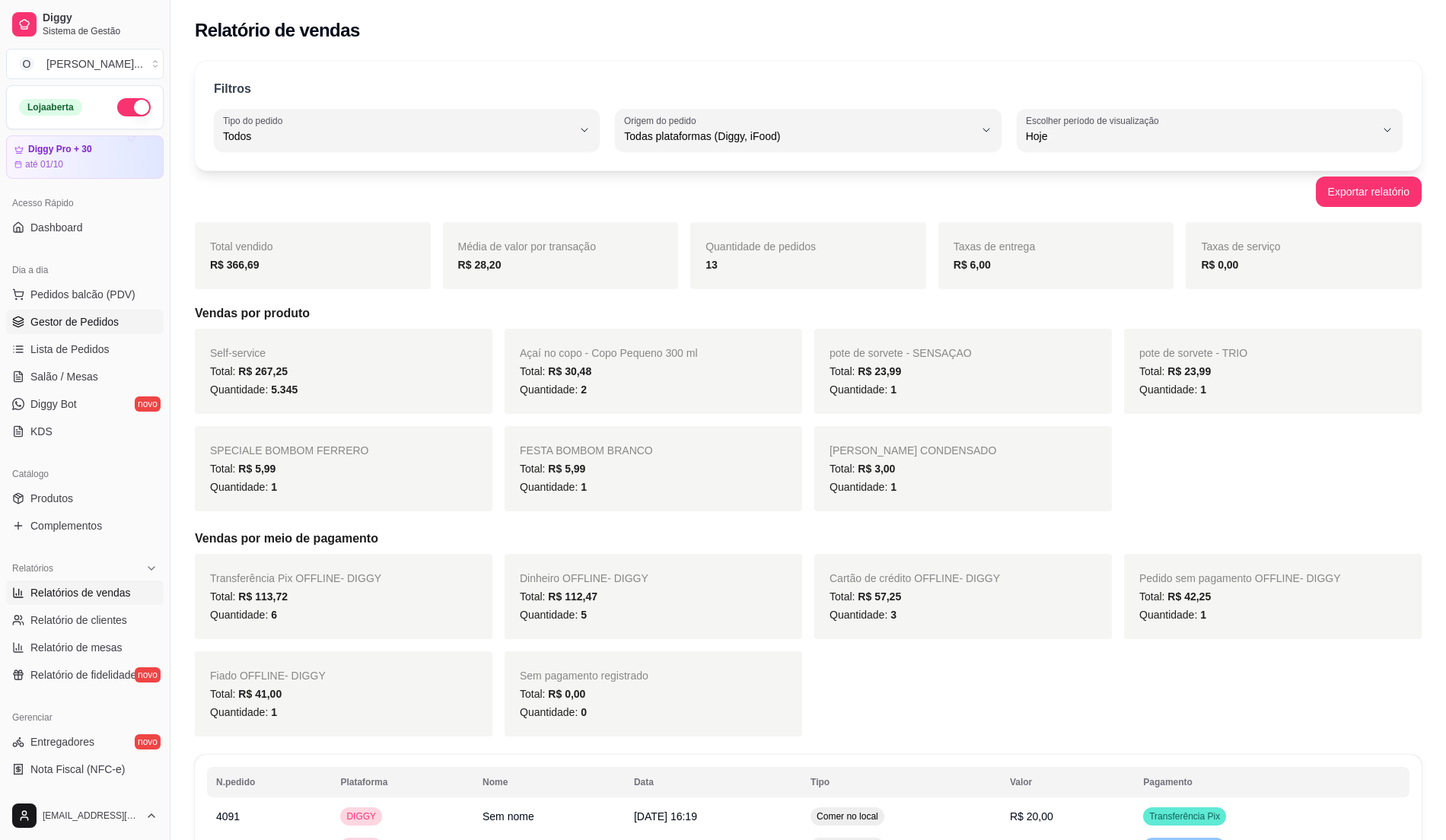
click at [98, 326] on span "Gestor de Pedidos" at bounding box center [74, 321] width 88 height 15
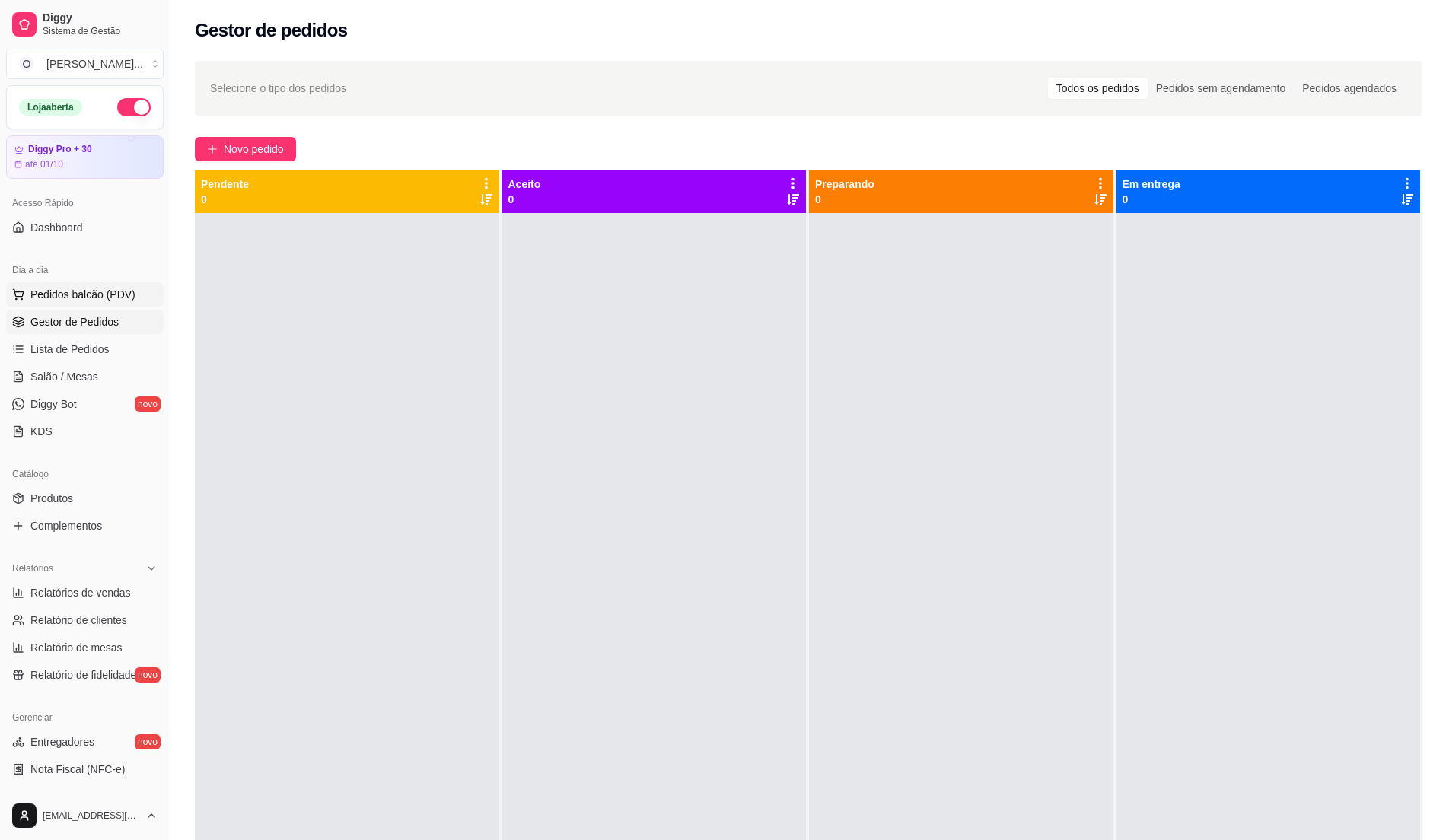
click at [94, 293] on span "Pedidos balcão (PDV)" at bounding box center [83, 294] width 105 height 15
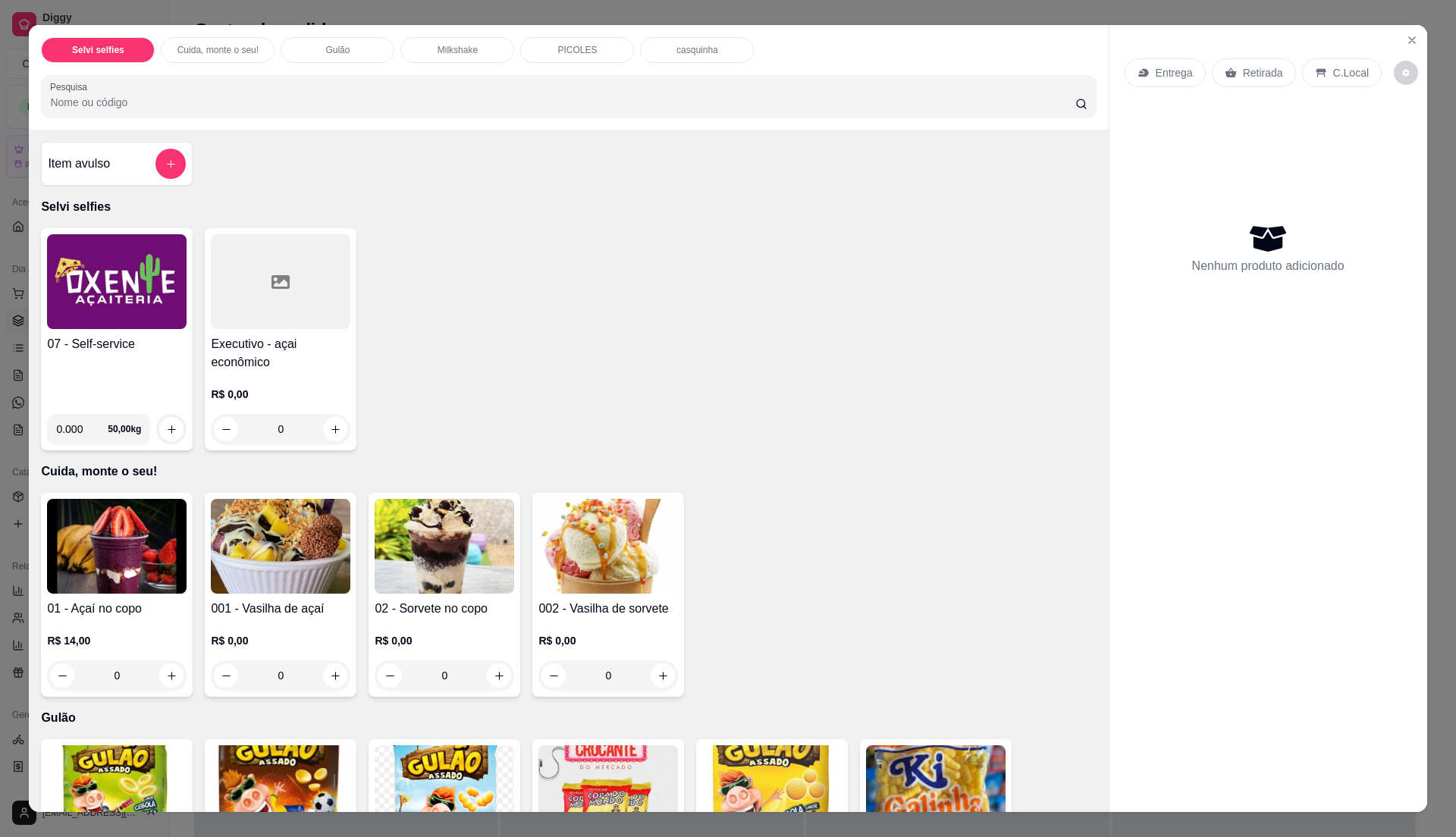
click at [108, 316] on img at bounding box center [117, 281] width 139 height 95
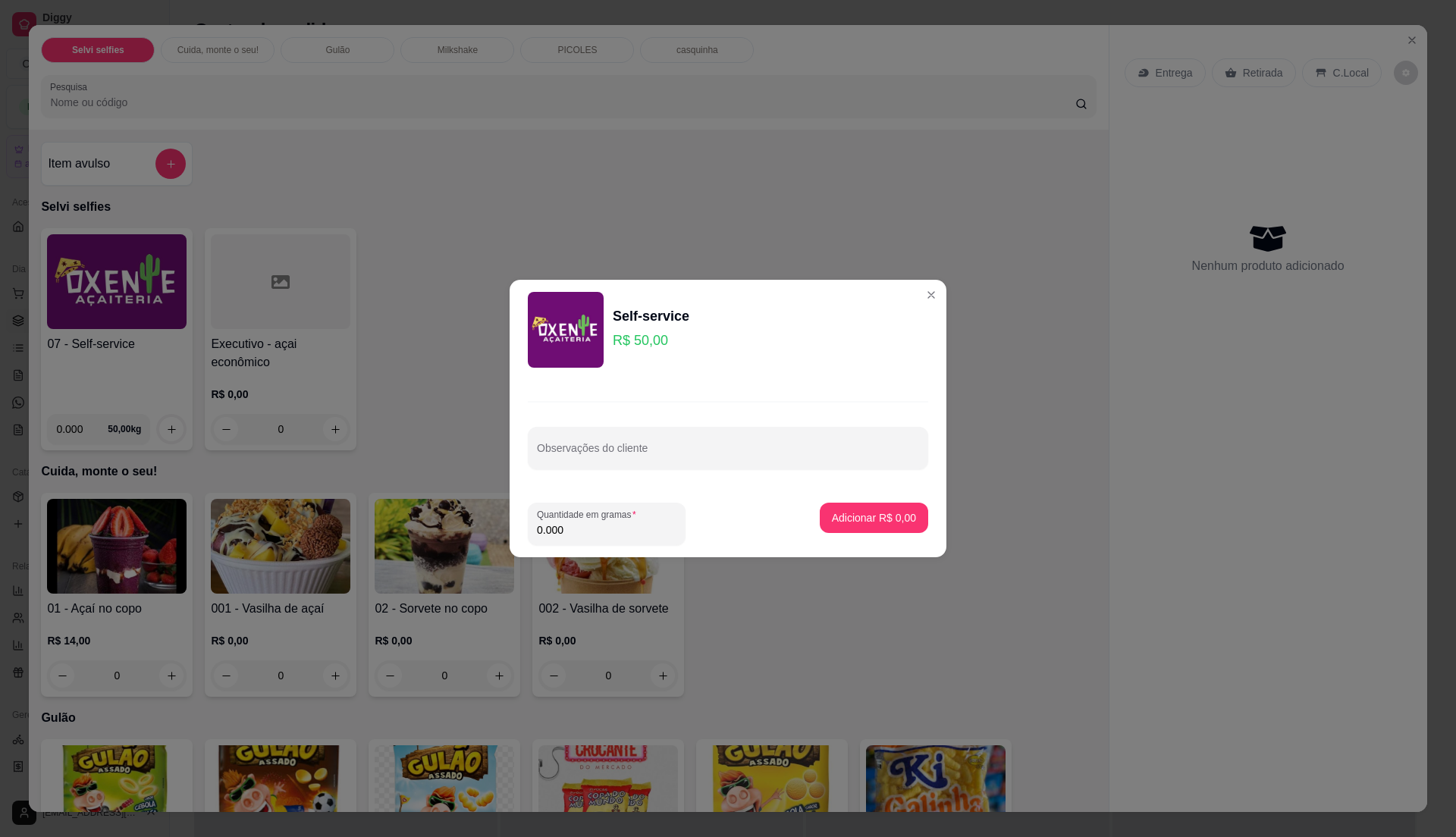
click at [567, 528] on input "0.000" at bounding box center [607, 529] width 139 height 15
click at [567, 528] on input "0" at bounding box center [607, 529] width 139 height 15
type input "0.185"
click at [856, 508] on button "Adicionar R$ 9,25" at bounding box center [874, 518] width 109 height 30
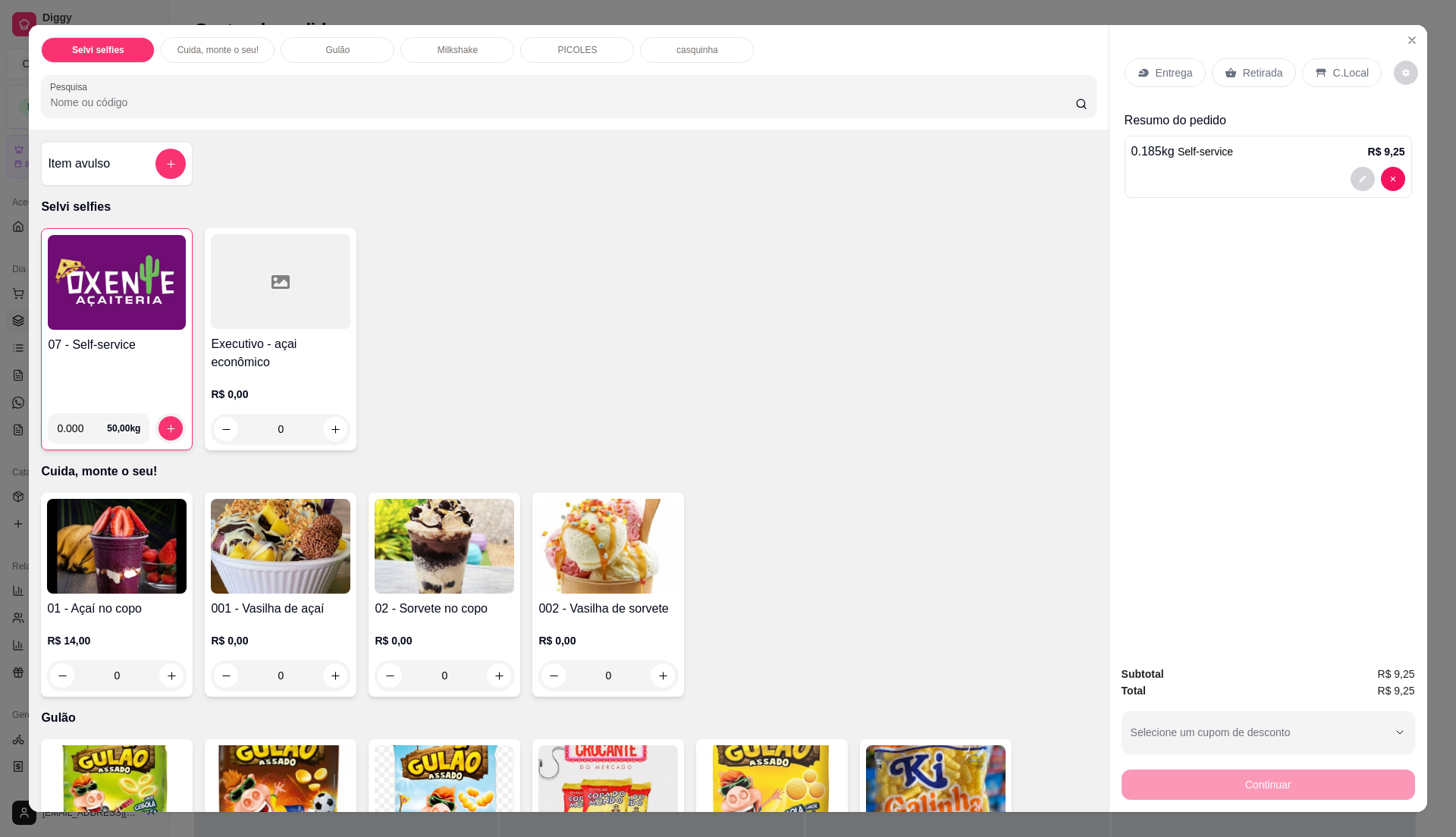
click at [1335, 82] on div "C.Local" at bounding box center [1342, 72] width 80 height 29
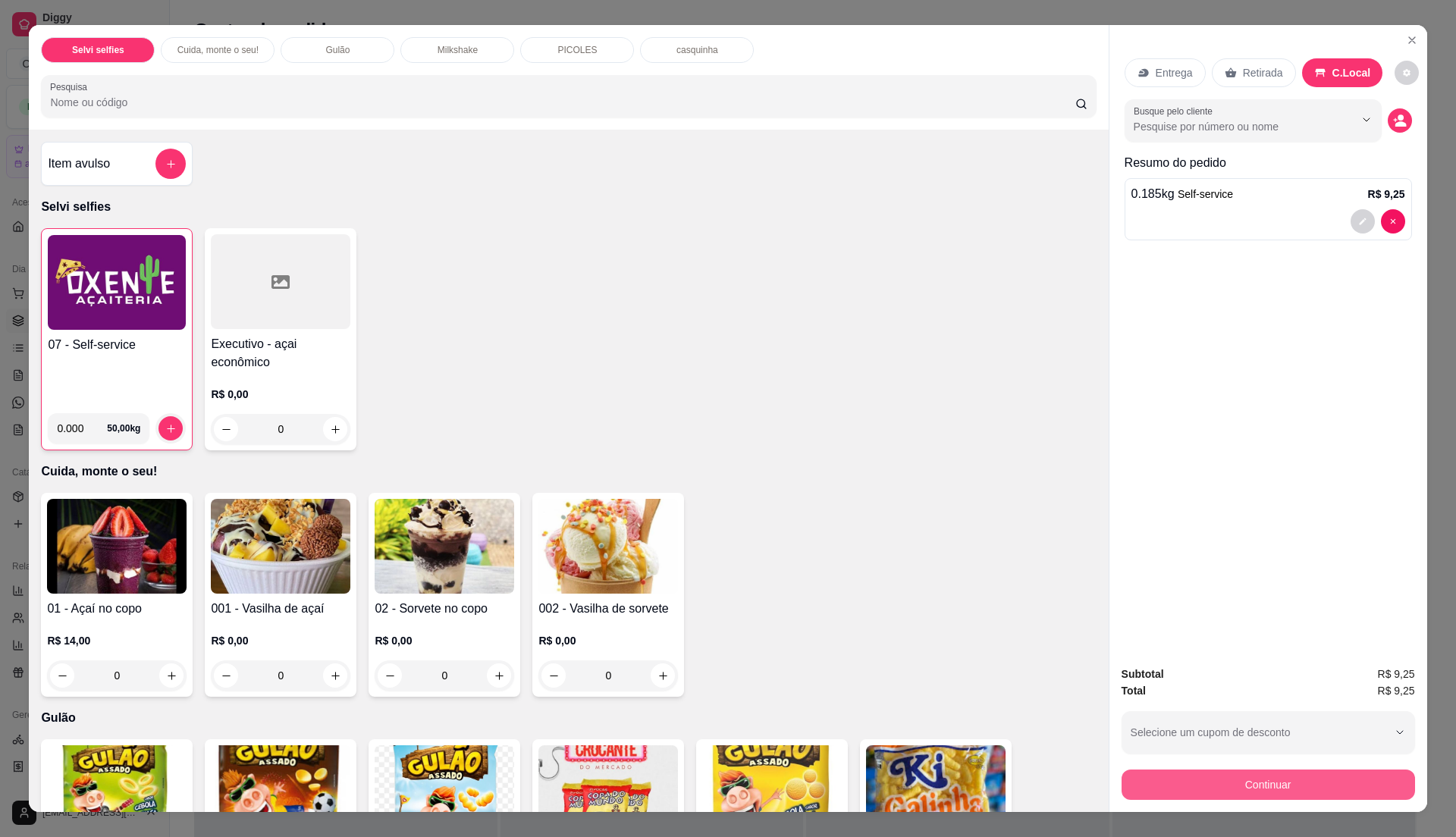
click at [1184, 788] on button "Continuar" at bounding box center [1268, 785] width 293 height 30
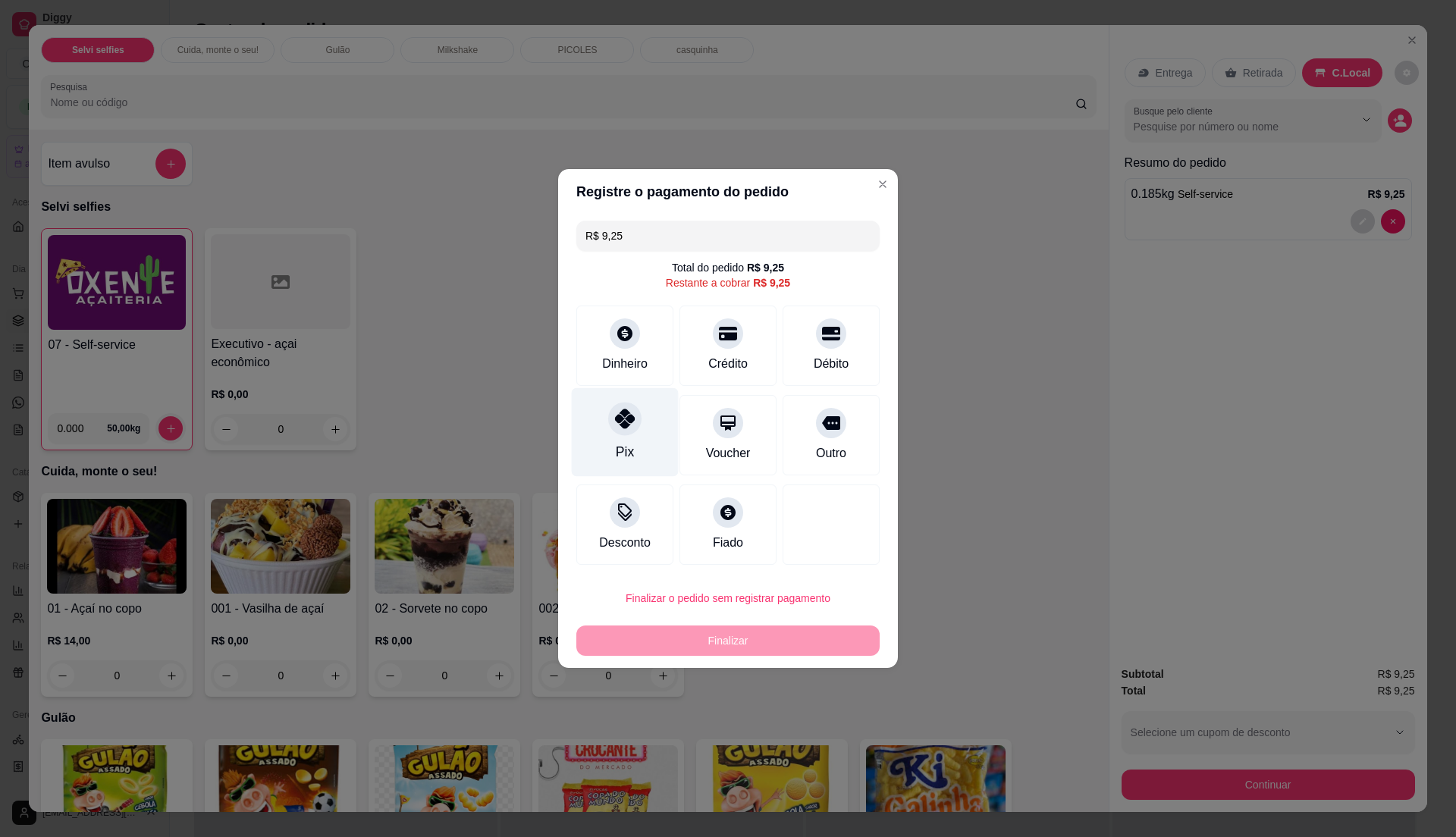
click at [608, 455] on div "Pix" at bounding box center [625, 432] width 107 height 89
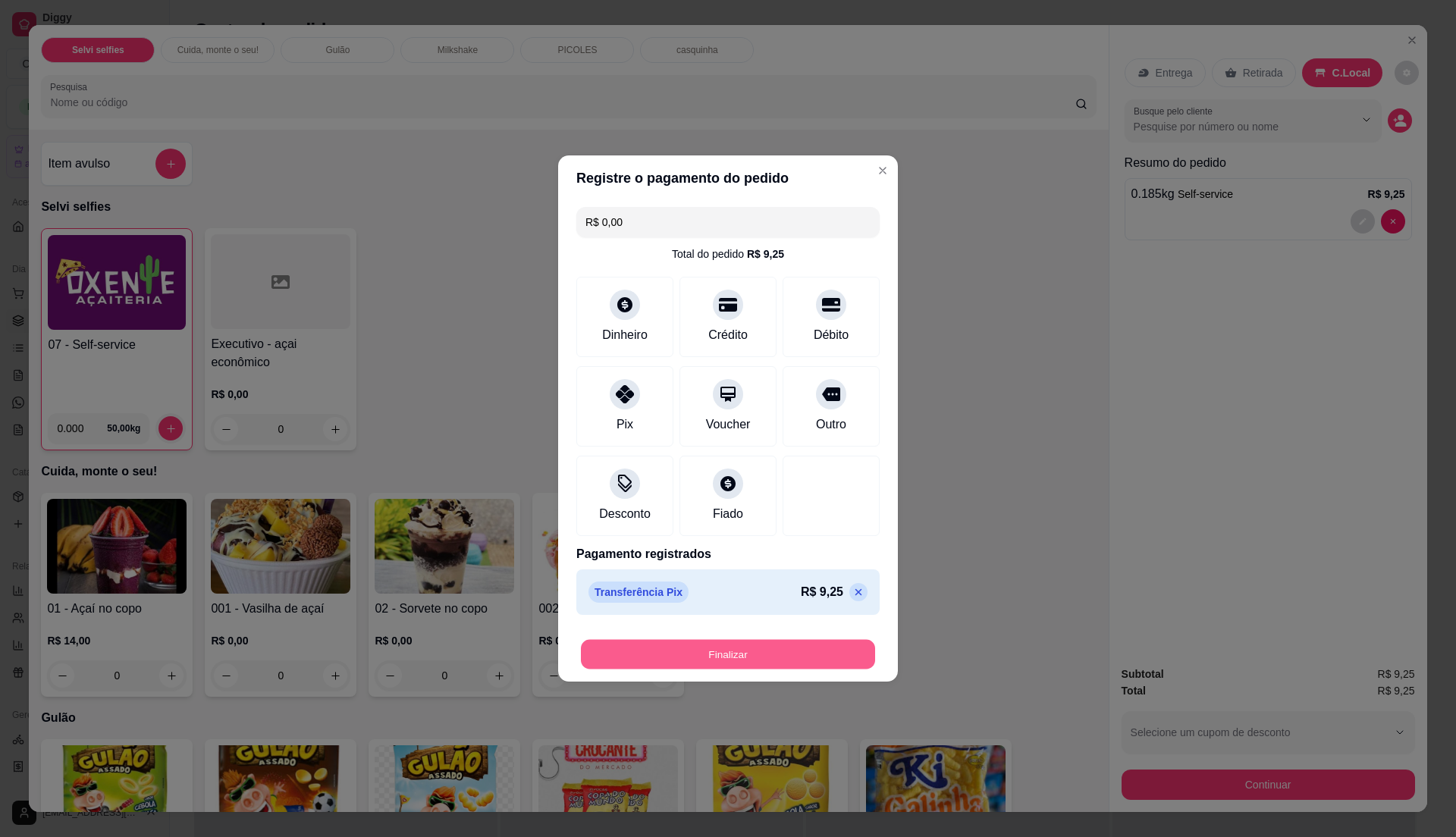
click at [766, 653] on button "Finalizar" at bounding box center [728, 655] width 294 height 30
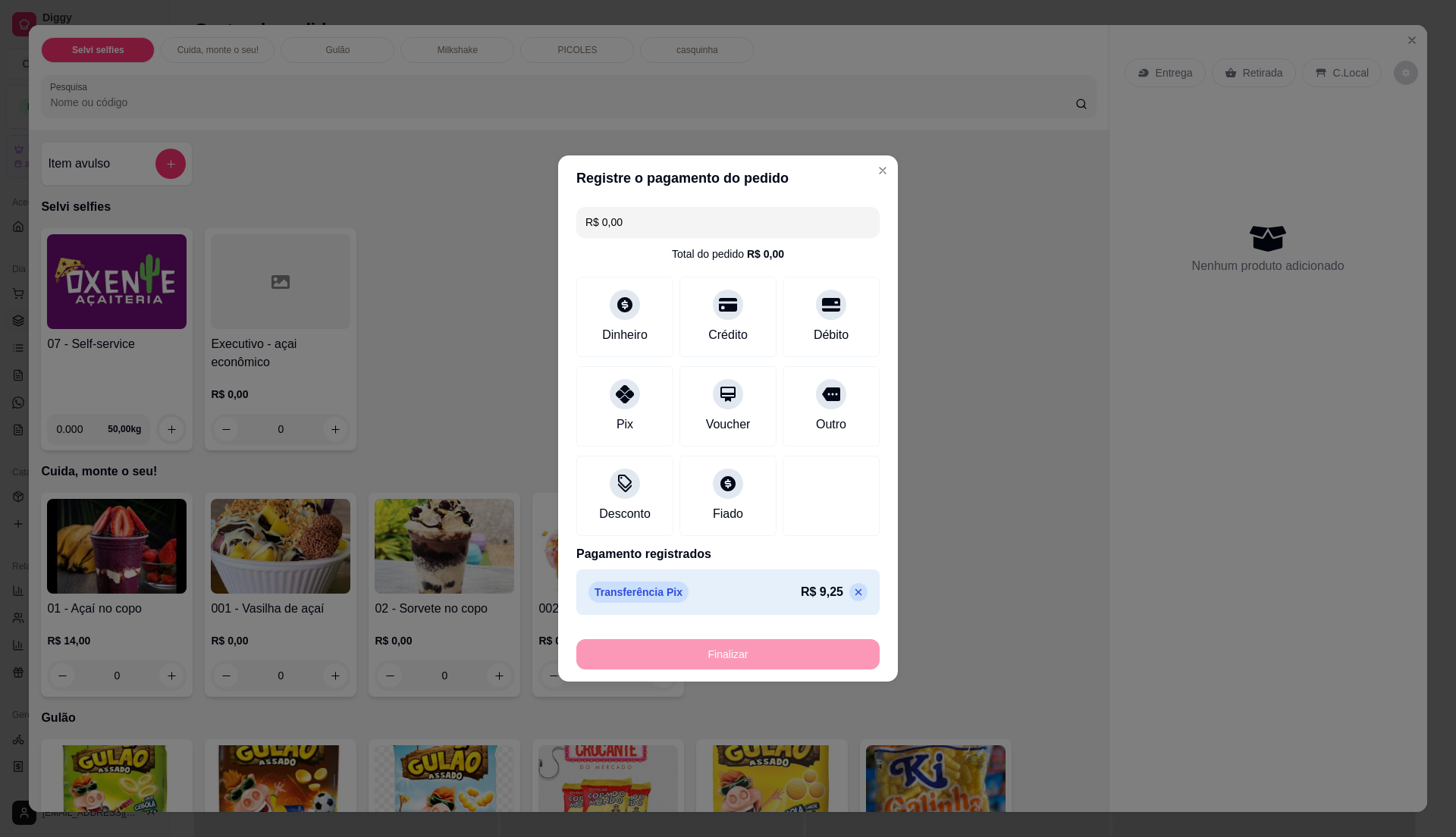
type input "-R$ 9,25"
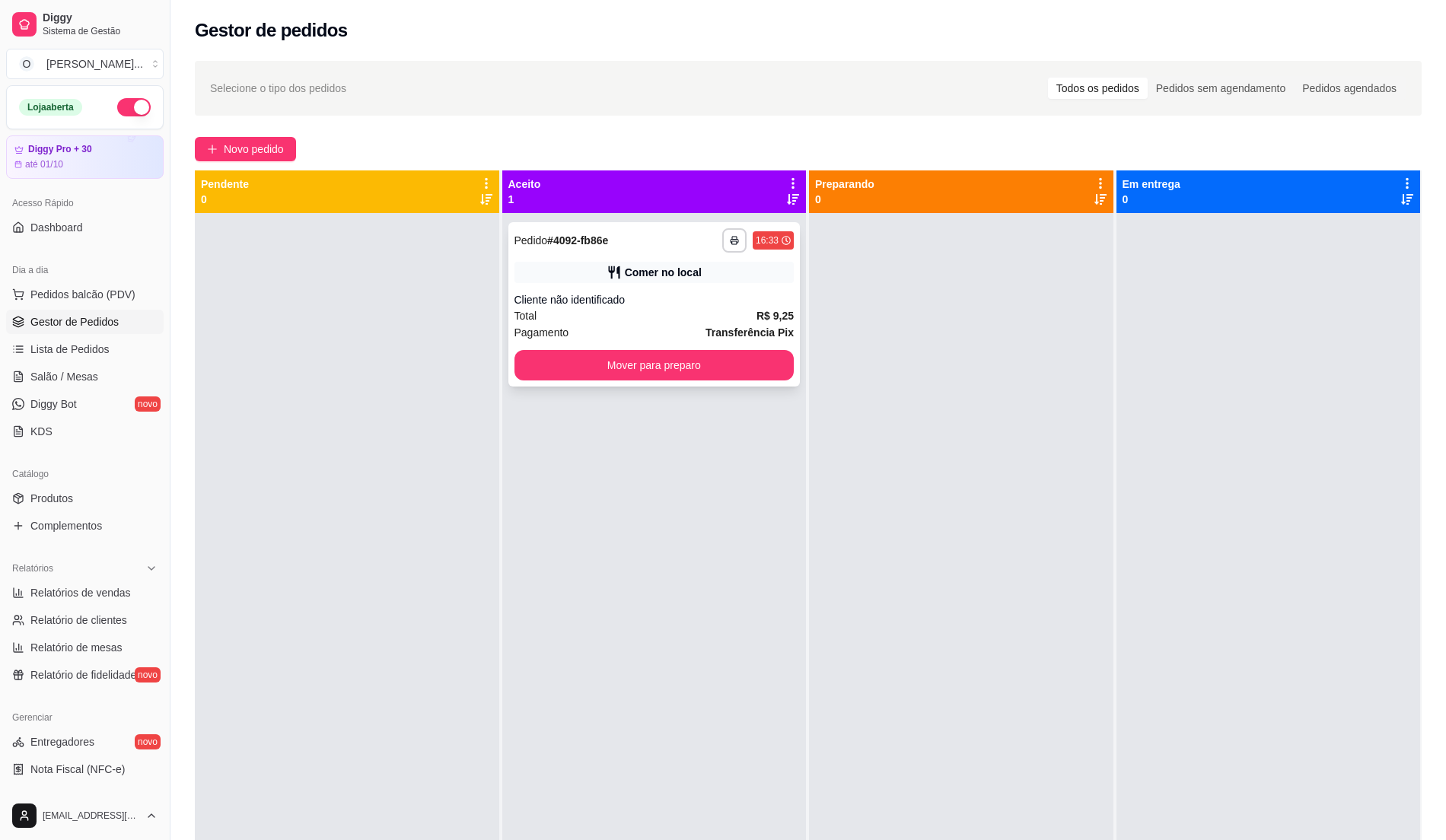
click at [701, 281] on div "Comer no local" at bounding box center [654, 272] width 280 height 21
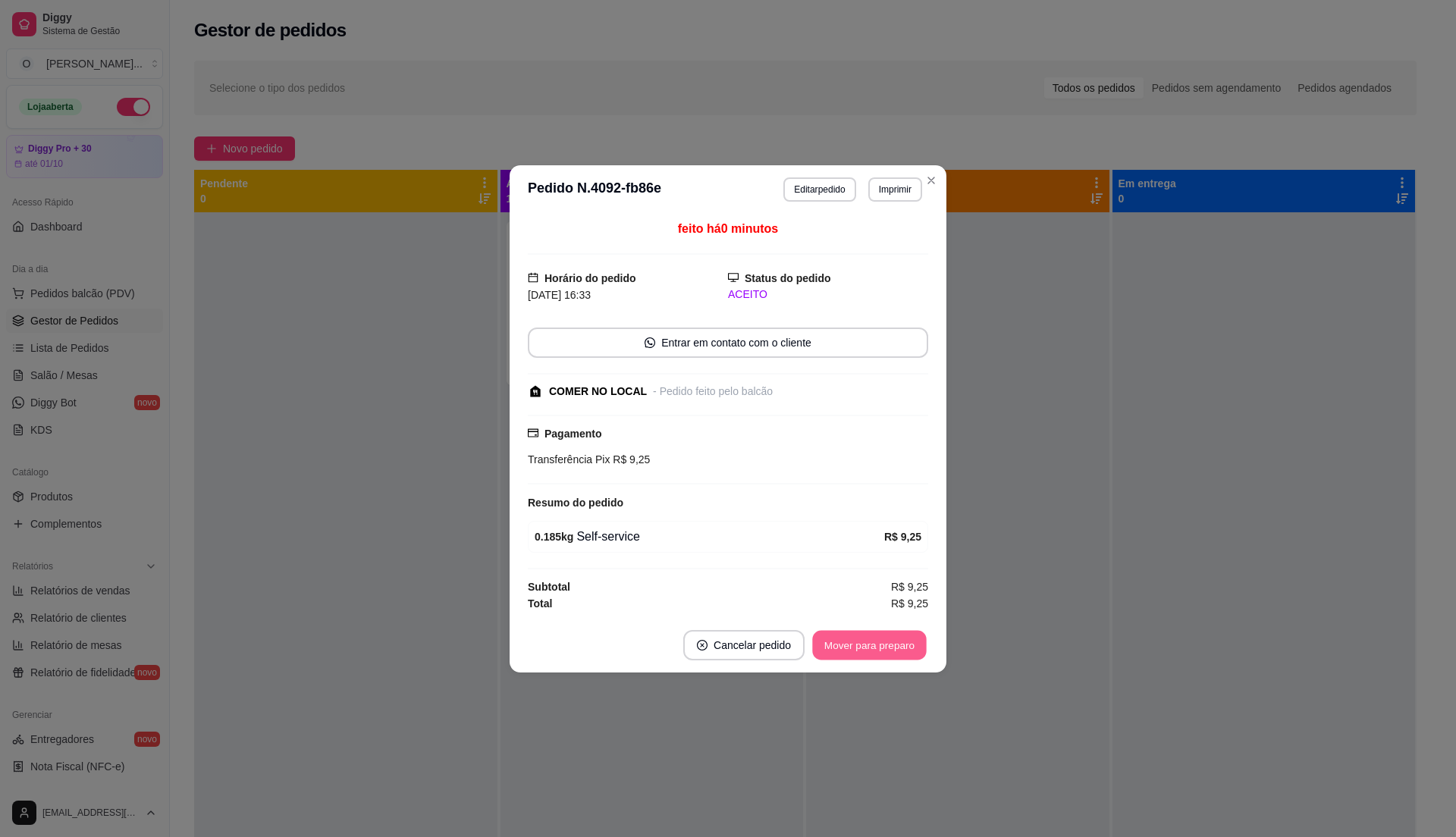
click at [874, 652] on button "Mover para preparo" at bounding box center [869, 645] width 114 height 30
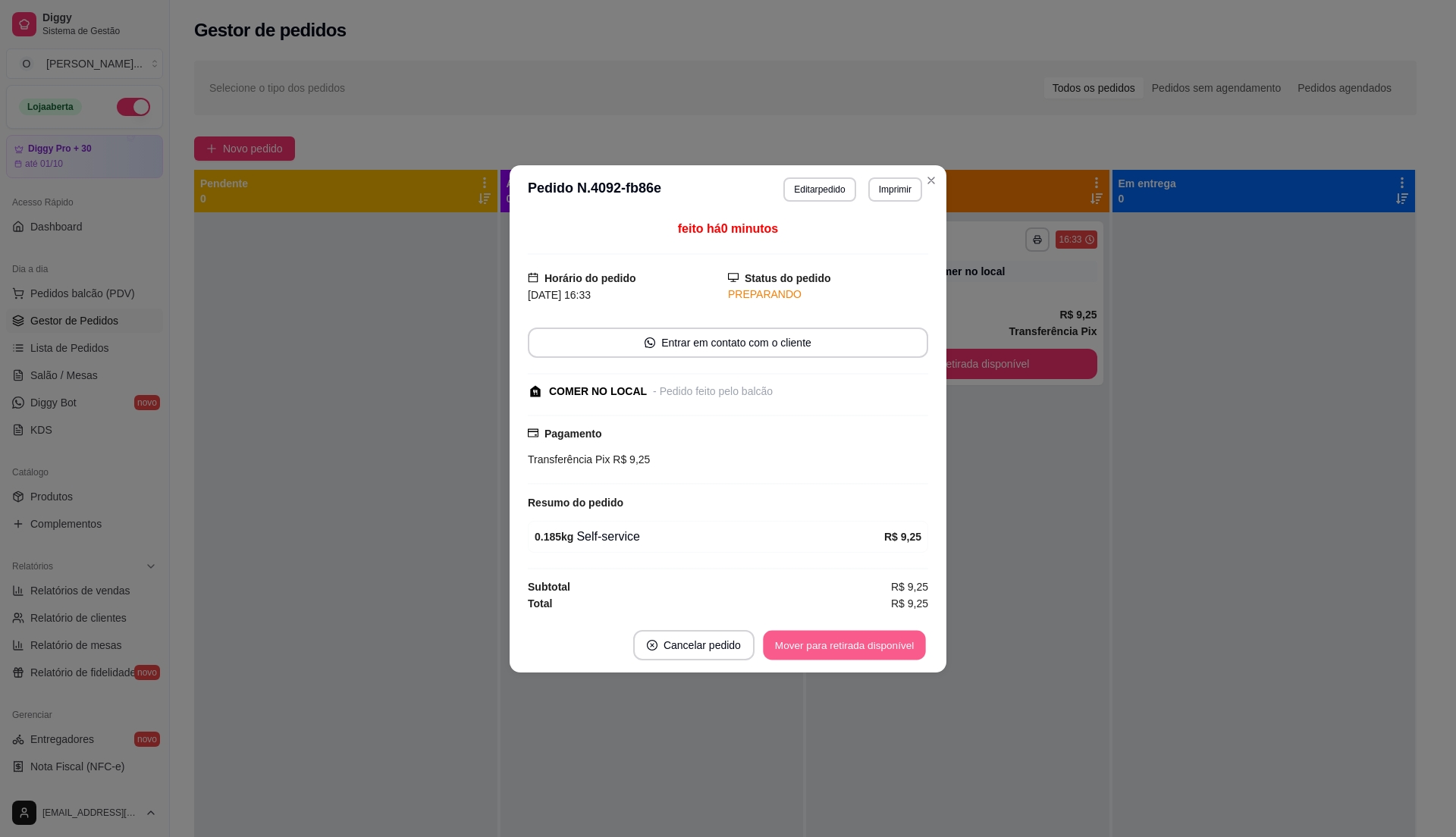
click at [859, 645] on button "Mover para retirada disponível" at bounding box center [844, 645] width 163 height 30
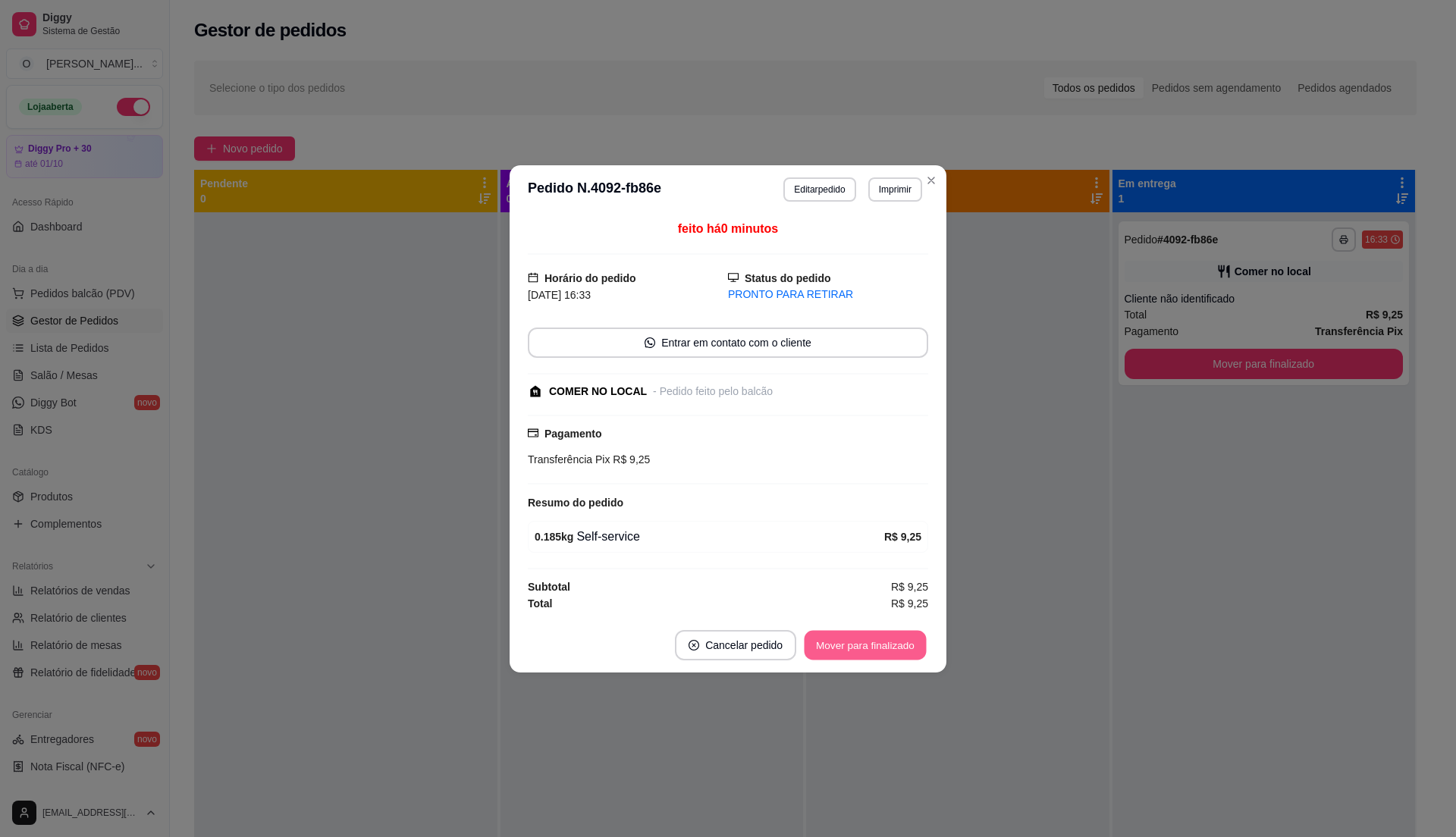
click at [859, 645] on button "Mover para finalizado" at bounding box center [866, 645] width 122 height 30
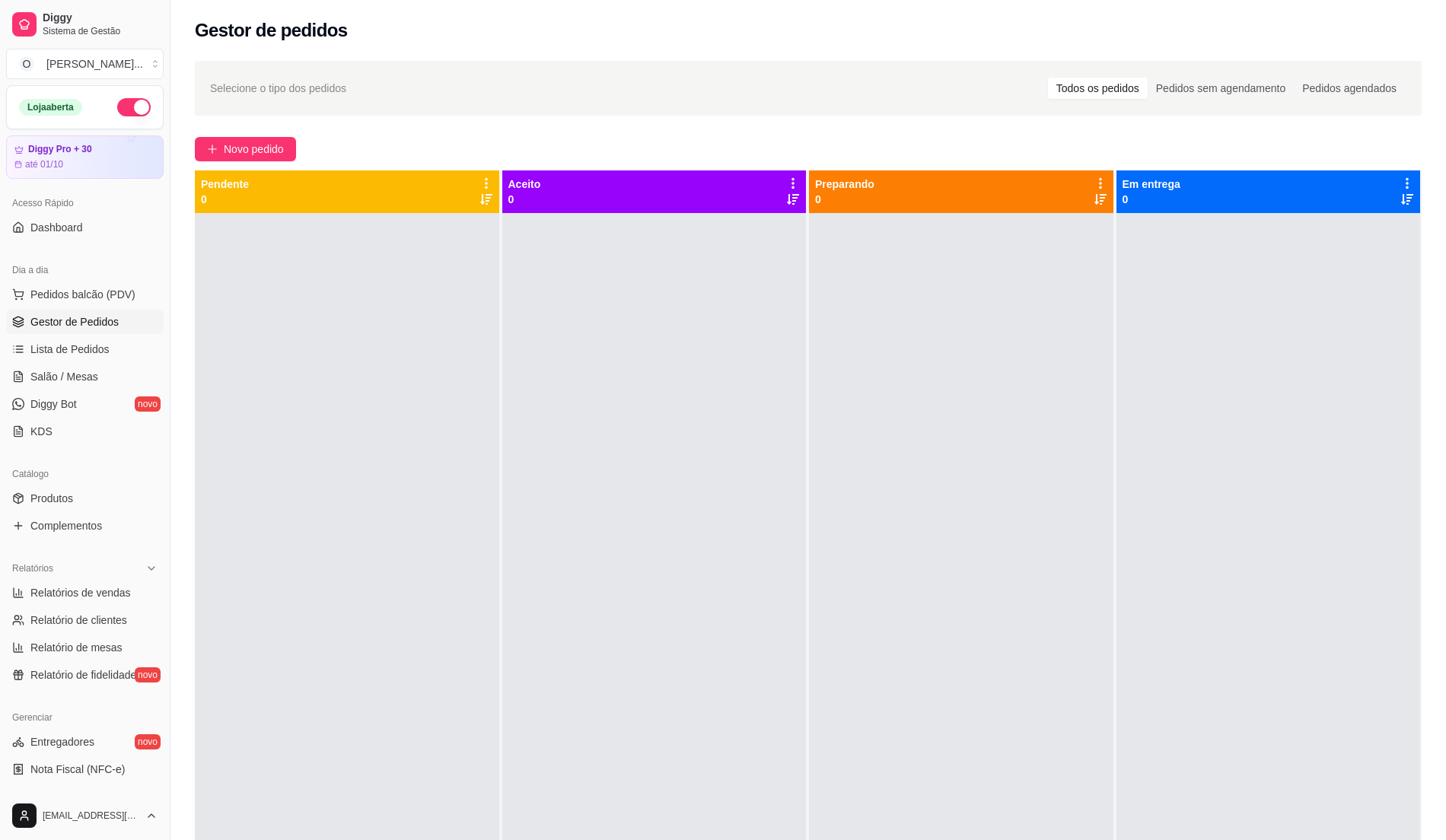
drag, startPoint x: 309, startPoint y: 393, endPoint x: 303, endPoint y: 383, distance: 11.7
click at [308, 388] on div at bounding box center [347, 633] width 305 height 840
click at [104, 297] on span "Pedidos balcão (PDV)" at bounding box center [83, 294] width 105 height 15
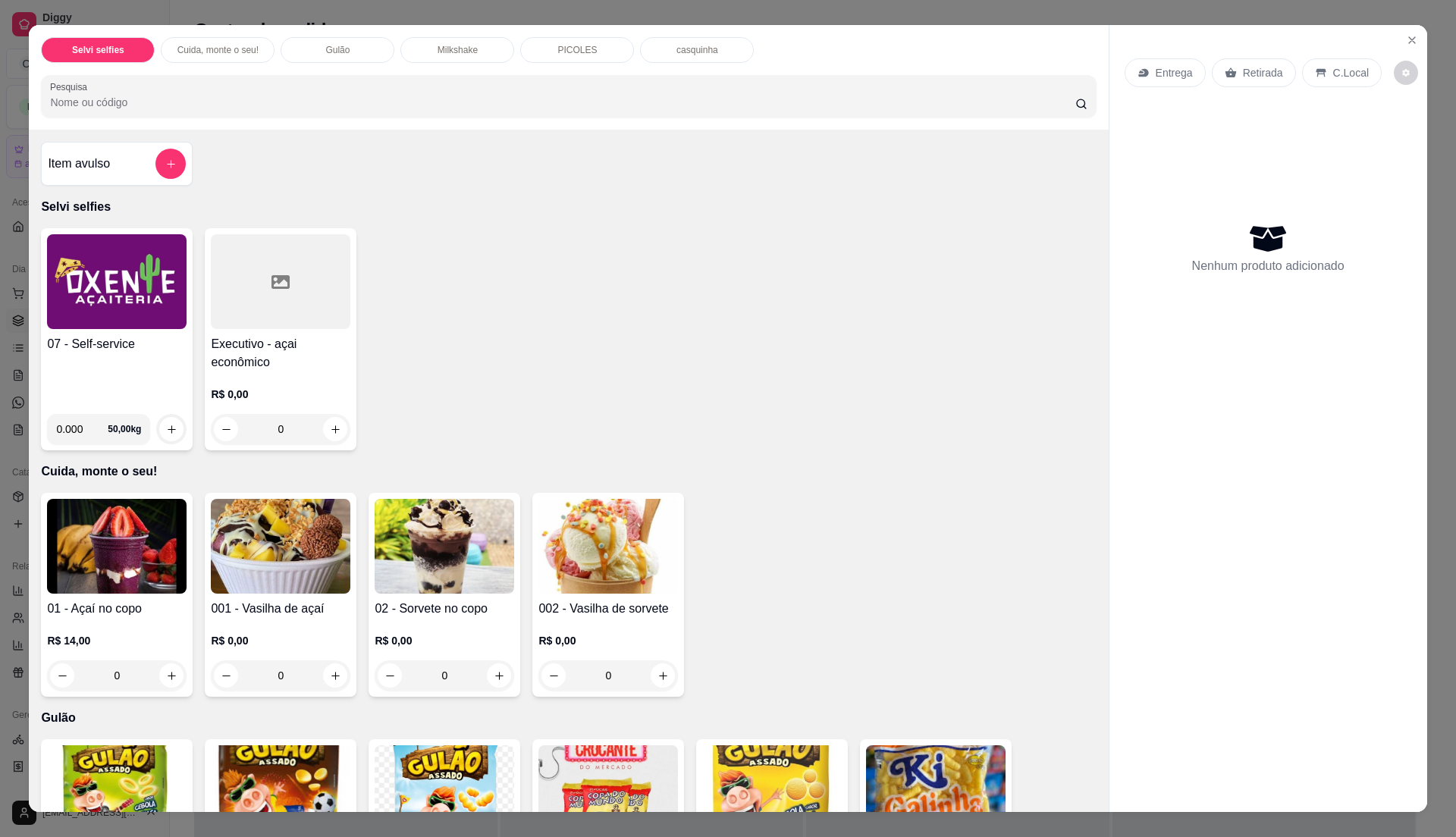
click at [151, 388] on div "07 - Self-service" at bounding box center [117, 368] width 139 height 67
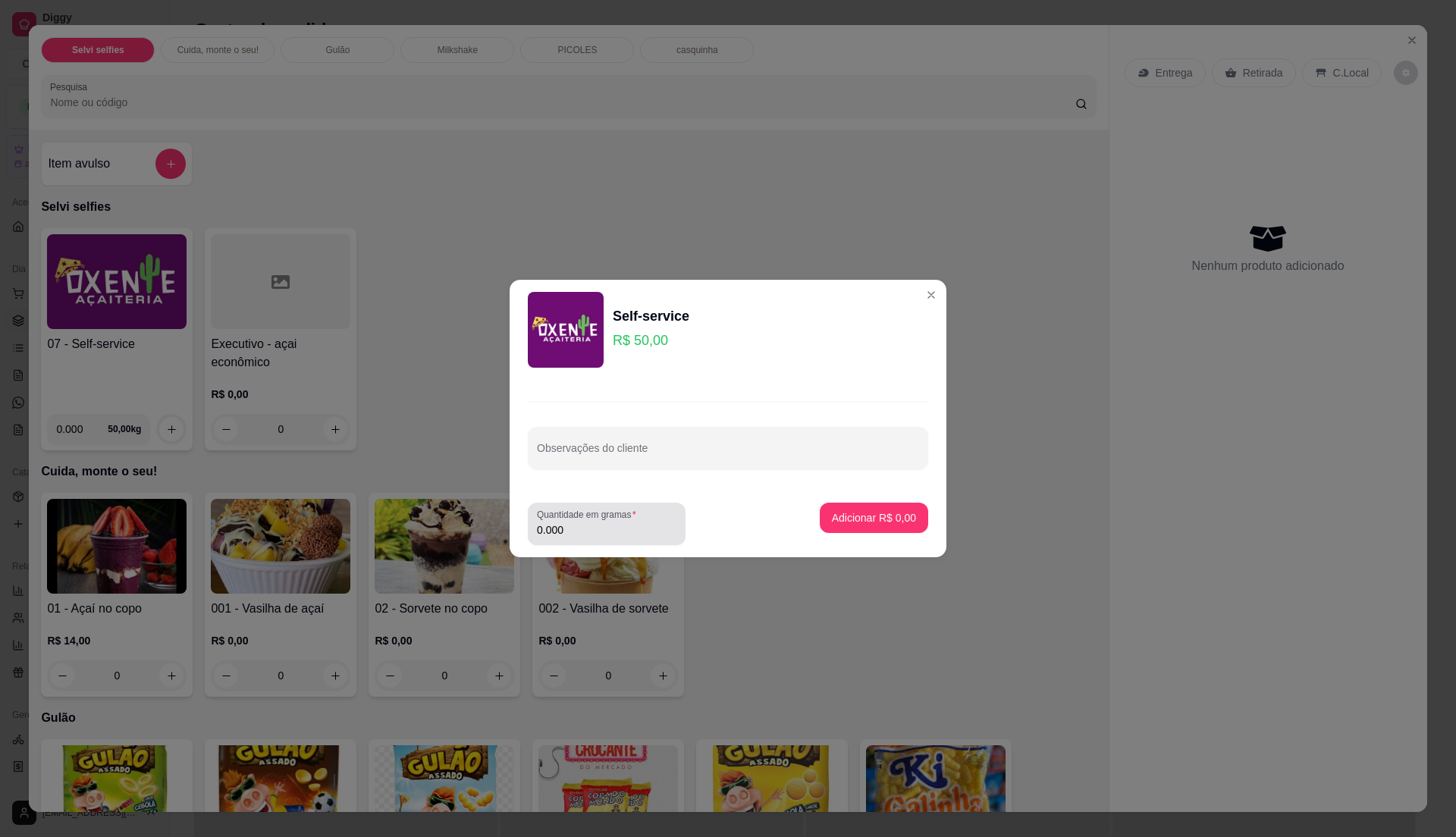
click at [595, 526] on input "0.000" at bounding box center [607, 529] width 139 height 15
type input "0.51"
click at [862, 510] on button "Adicionar R$ 25,50" at bounding box center [871, 518] width 115 height 30
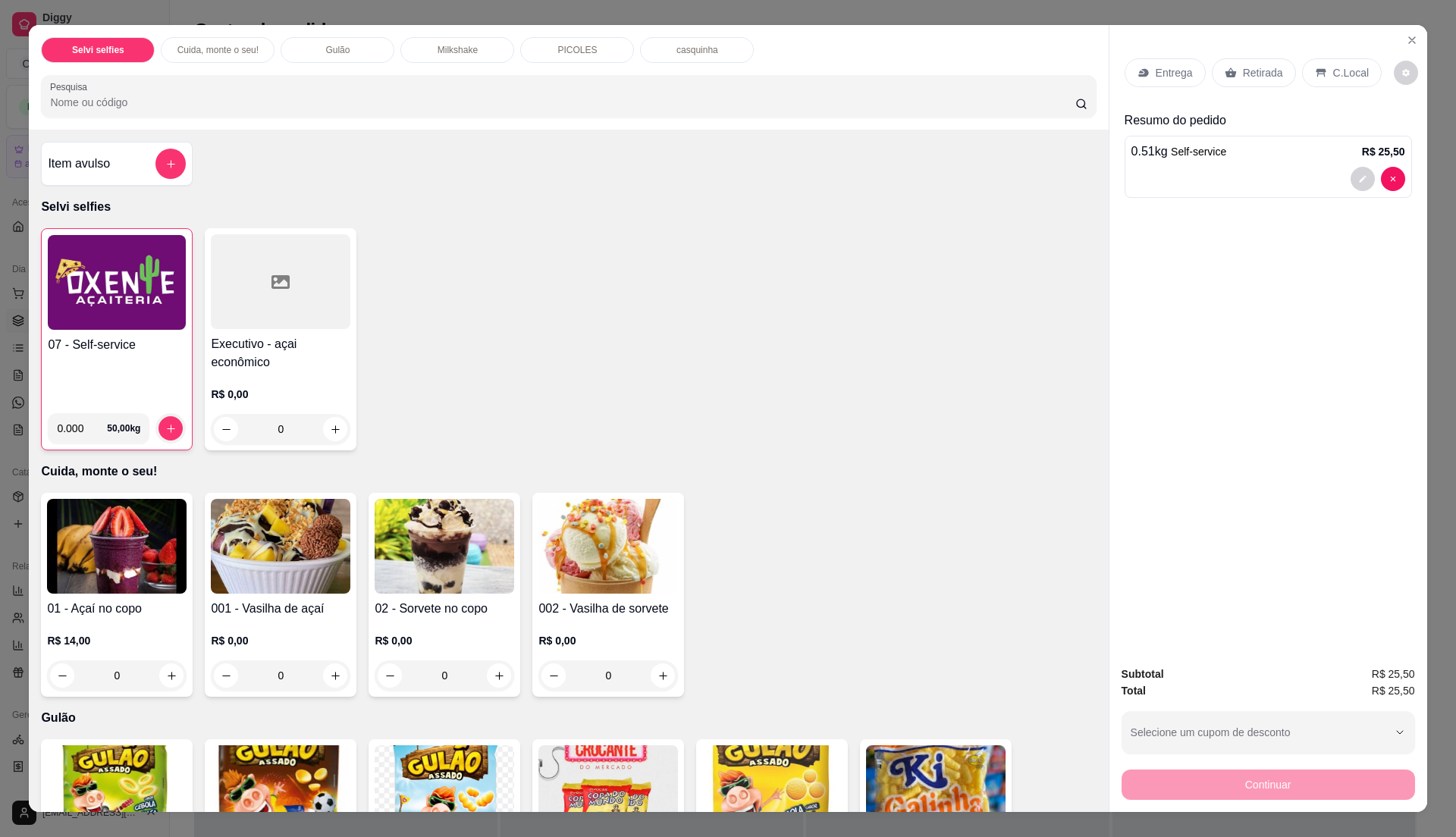
click at [1339, 68] on p "C.Local" at bounding box center [1351, 72] width 36 height 15
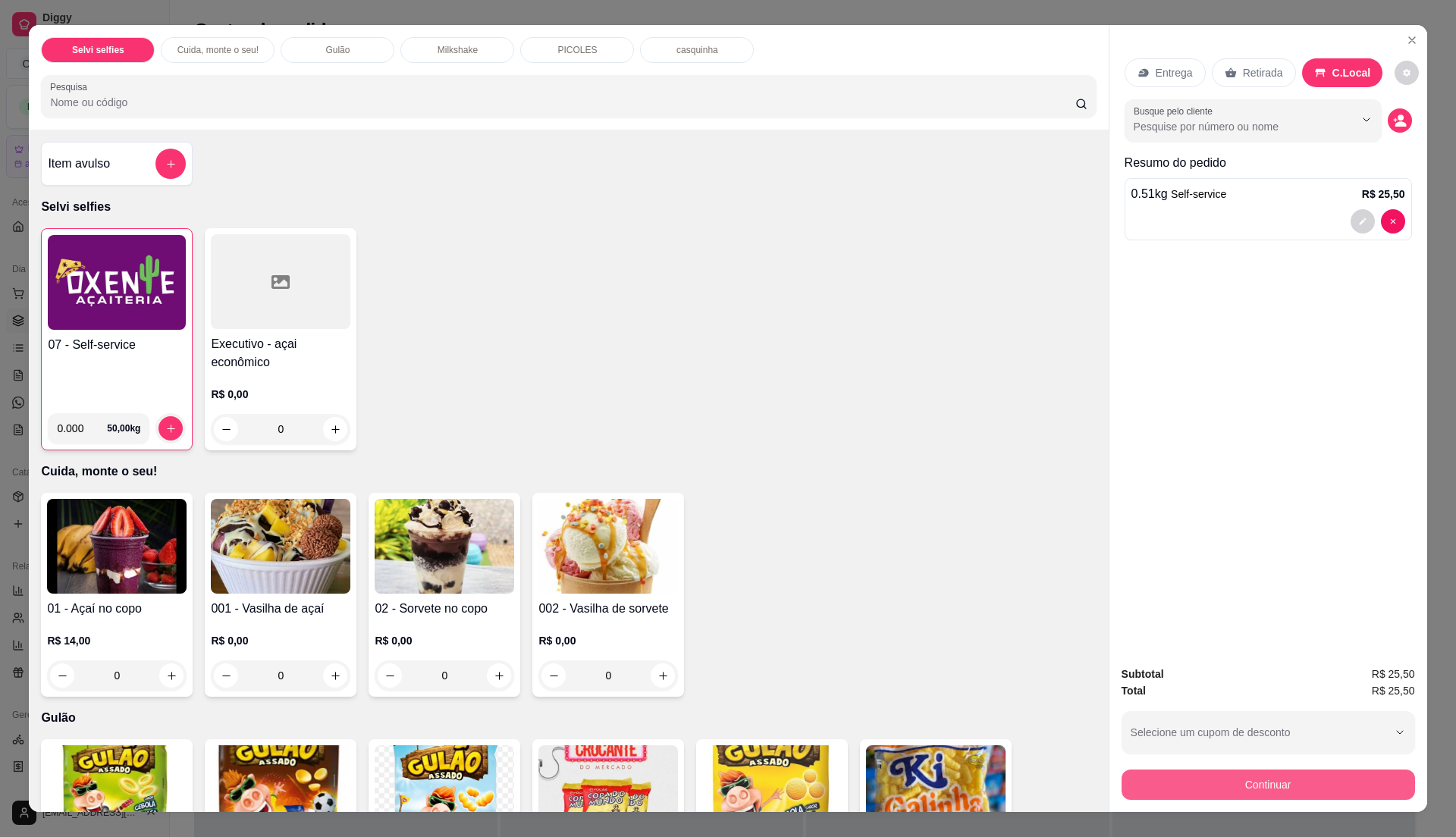
click at [1231, 776] on button "Continuar" at bounding box center [1268, 785] width 293 height 30
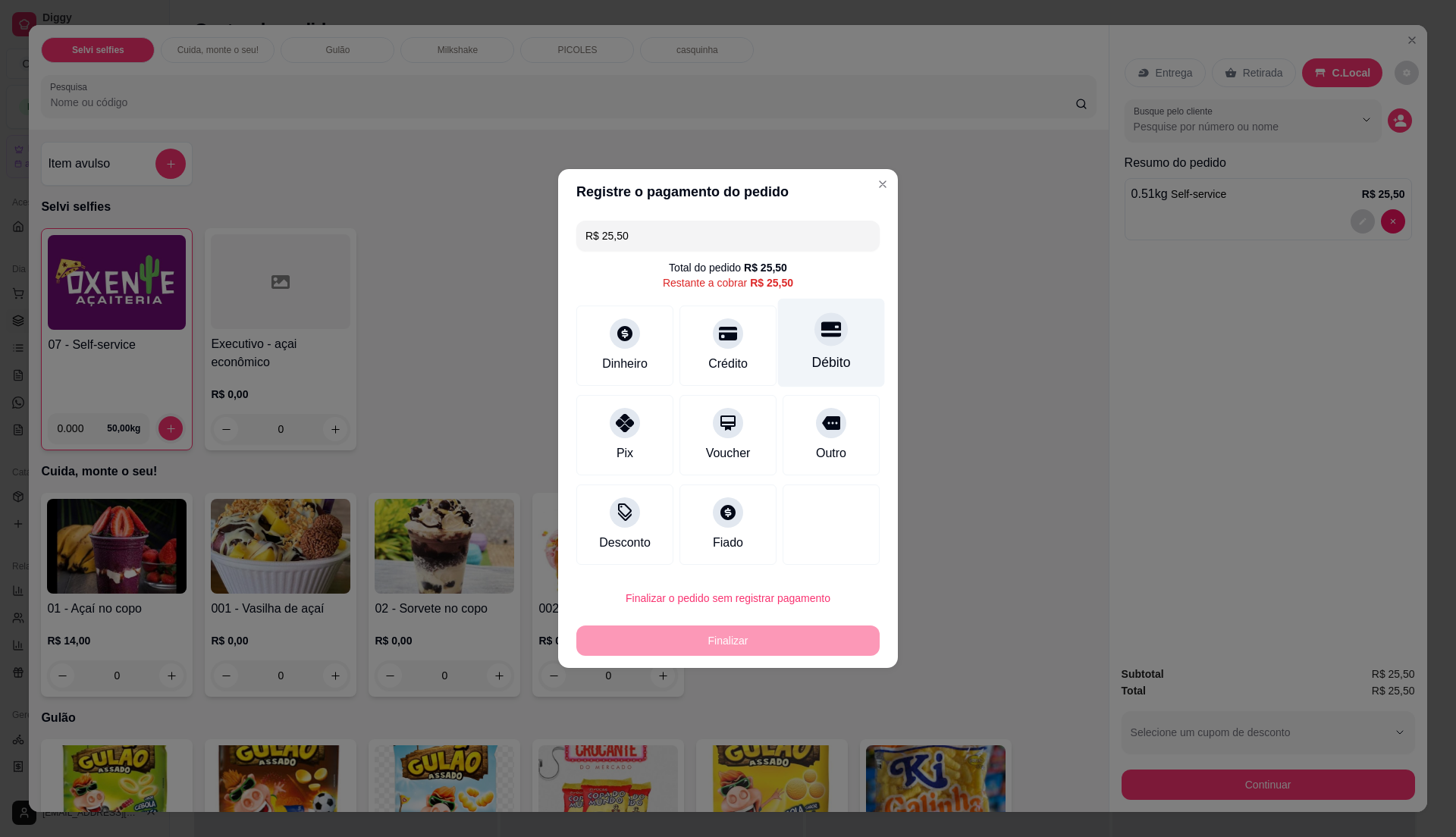
click at [815, 322] on div at bounding box center [831, 329] width 33 height 33
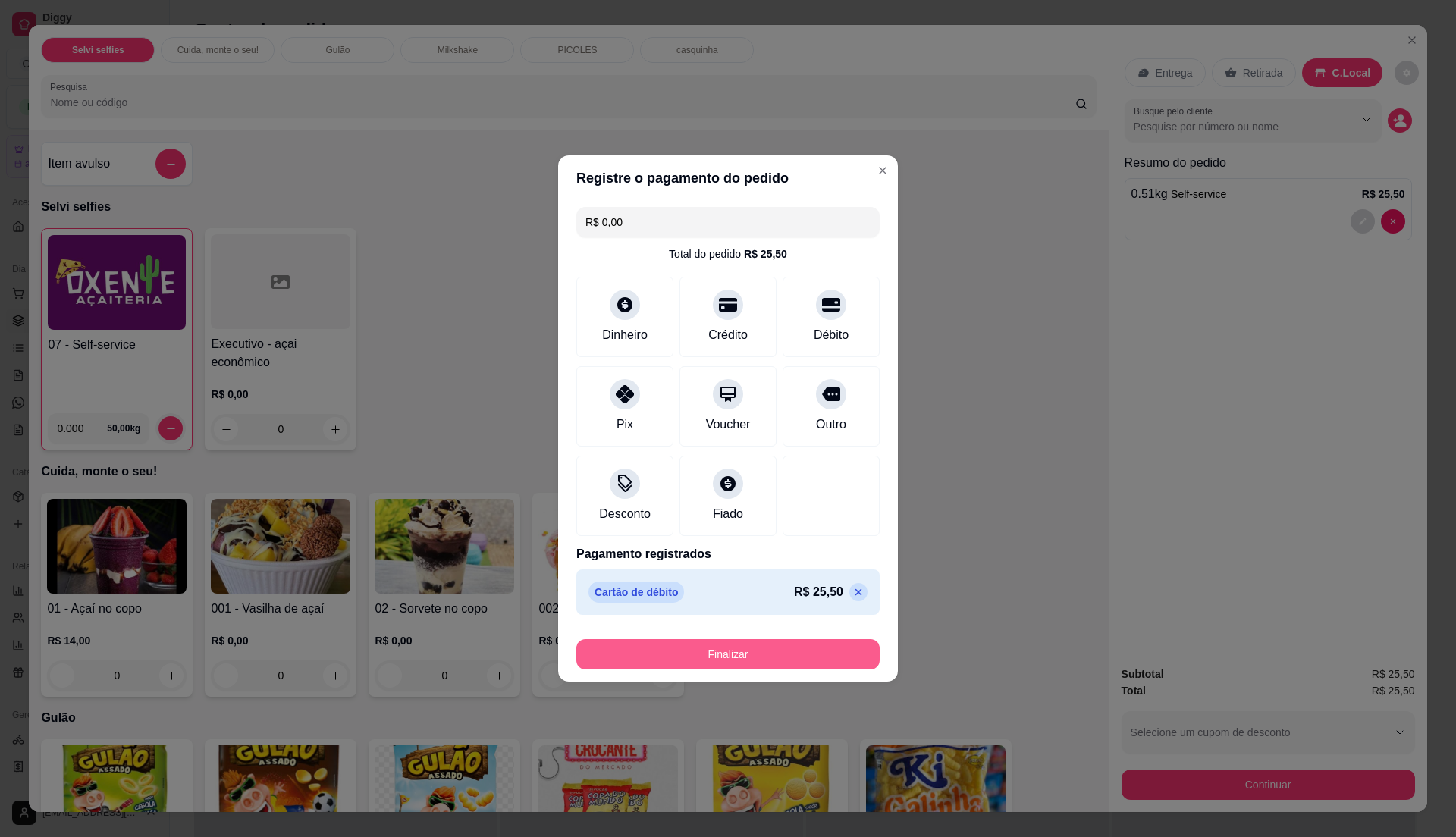
click at [789, 646] on button "Finalizar" at bounding box center [728, 654] width 304 height 30
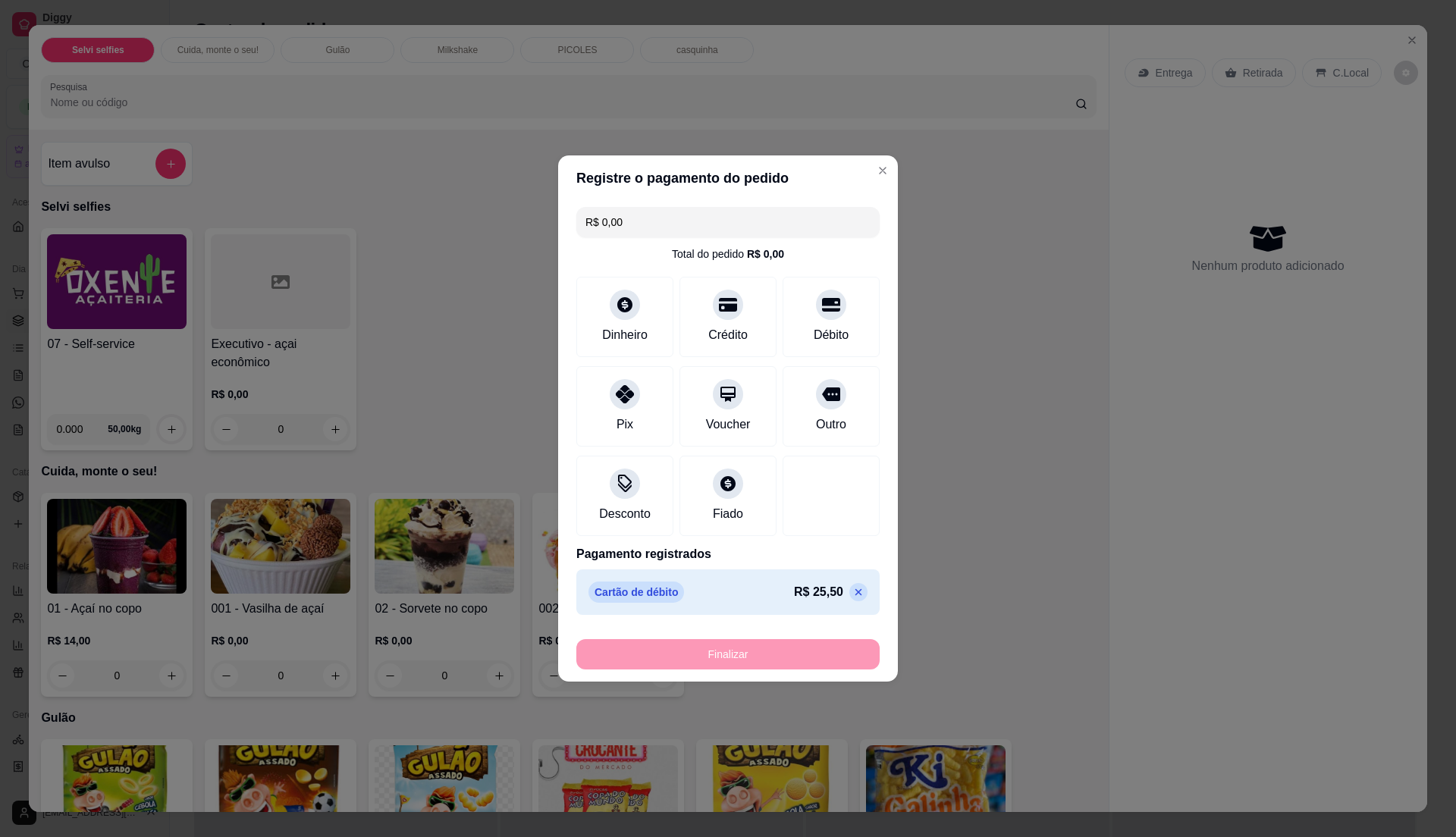
type input "-R$ 25,50"
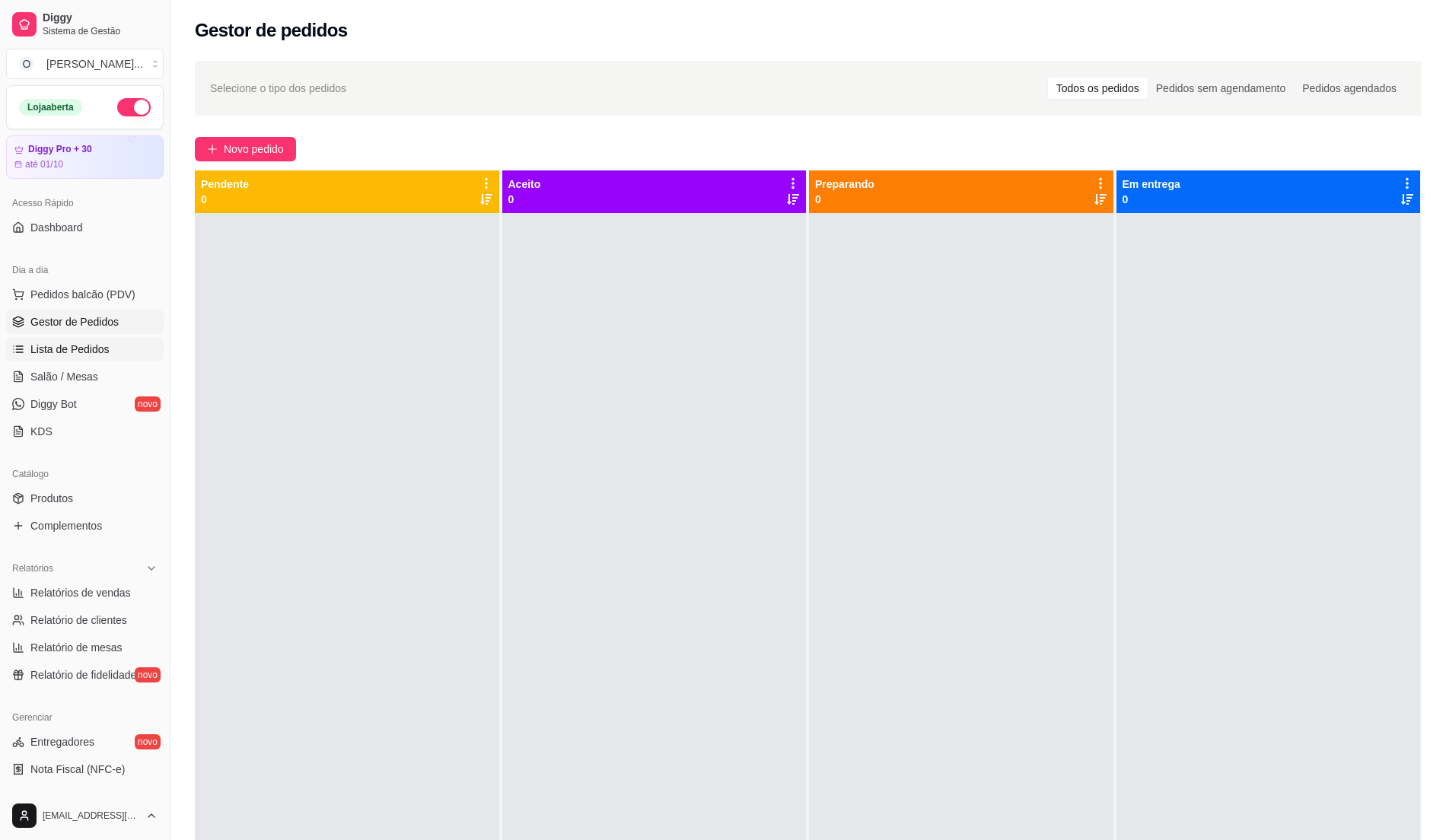
click at [80, 351] on span "Lista de Pedidos" at bounding box center [70, 348] width 79 height 15
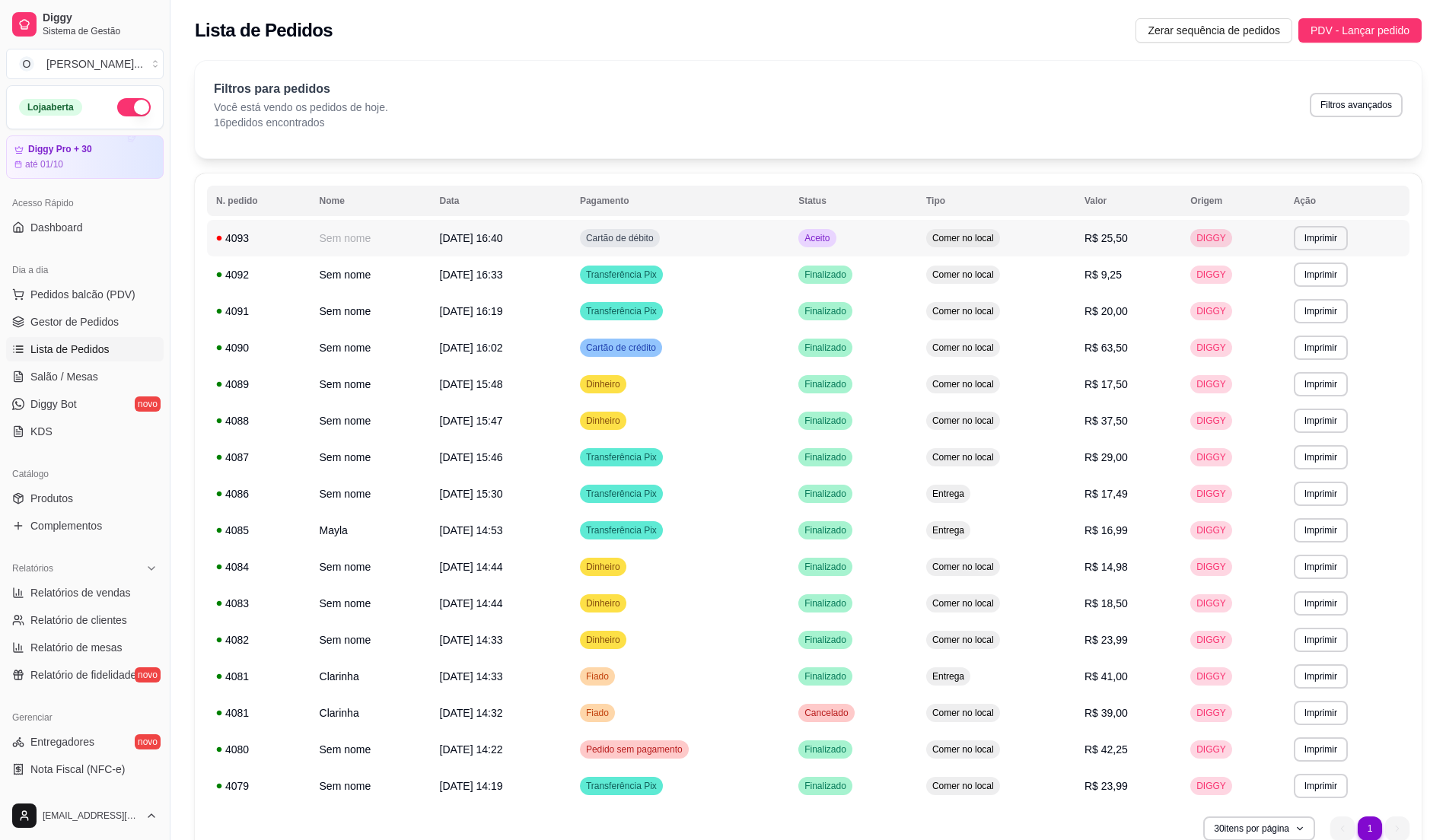
click at [813, 227] on td "Aceito" at bounding box center [853, 238] width 127 height 37
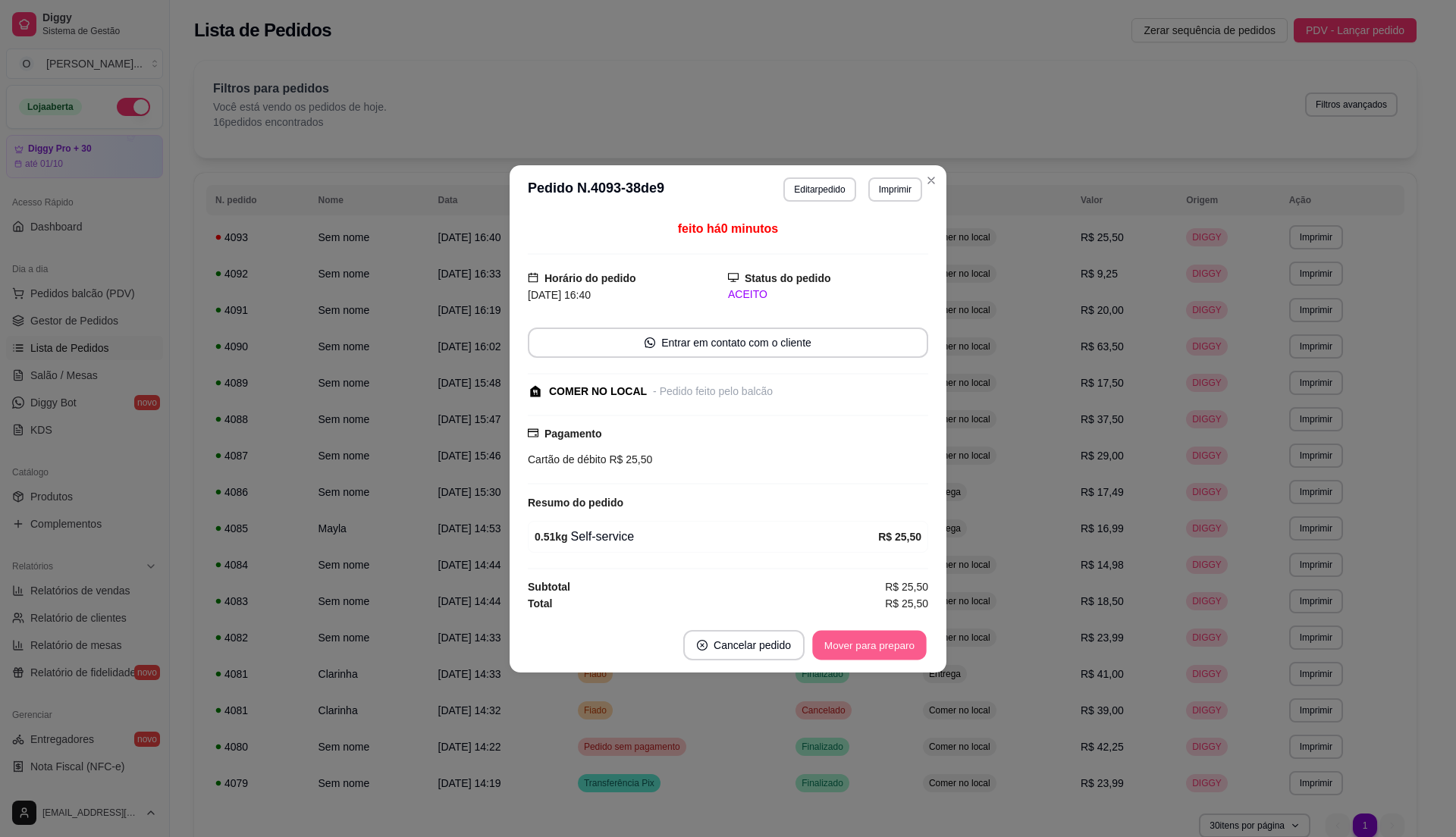
click at [869, 653] on button "Mover para preparo" at bounding box center [869, 645] width 114 height 30
click at [869, 653] on button "Mover para retirada disponível" at bounding box center [844, 645] width 163 height 30
click at [869, 653] on button "Mover para finalizado" at bounding box center [866, 645] width 122 height 30
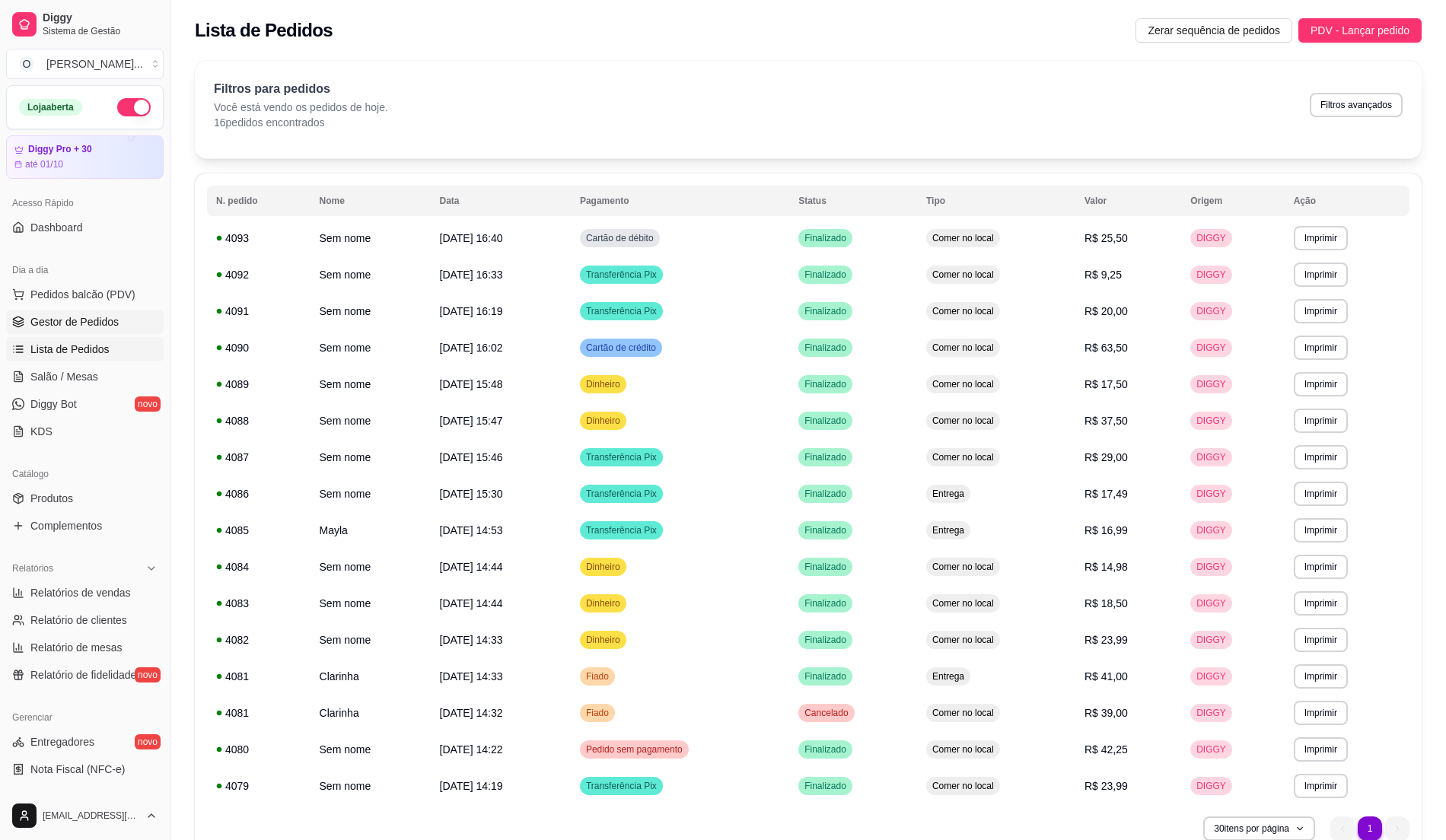
click at [88, 323] on span "Gestor de Pedidos" at bounding box center [74, 321] width 88 height 15
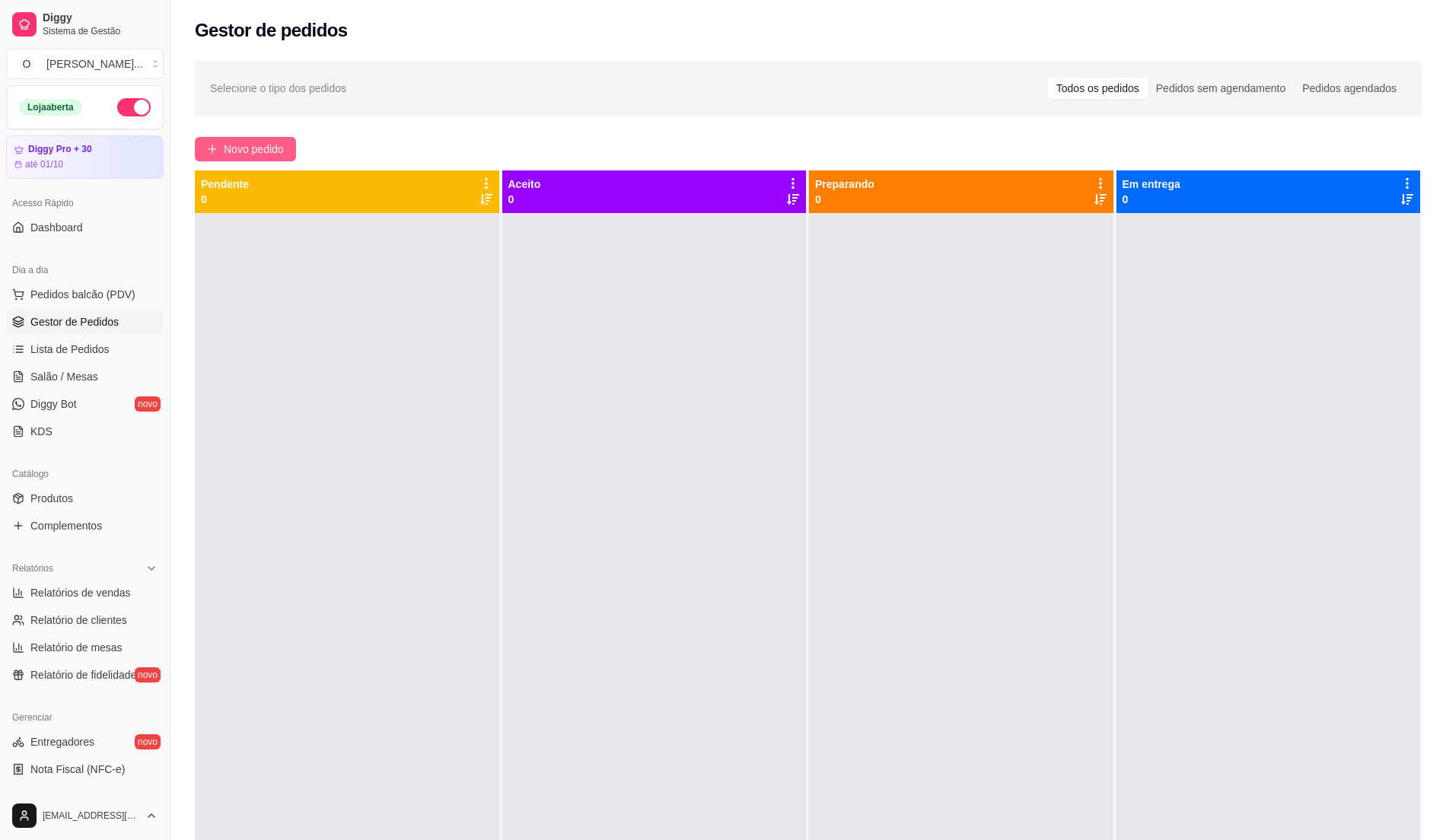
click at [265, 137] on button "Novo pedido" at bounding box center [245, 149] width 101 height 24
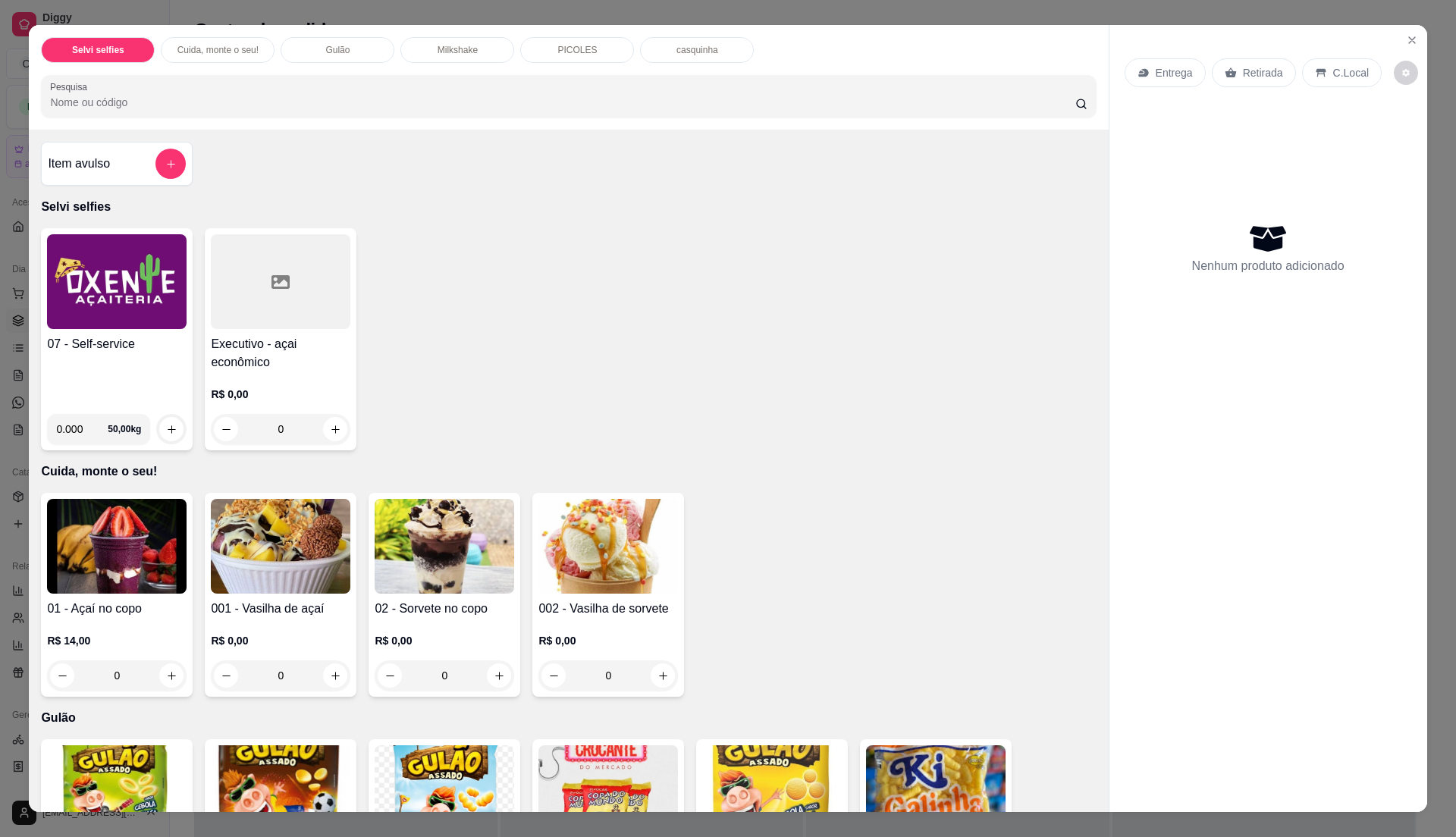
click at [117, 356] on div "07 - Self-service" at bounding box center [117, 368] width 139 height 67
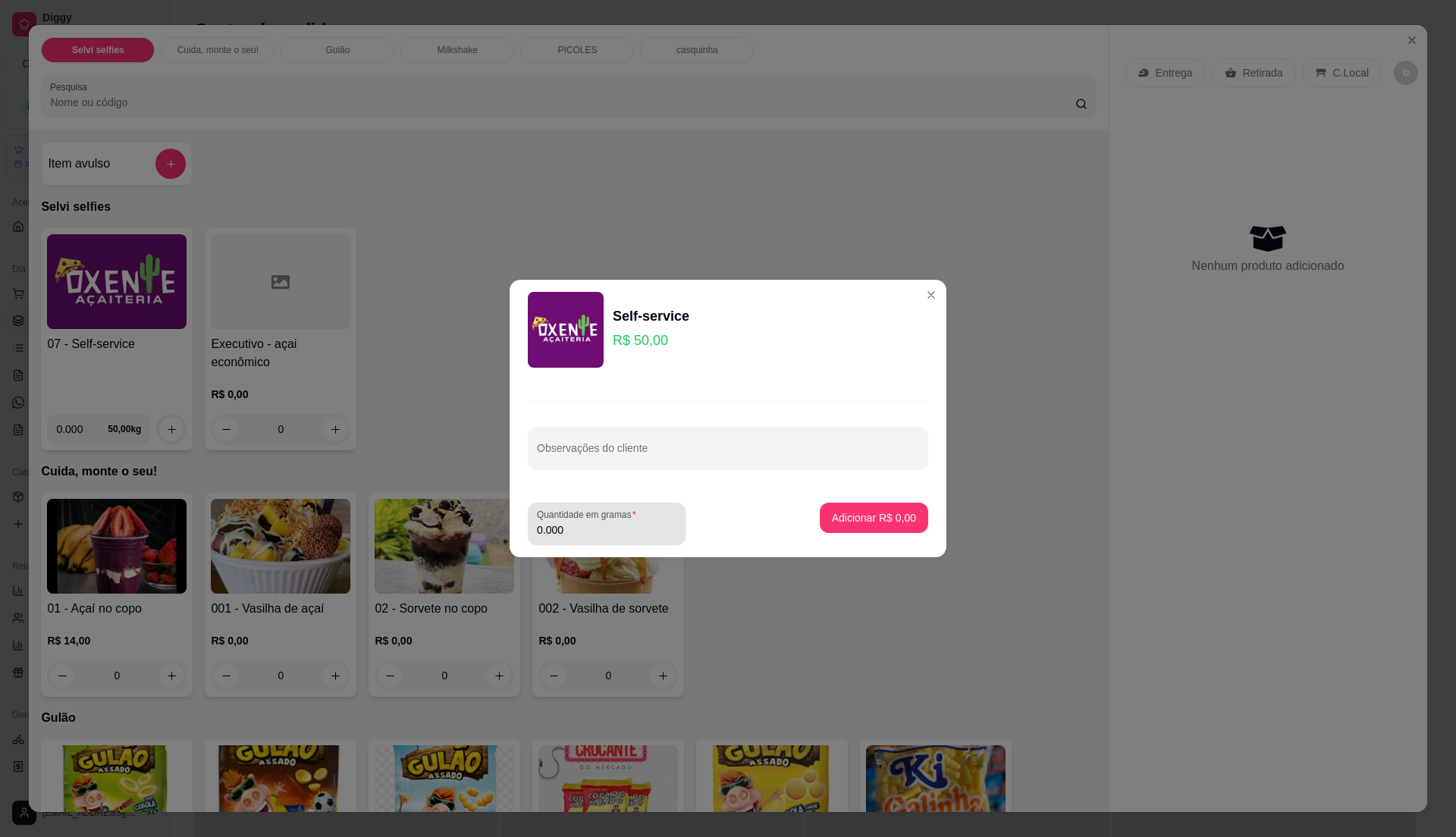
click at [571, 522] on div "0.000" at bounding box center [607, 524] width 139 height 30
click at [594, 538] on div "0.000" at bounding box center [607, 524] width 139 height 30
click at [594, 537] on input "0.000" at bounding box center [607, 529] width 139 height 15
type input "0"
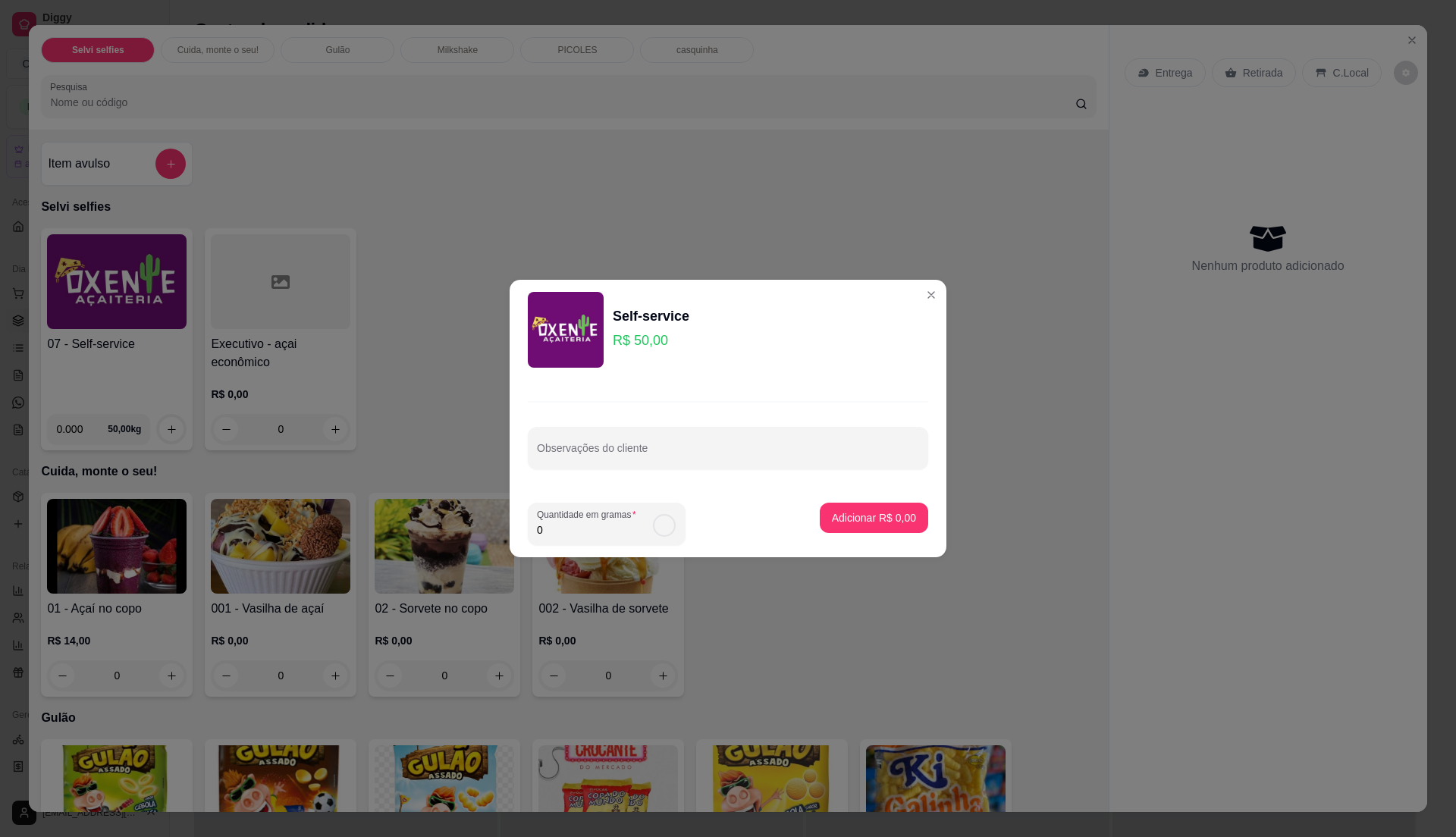
click at [594, 537] on input "0" at bounding box center [594, 529] width 115 height 15
click at [594, 537] on input "0" at bounding box center [607, 529] width 139 height 15
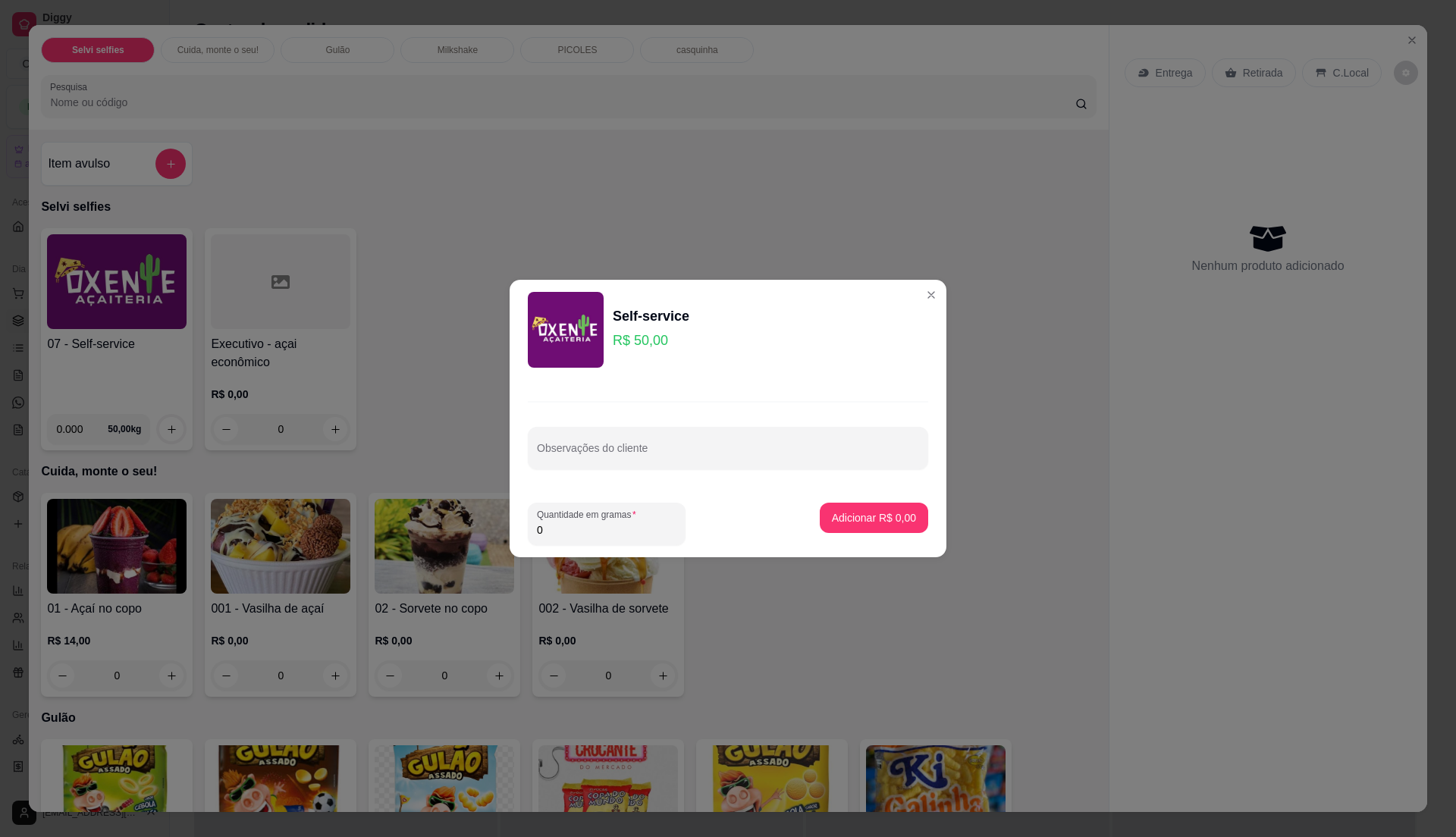
click at [594, 537] on input "0" at bounding box center [607, 529] width 139 height 15
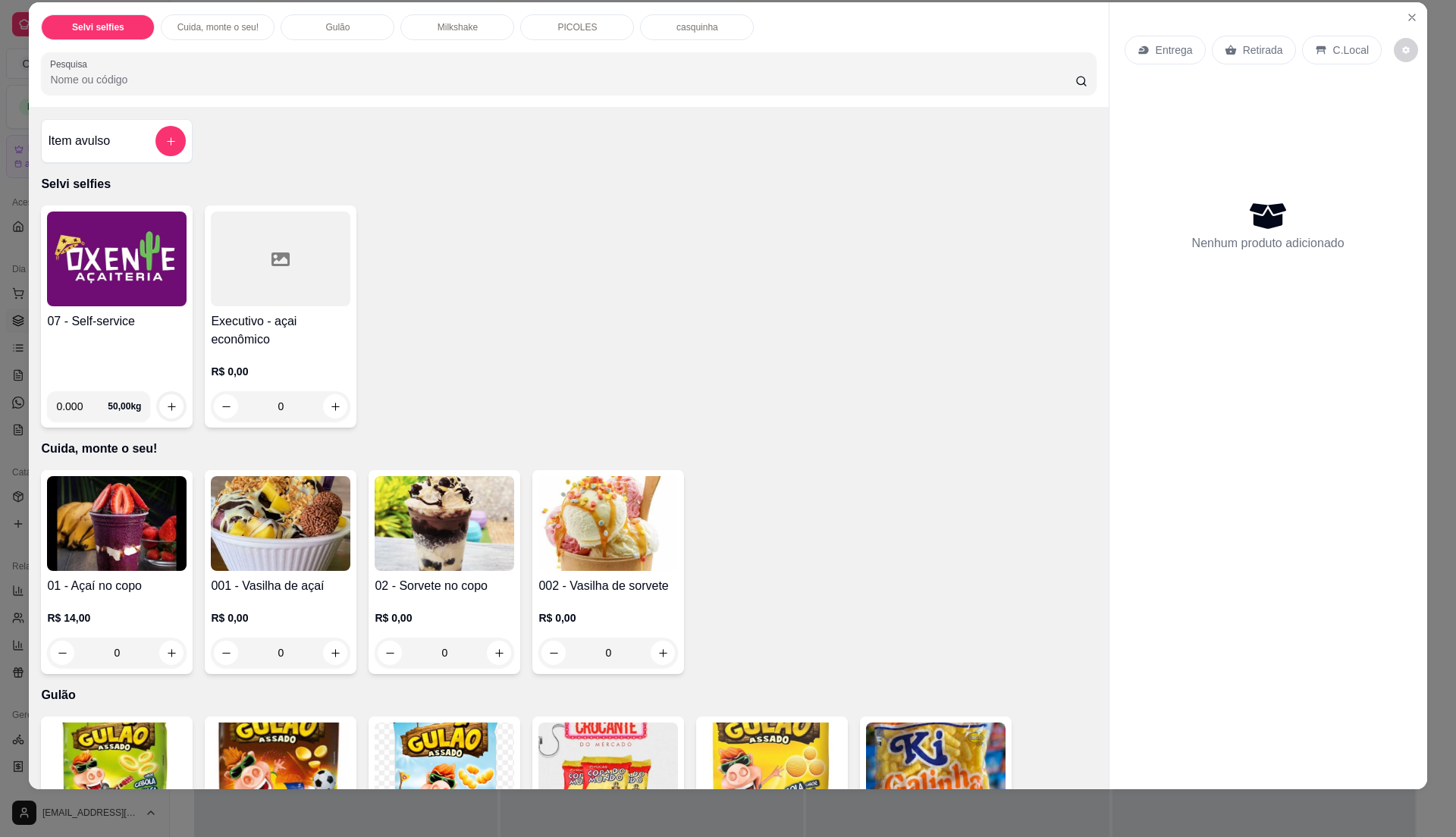
click at [223, 18] on div "Cuida, monte o seu!" at bounding box center [218, 28] width 114 height 26
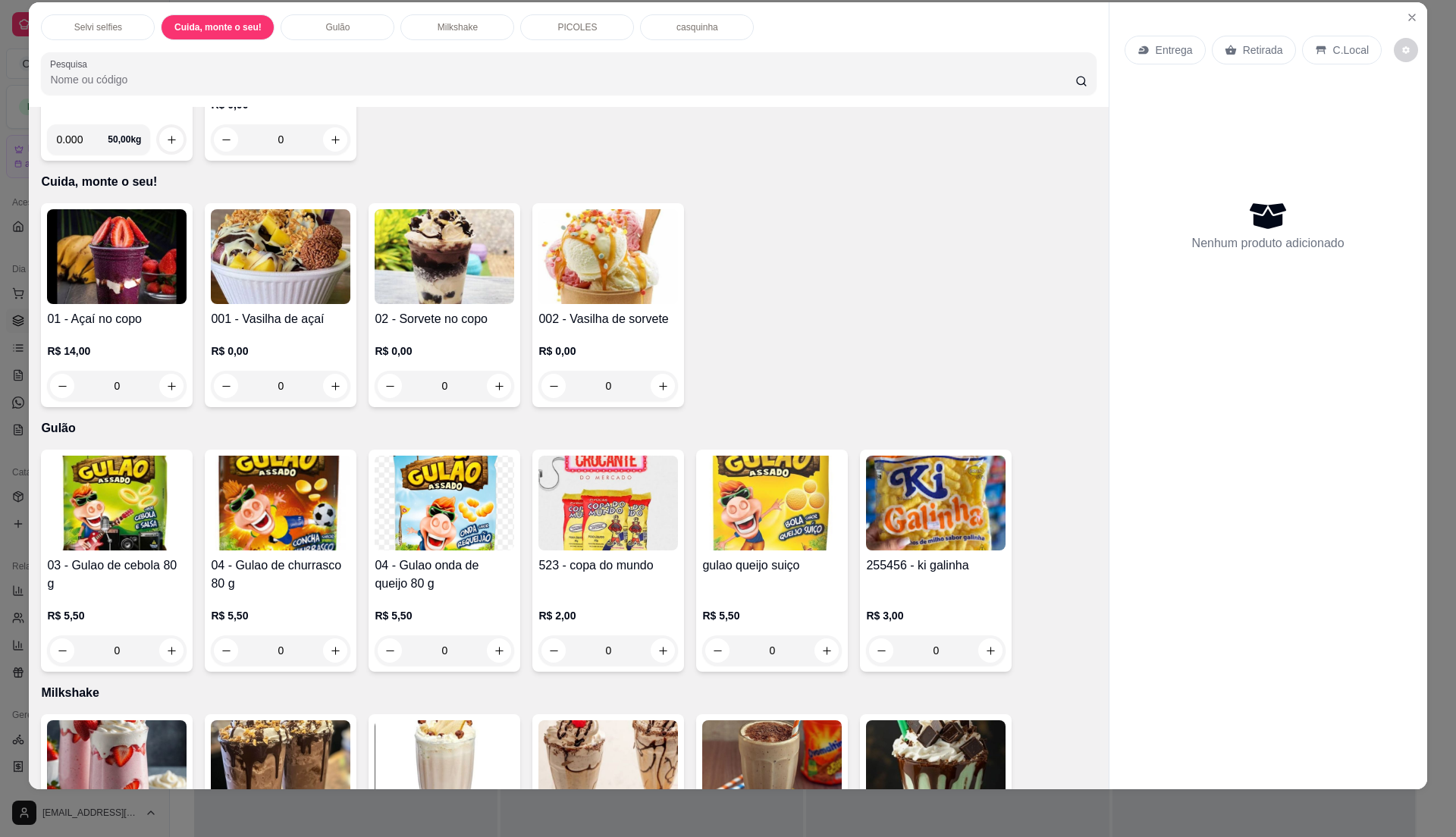
scroll to position [131, 0]
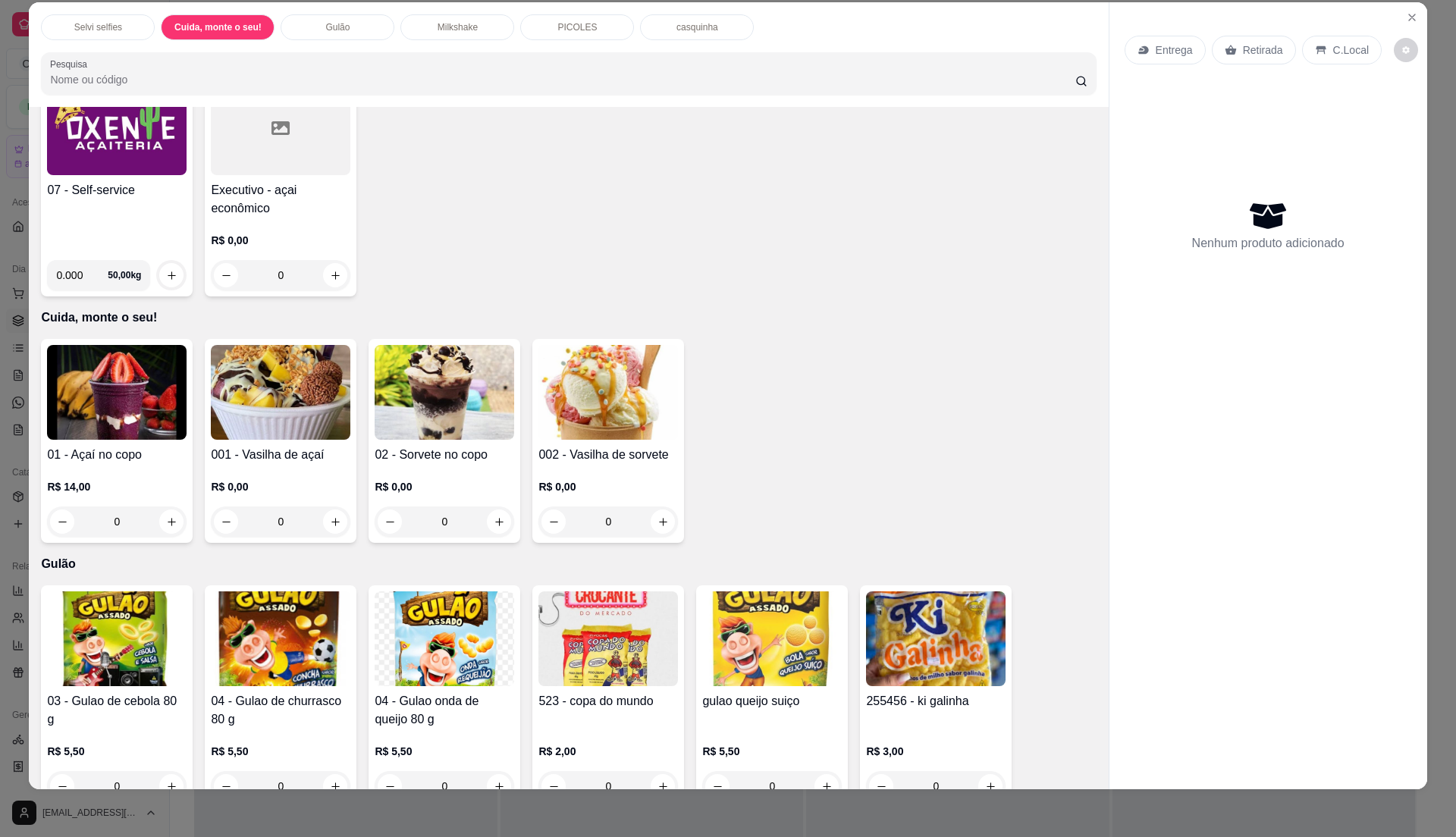
click at [91, 227] on div "07 - Self-service" at bounding box center [117, 214] width 139 height 67
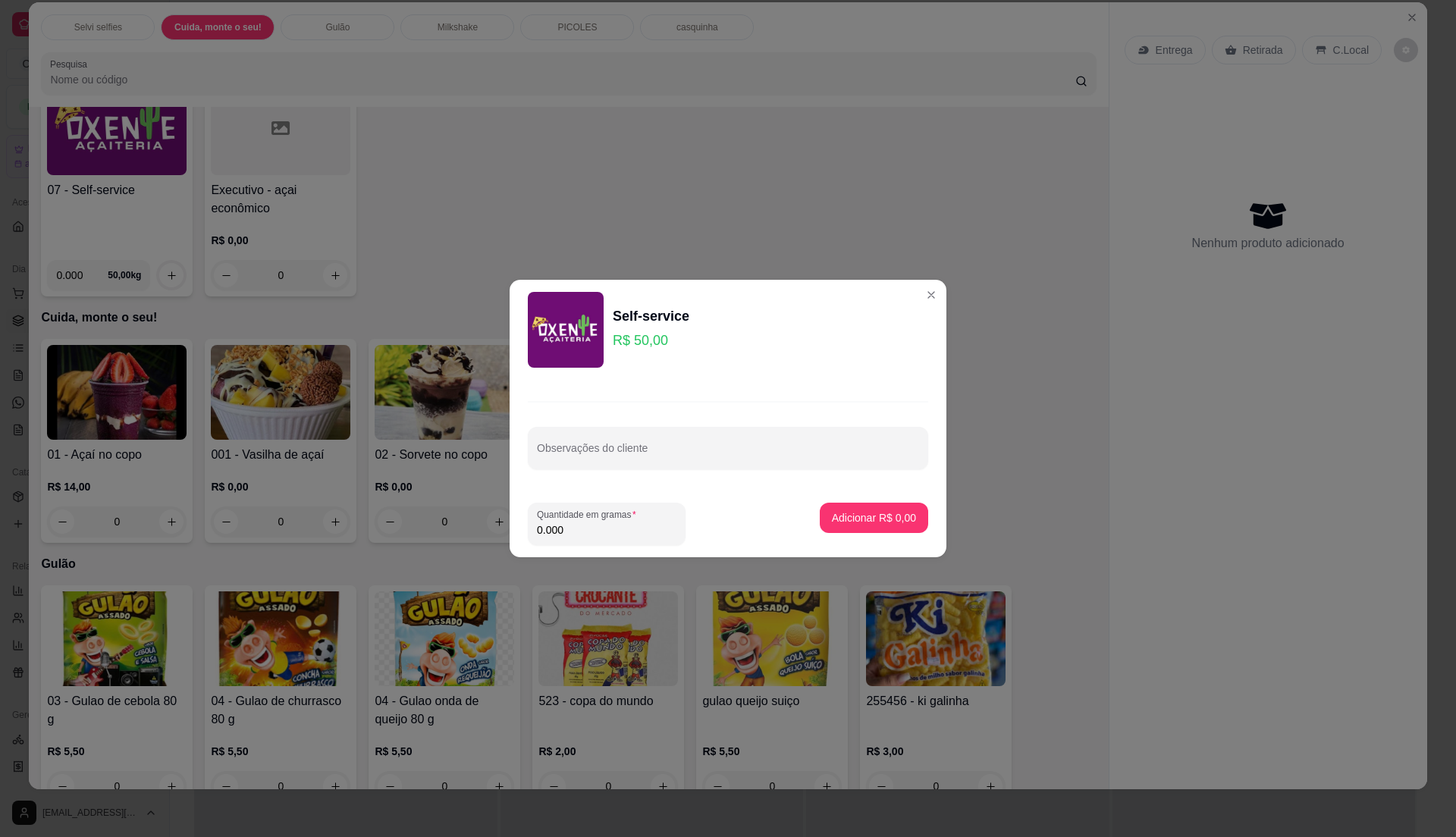
click at [588, 537] on input "0.000" at bounding box center [607, 529] width 139 height 15
click at [590, 532] on input "0" at bounding box center [607, 529] width 139 height 15
type input "0.155"
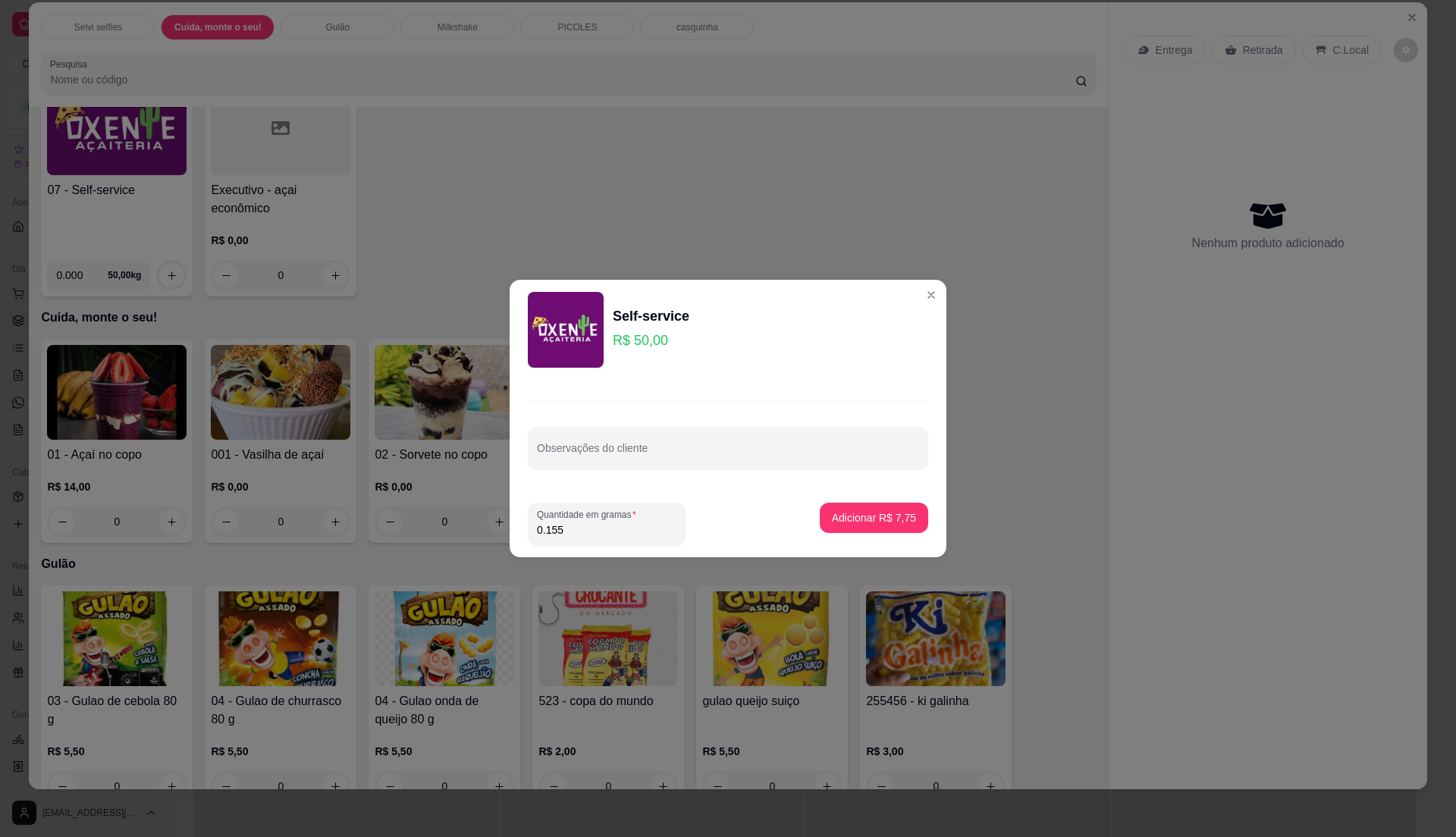
click at [590, 532] on input "0.155" at bounding box center [607, 529] width 139 height 15
click at [847, 512] on p "Adicionar R$ 7,75" at bounding box center [874, 518] width 82 height 15
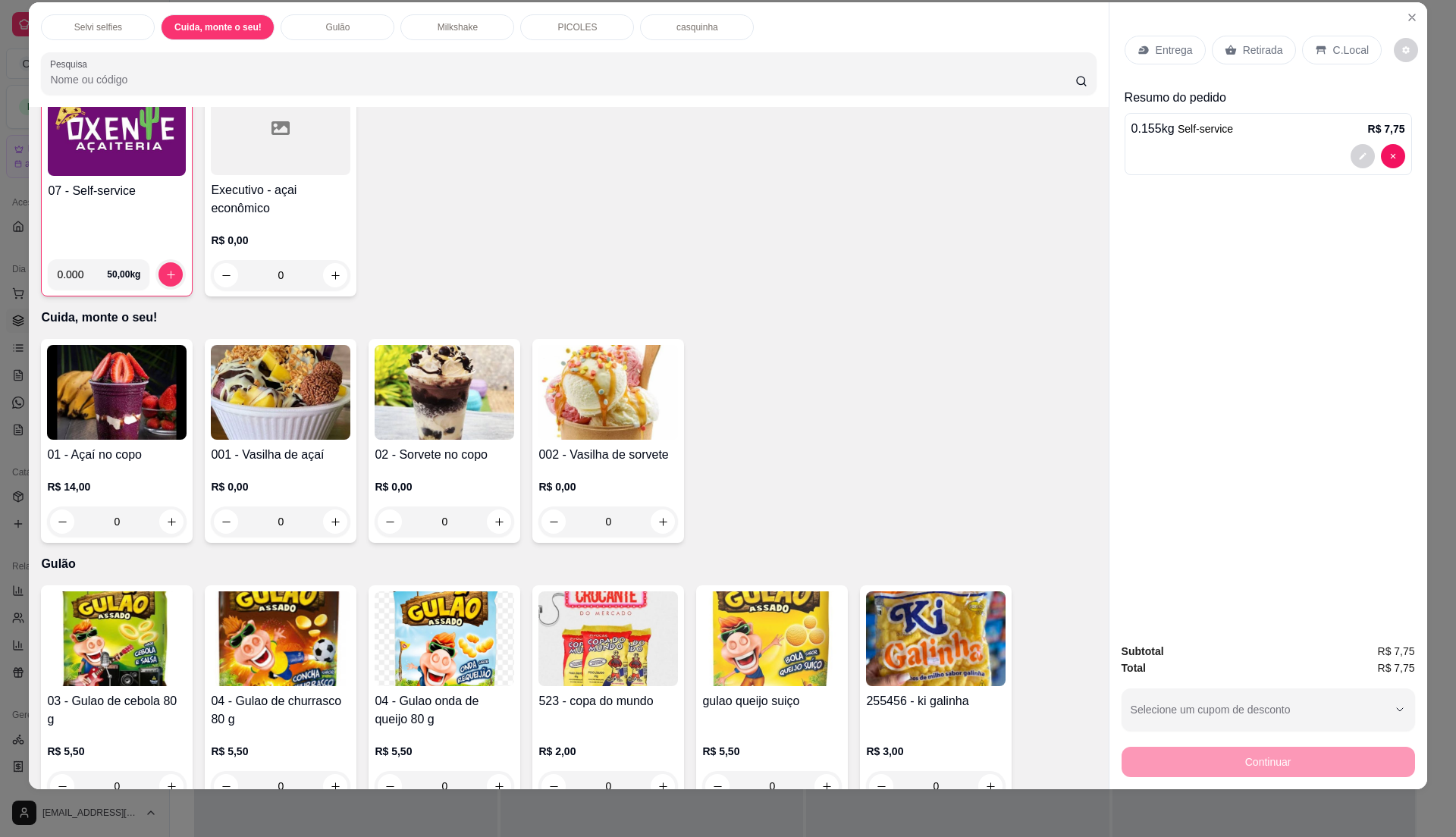
scroll to position [132, 0]
click at [129, 206] on div "07 - Self-service" at bounding box center [117, 213] width 138 height 65
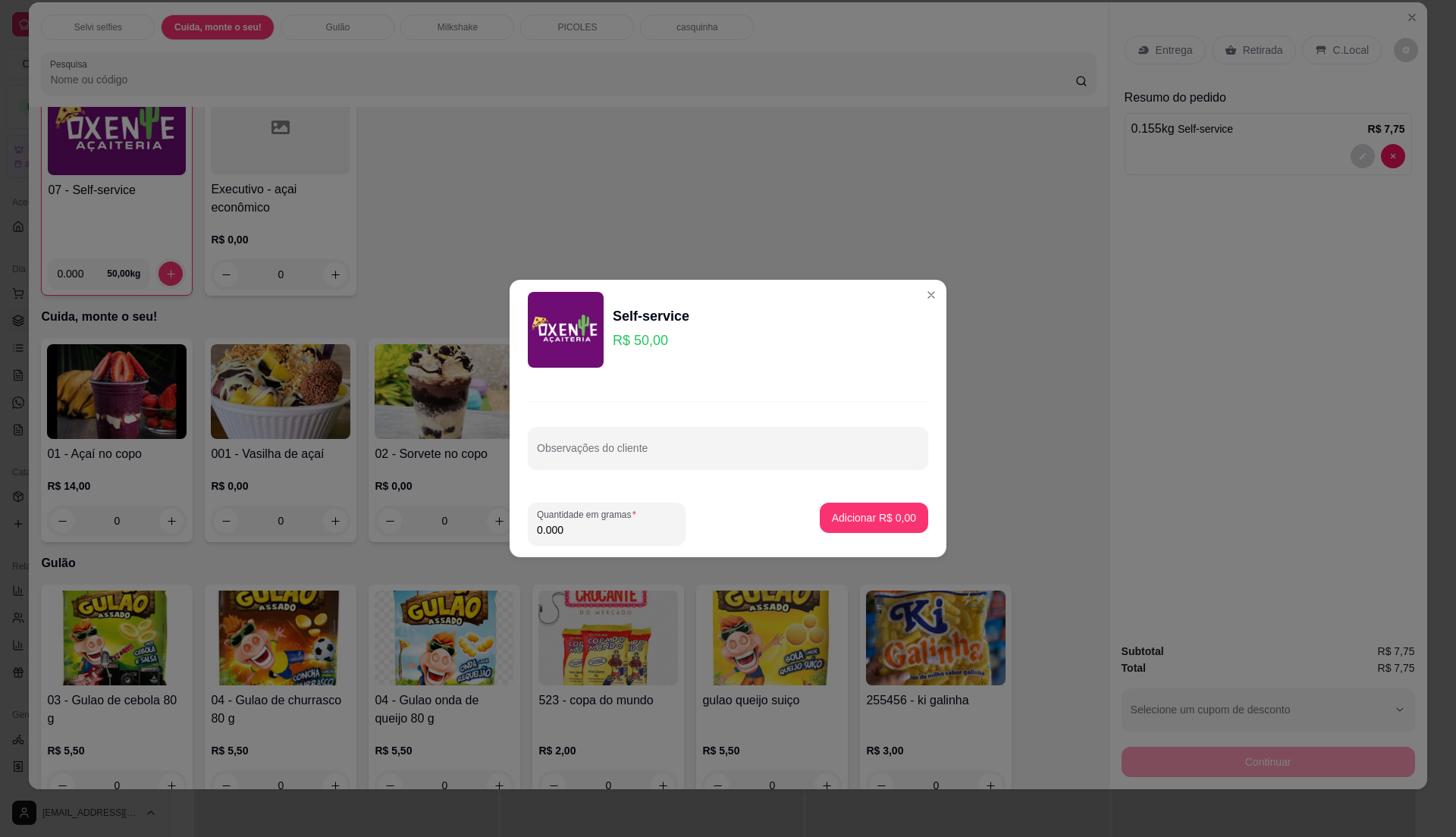
click at [598, 528] on input "0.000" at bounding box center [607, 529] width 139 height 15
click at [598, 528] on input "0" at bounding box center [607, 529] width 139 height 15
type input "0.335"
click at [598, 528] on input "0.335" at bounding box center [607, 529] width 139 height 15
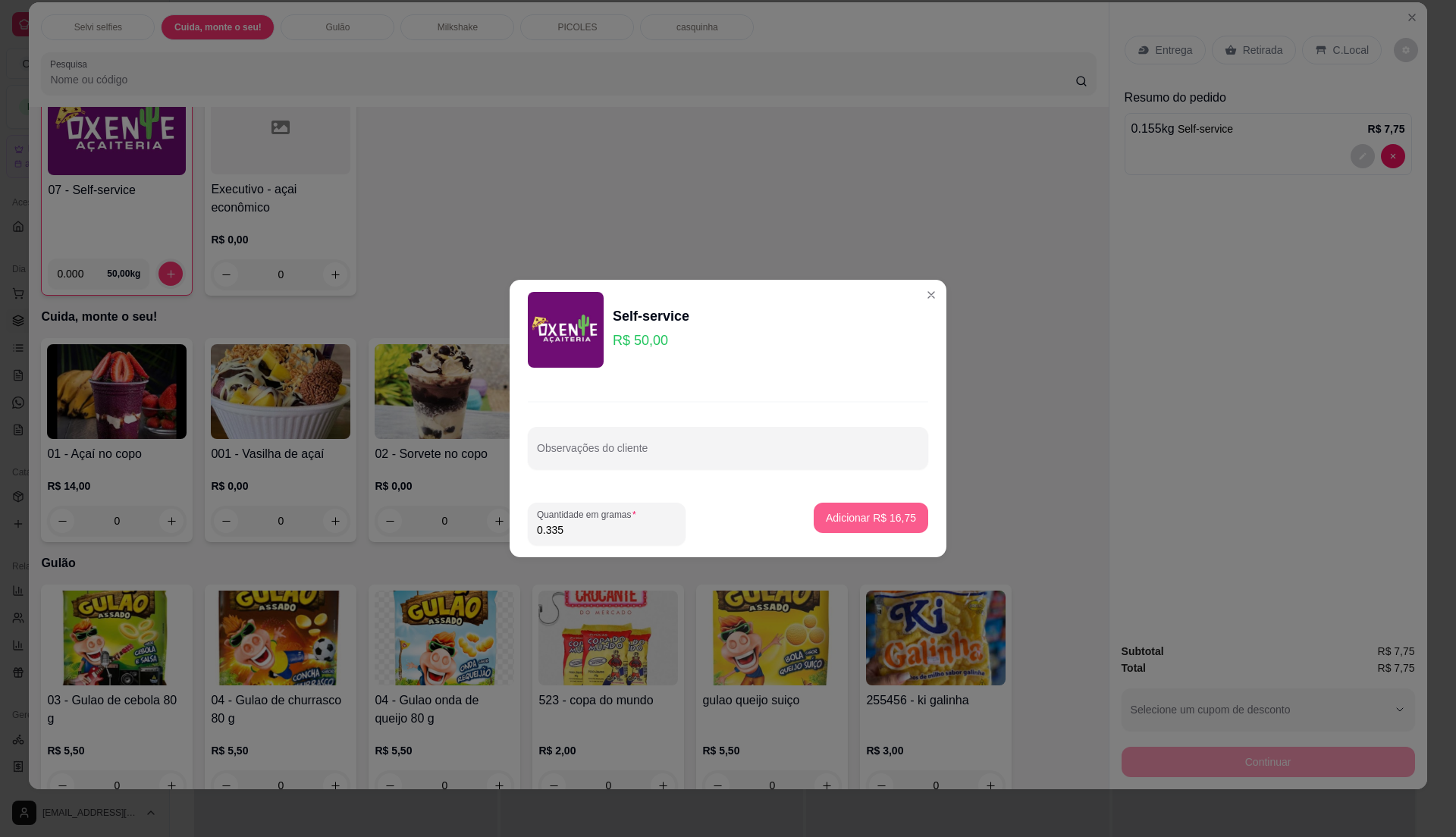
click at [832, 508] on button "Adicionar R$ 16,75" at bounding box center [871, 518] width 115 height 30
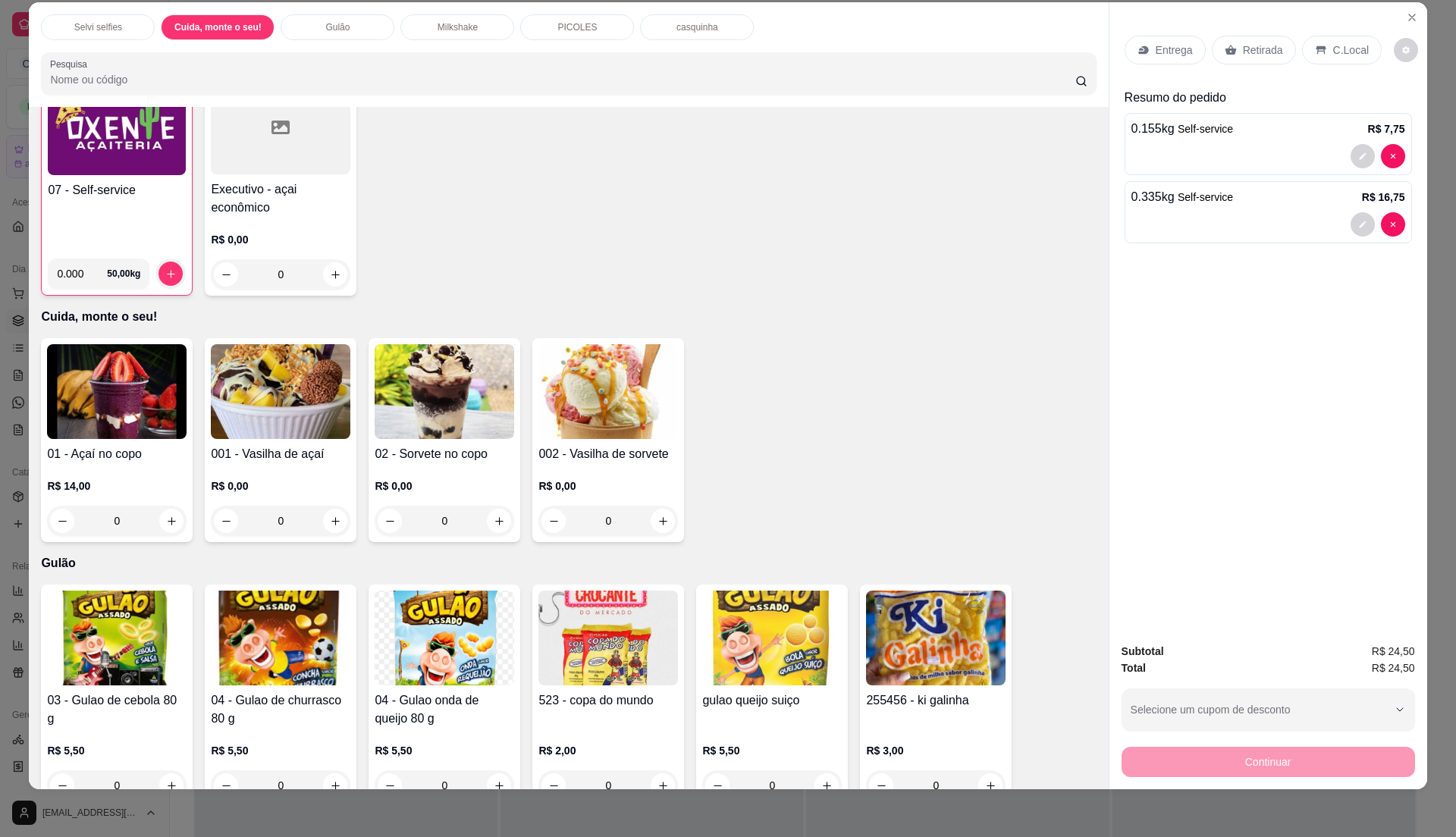
click at [1333, 52] on p "C.Local" at bounding box center [1351, 50] width 36 height 15
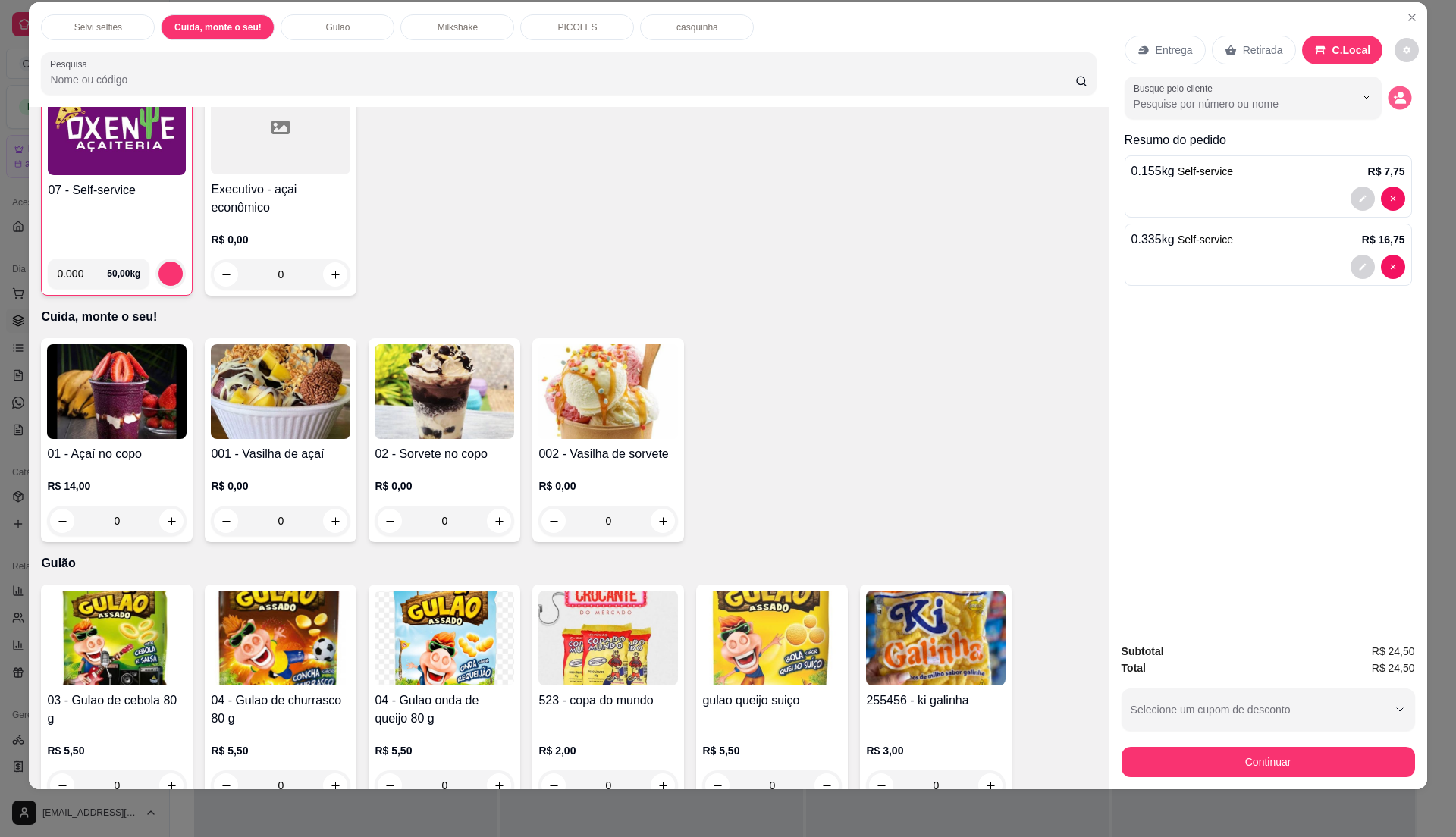
click at [1393, 92] on icon "decrease-product-quantity" at bounding box center [1399, 97] width 13 height 13
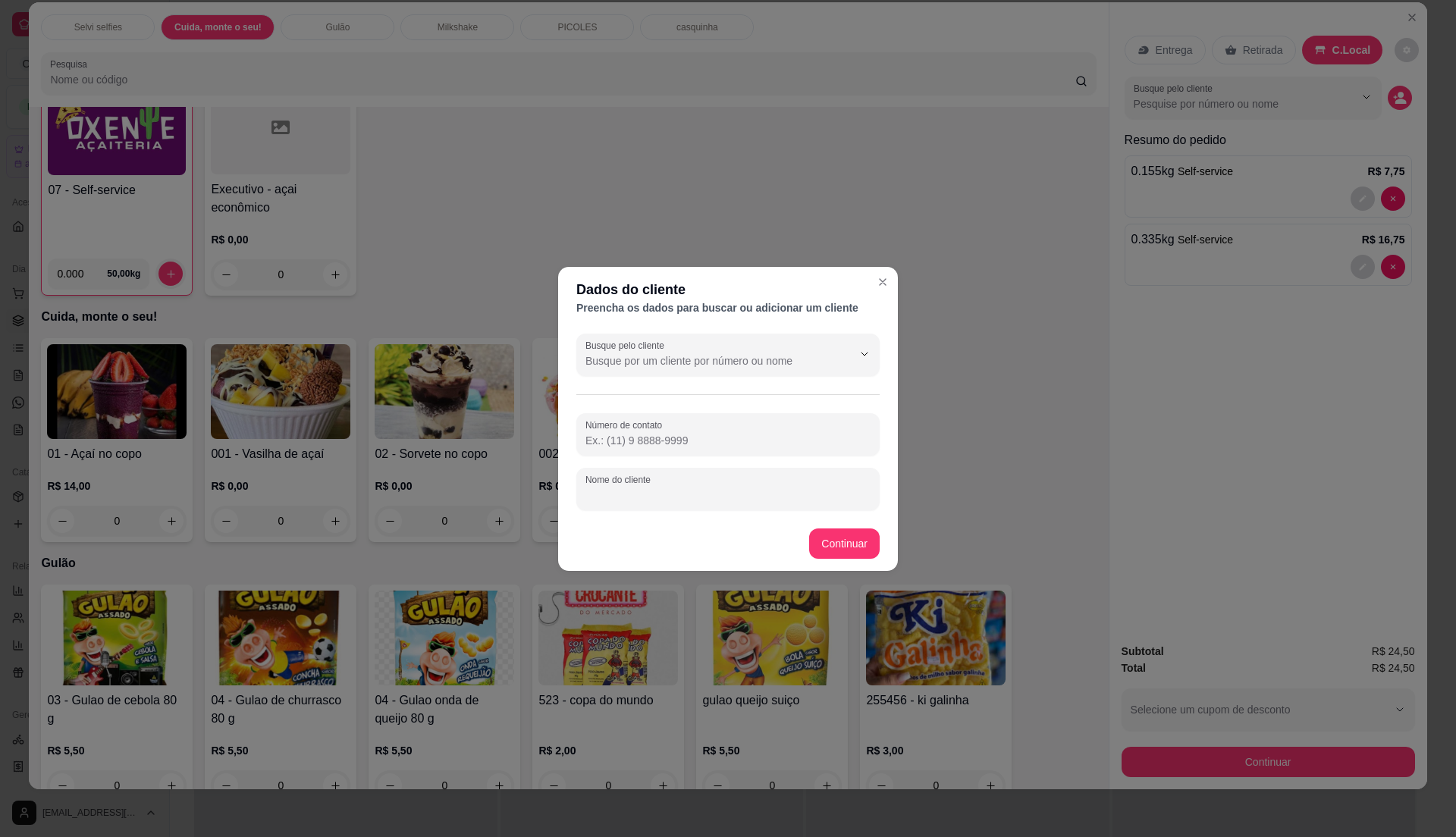
click at [689, 498] on input "Nome do cliente" at bounding box center [728, 494] width 285 height 15
click at [592, 501] on input "matheus" at bounding box center [728, 494] width 285 height 15
type input "[PERSON_NAME]"
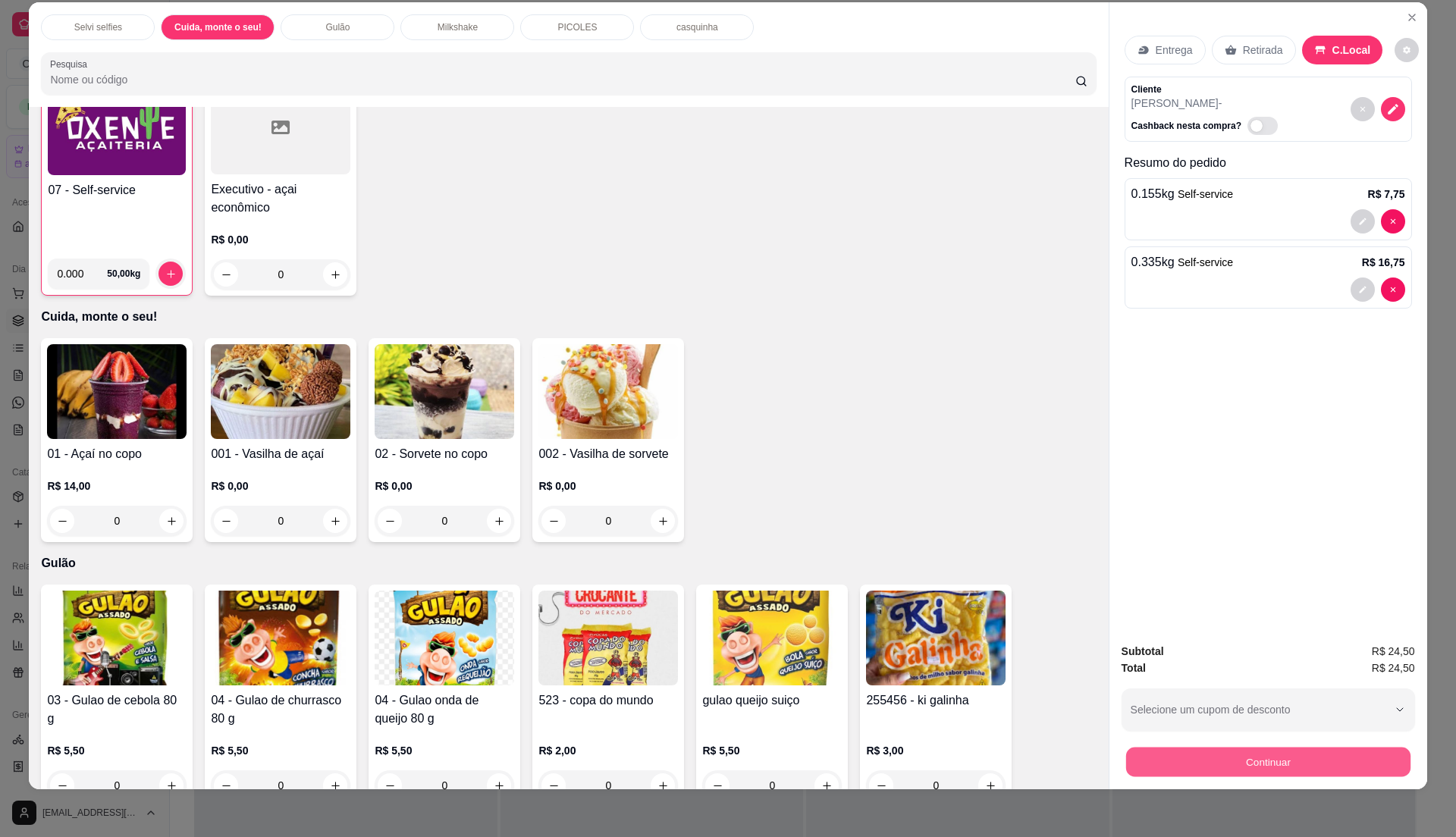
click at [1281, 750] on button "Continuar" at bounding box center [1267, 761] width 285 height 30
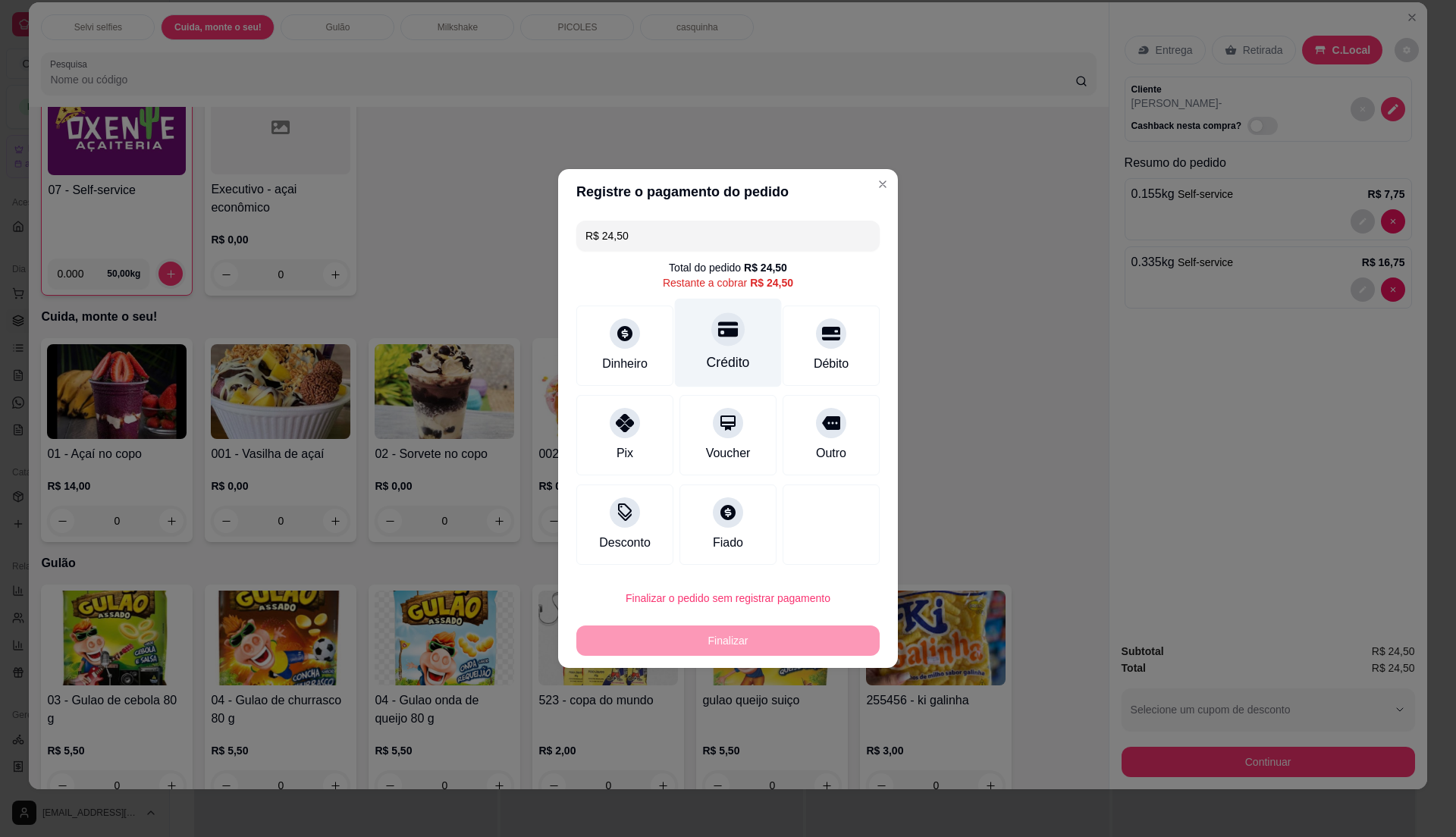
click at [741, 352] on div "Crédito" at bounding box center [728, 343] width 107 height 89
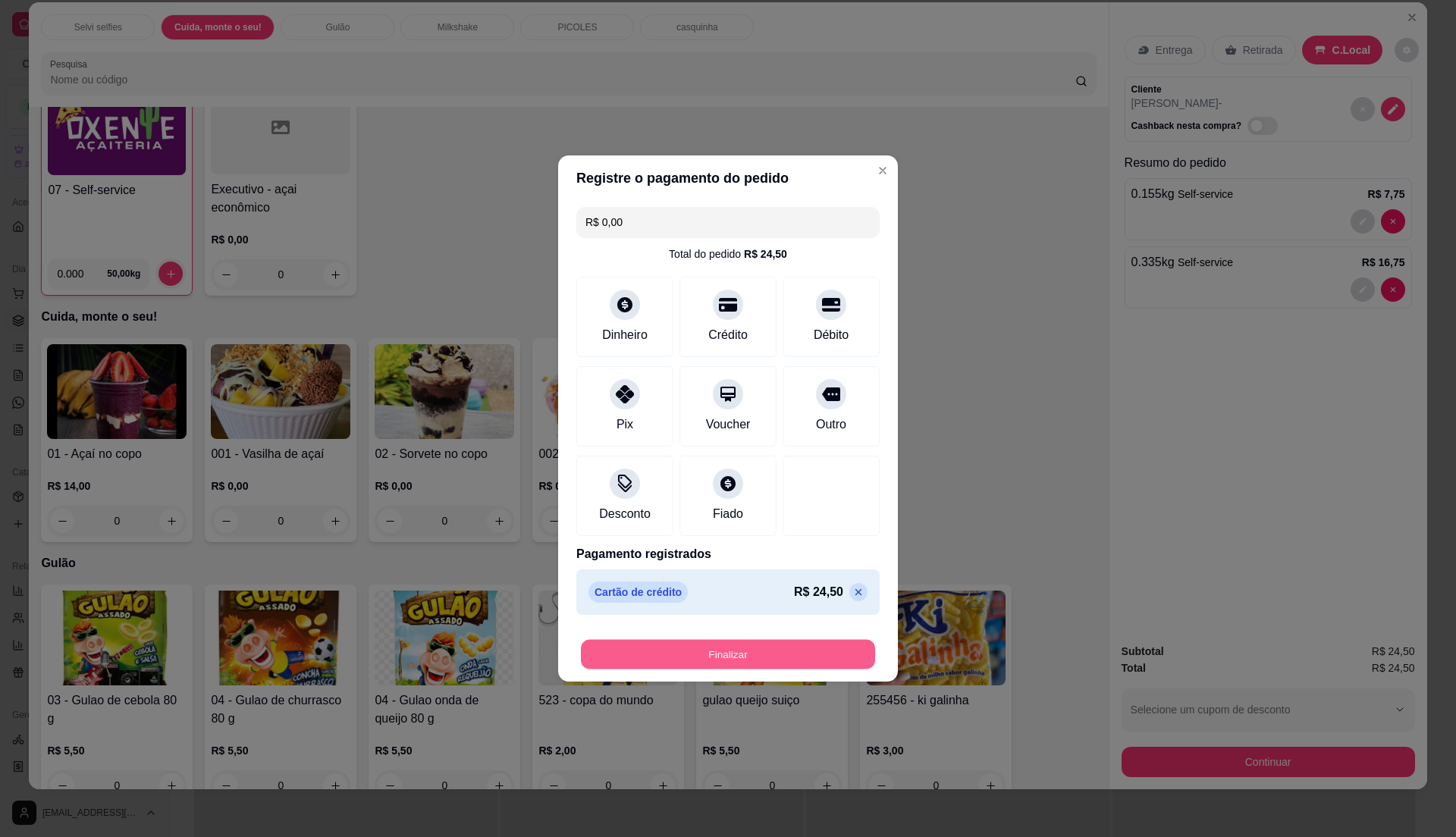
click at [769, 647] on button "Finalizar" at bounding box center [728, 655] width 294 height 30
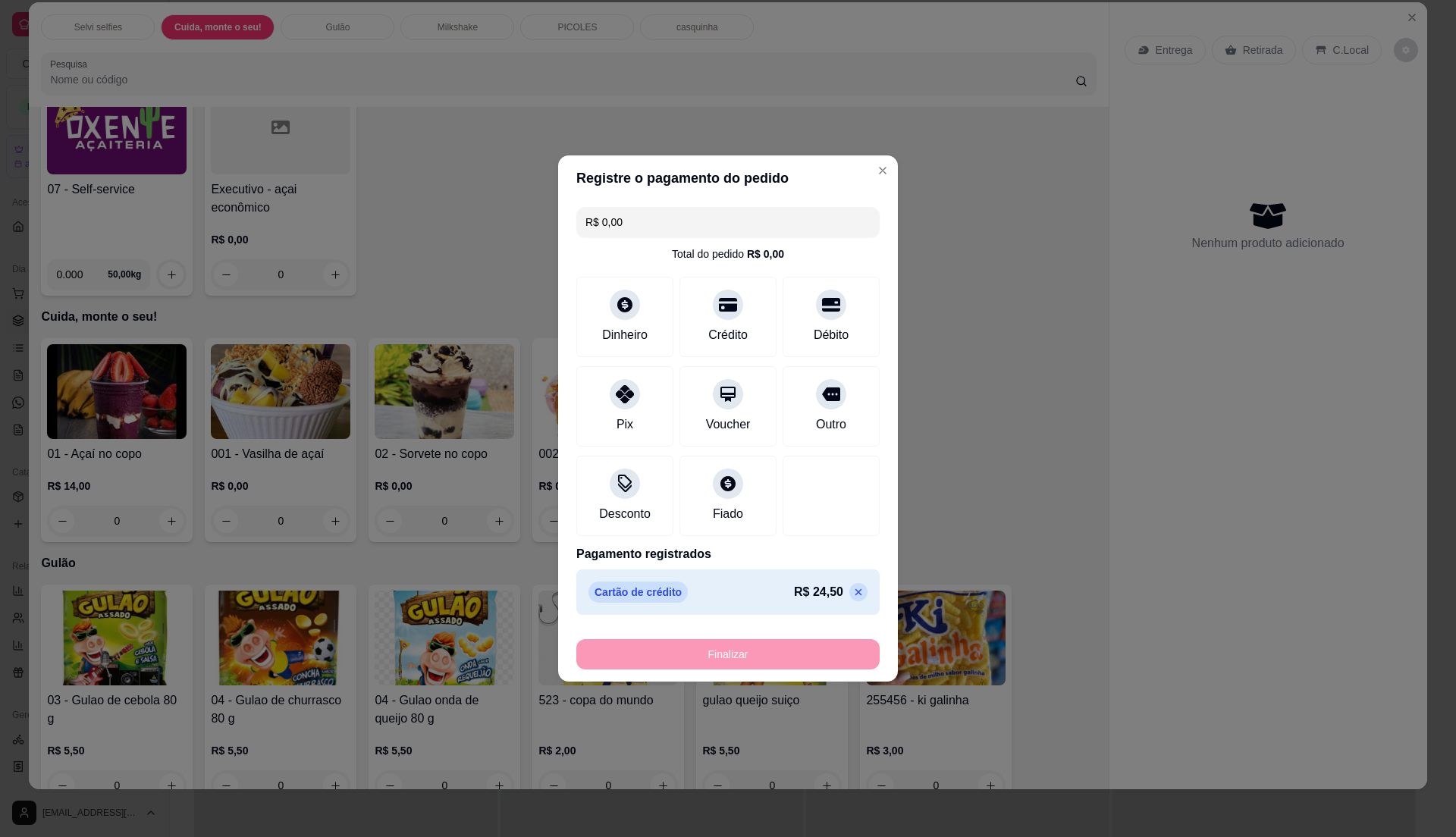
type input "-R$ 24,50"
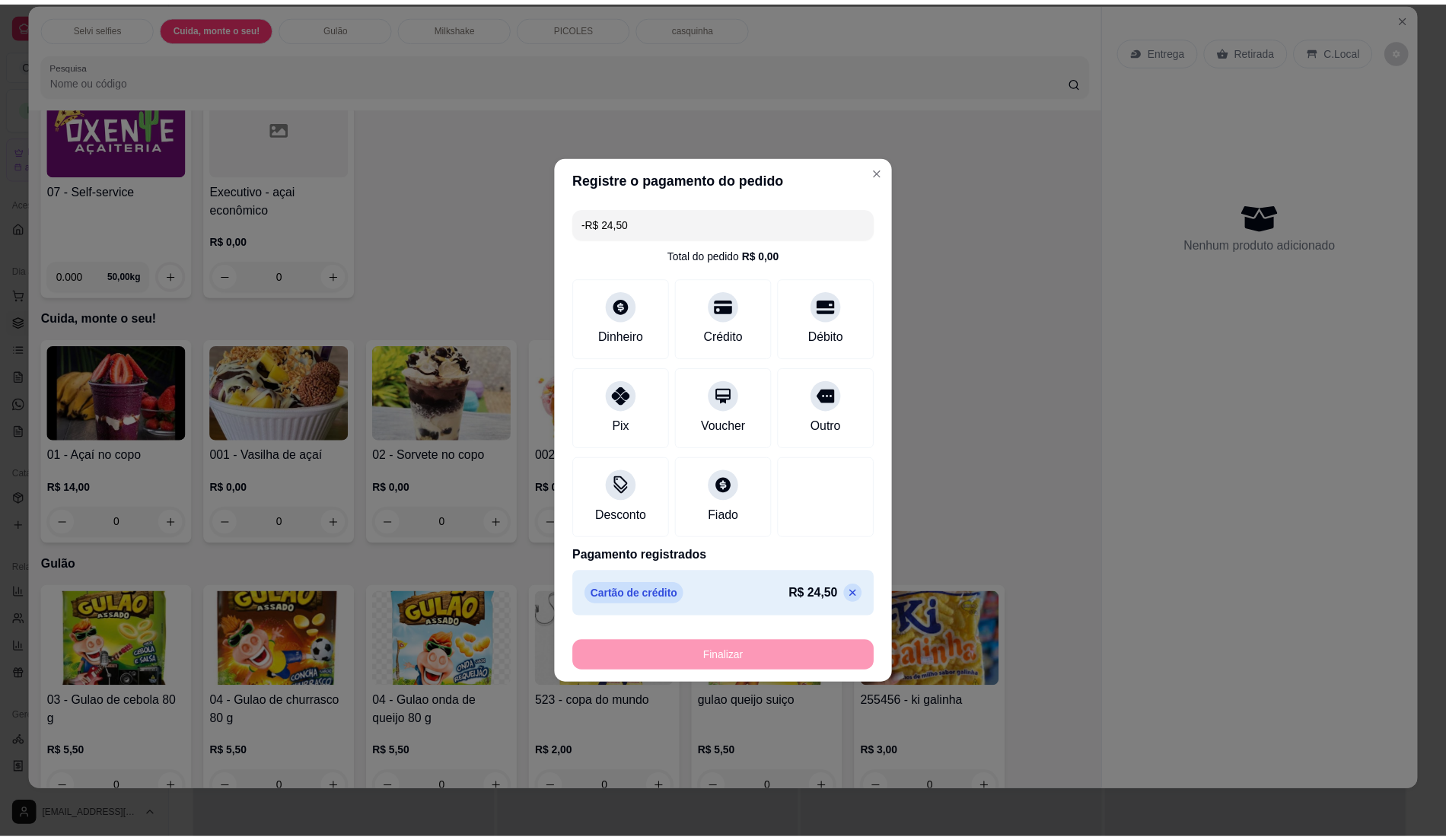
scroll to position [132, 0]
